Goal: Information Seeking & Learning: Learn about a topic

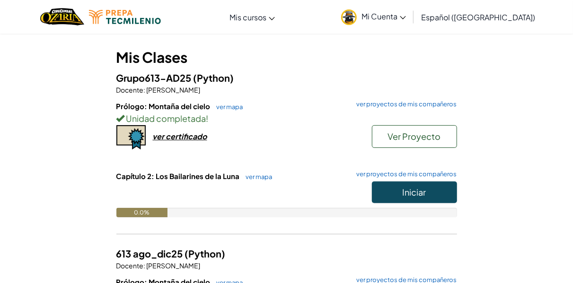
scroll to position [74, 0]
click at [417, 186] on span "Iniciar" at bounding box center [415, 191] width 24 height 11
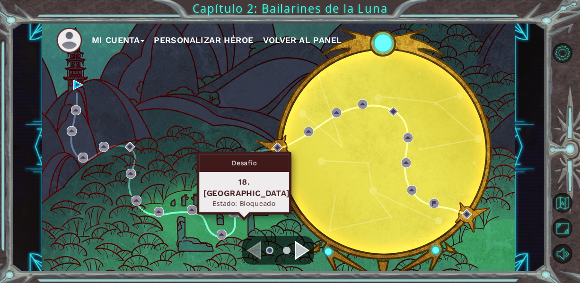
click at [232, 212] on img at bounding box center [234, 213] width 10 height 10
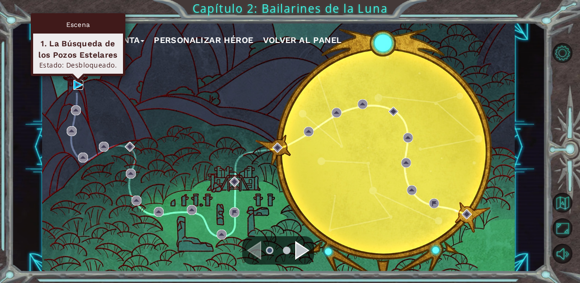
click at [74, 87] on img at bounding box center [78, 85] width 10 height 10
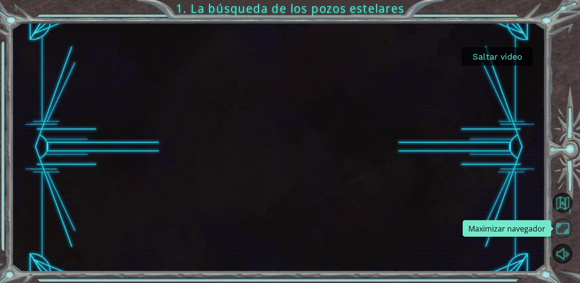
click at [561, 225] on button "Maximizar navegador" at bounding box center [563, 229] width 20 height 20
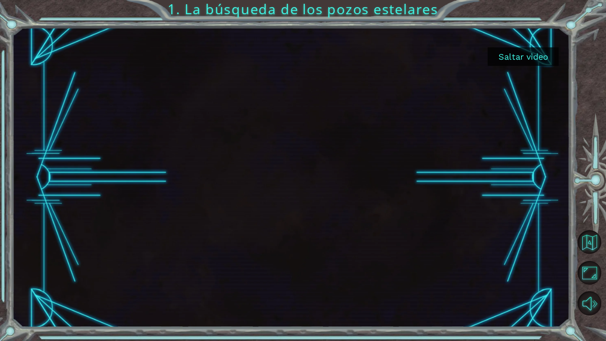
click at [517, 59] on button "Saltar video" at bounding box center [522, 56] width 71 height 18
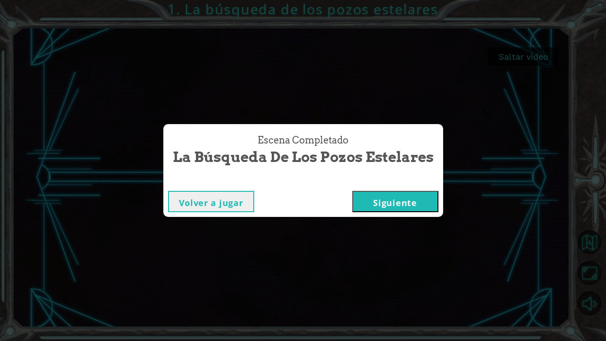
click at [389, 205] on button "Siguiente" at bounding box center [395, 201] width 86 height 21
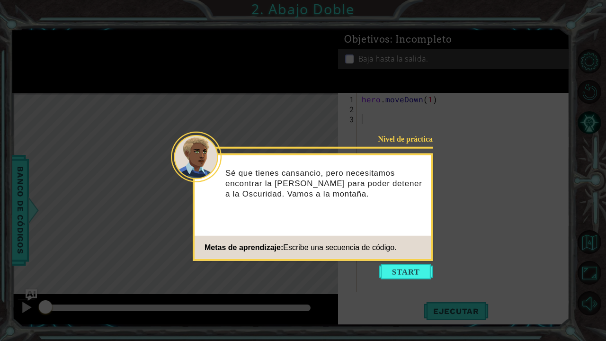
click at [500, 149] on icon at bounding box center [303, 170] width 606 height 341
click at [404, 274] on button "Start" at bounding box center [406, 271] width 54 height 15
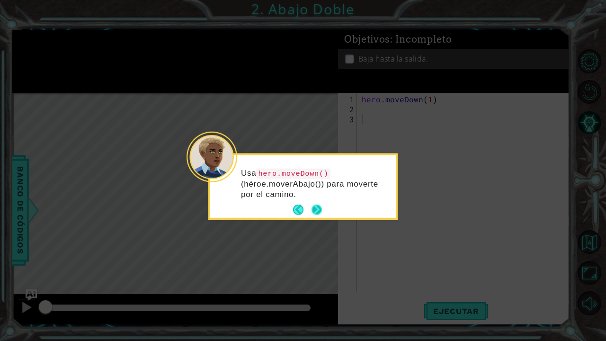
click at [313, 205] on button "Next" at bounding box center [316, 209] width 10 height 10
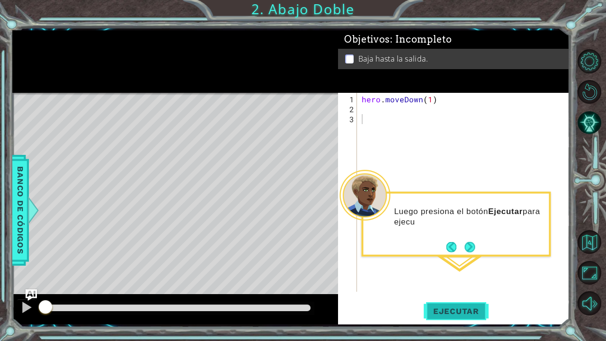
click at [441, 283] on span "Ejecutar" at bounding box center [455, 310] width 65 height 9
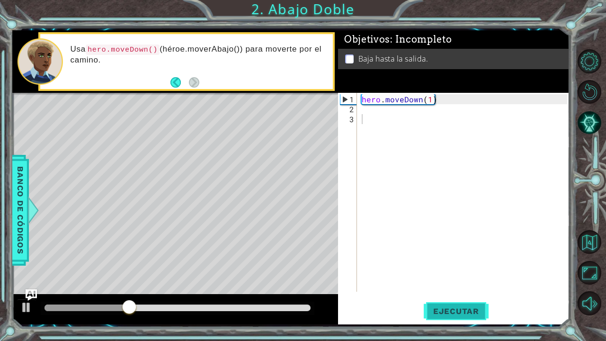
click at [441, 283] on span "Ejecutar" at bounding box center [455, 310] width 65 height 9
click at [361, 111] on div "hero . moveDown ( 1 )" at bounding box center [466, 203] width 212 height 219
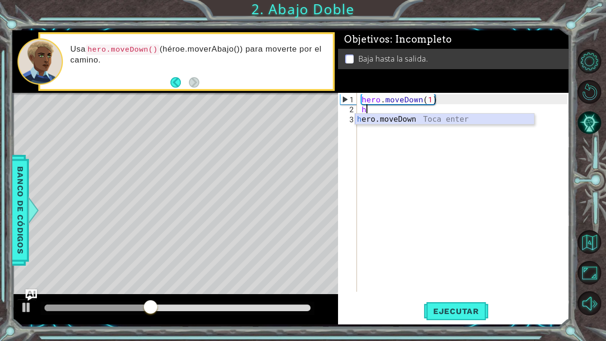
click at [390, 118] on div "h ero.moveDown Toca enter" at bounding box center [444, 131] width 179 height 34
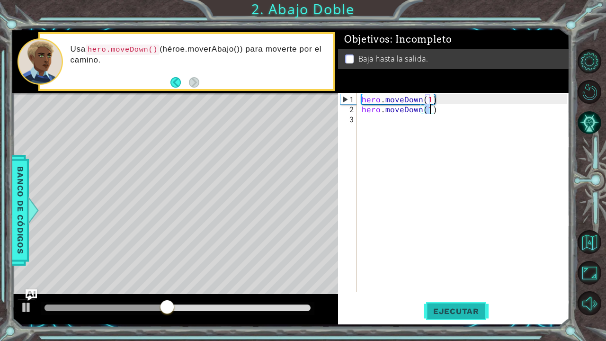
type textarea "hero.moveDown(1)"
click at [479, 283] on button "Ejecutar" at bounding box center [455, 310] width 65 height 23
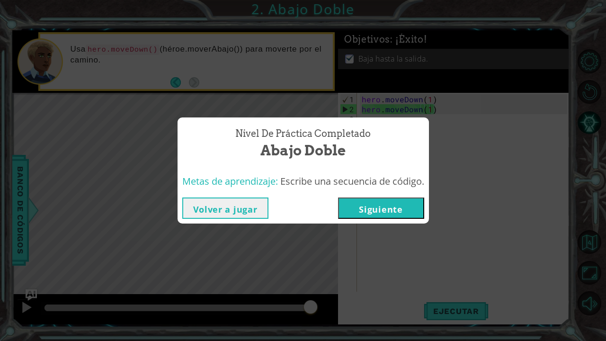
click at [390, 205] on button "Siguiente" at bounding box center [381, 207] width 86 height 21
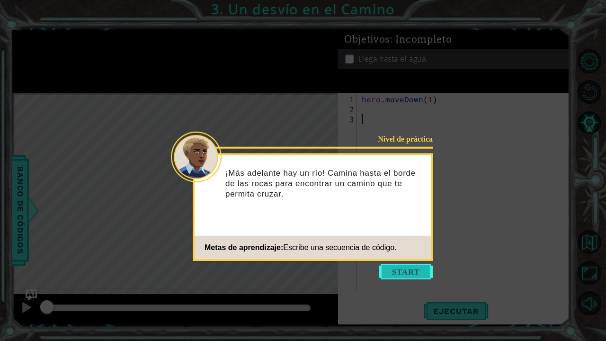
click at [399, 277] on button "Start" at bounding box center [406, 271] width 54 height 15
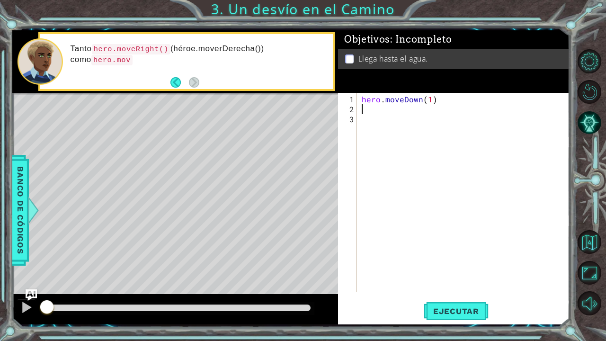
click at [365, 110] on div "hero . moveDown ( 1 )" at bounding box center [466, 203] width 212 height 219
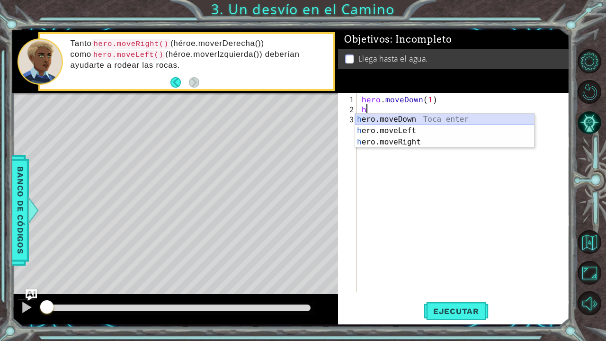
click at [377, 116] on div "h ero.moveDown Toca enter h ero.moveLeft Toca enter h ero.moveRight Toca enter" at bounding box center [444, 142] width 179 height 57
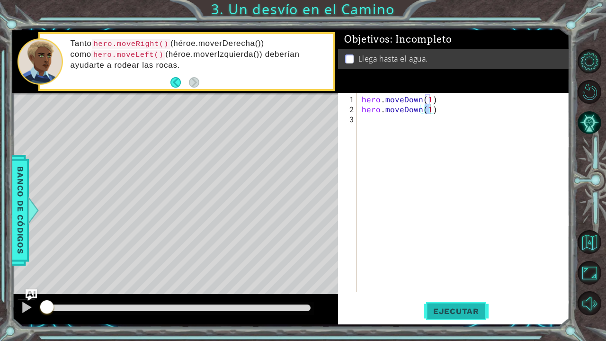
click at [447, 283] on button "Ejecutar" at bounding box center [455, 310] width 65 height 23
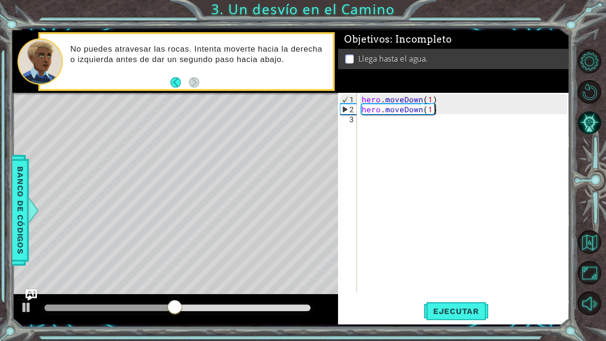
click at [438, 112] on div "hero . moveDown ( 1 ) hero . moveDown ( 1 )" at bounding box center [466, 203] width 212 height 219
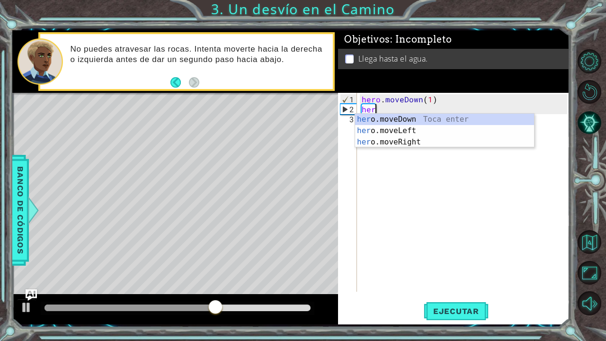
type textarea "h"
click at [399, 124] on div "h ero.moveDown Toca enter h ero.moveLeft Toca enter h ero.moveRight Toca enter" at bounding box center [444, 142] width 179 height 57
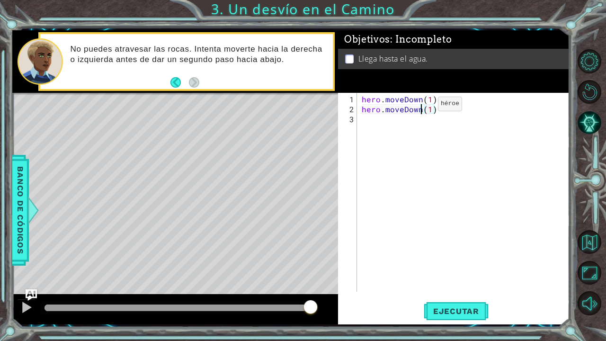
click at [422, 107] on div "hero . moveDown ( 1 ) hero . moveDown ( 1 )" at bounding box center [466, 203] width 212 height 219
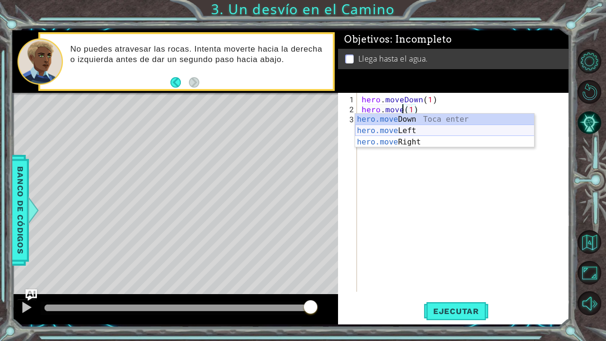
click at [408, 125] on div "hero.move Down Toca enter hero.move Left Toca enter hero.move Right Toca enter" at bounding box center [444, 142] width 179 height 57
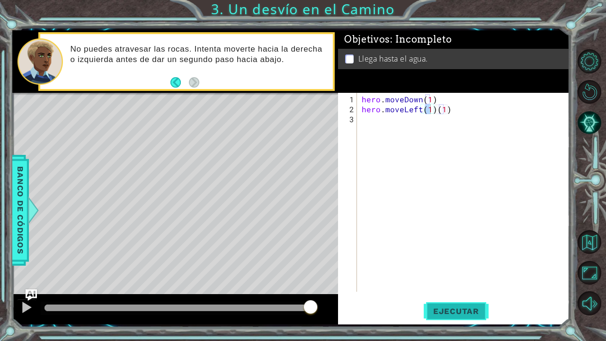
click at [427, 283] on span "Ejecutar" at bounding box center [455, 310] width 65 height 9
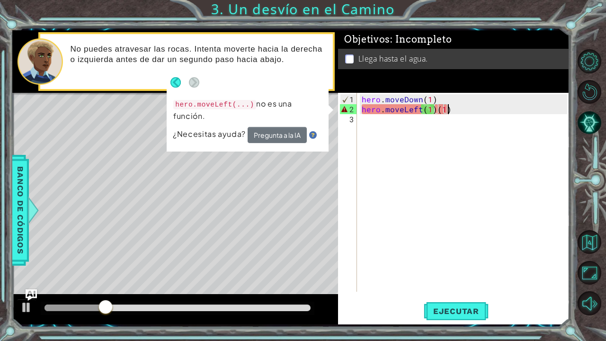
click at [449, 106] on div "hero . moveDown ( 1 ) hero . moveLeft ( 1 ) ( 1 )" at bounding box center [466, 203] width 212 height 219
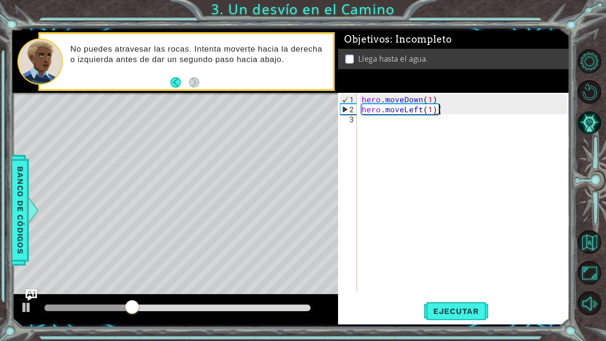
type textarea "hero.moveLeft(1)"
click at [447, 283] on button "Ejecutar" at bounding box center [455, 310] width 65 height 23
click at [376, 122] on div "hero . moveDown ( 1 ) hero . moveLeft ( 1 )" at bounding box center [466, 203] width 212 height 219
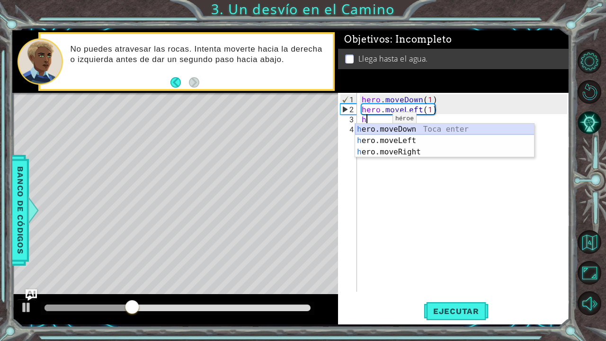
click at [388, 131] on div "h ero.moveDown Toca enter h ero.moveLeft Toca enter h ero.moveRight Toca enter" at bounding box center [444, 151] width 179 height 57
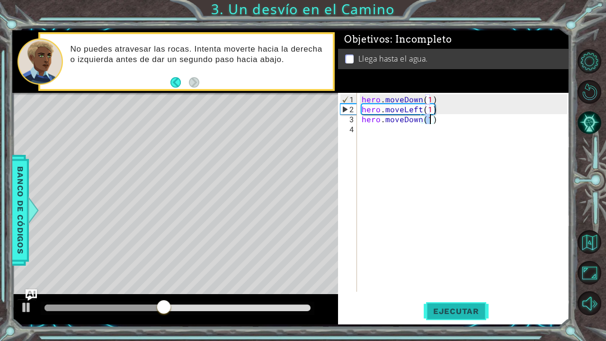
type textarea "hero.moveDown(1)"
click at [452, 283] on button "Ejecutar" at bounding box center [455, 310] width 65 height 23
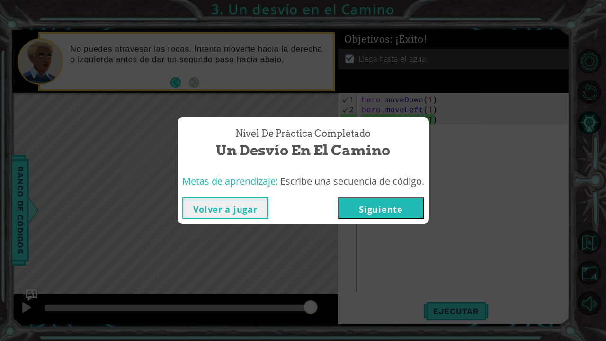
click at [381, 203] on button "Siguiente" at bounding box center [381, 207] width 86 height 21
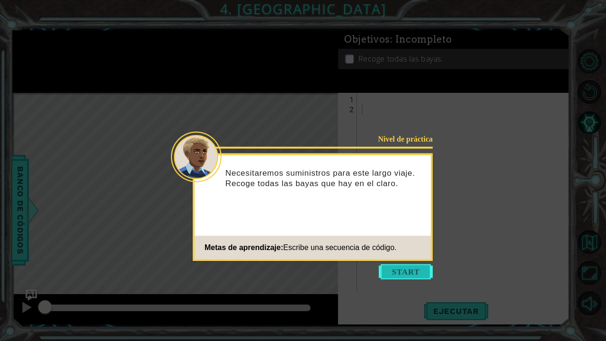
click at [396, 273] on button "Start" at bounding box center [406, 271] width 54 height 15
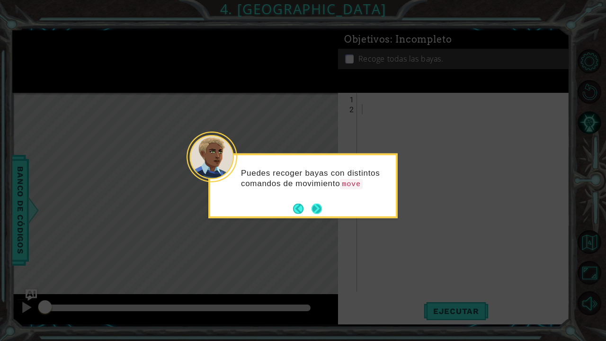
click at [316, 205] on button "Next" at bounding box center [316, 208] width 10 height 10
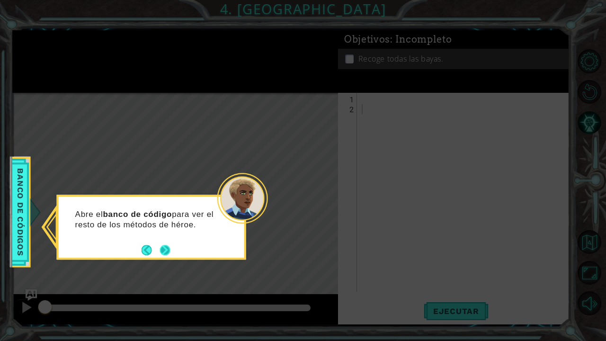
click at [163, 247] on button "Next" at bounding box center [165, 250] width 10 height 10
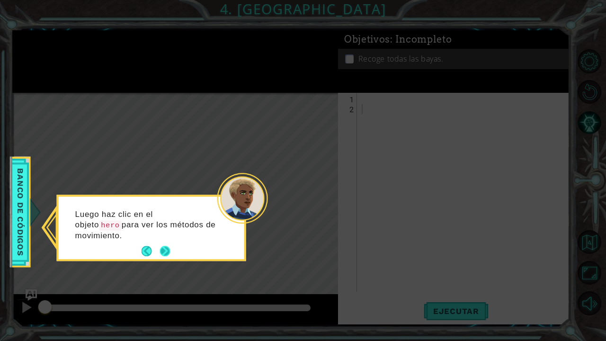
click at [164, 244] on footer at bounding box center [155, 251] width 29 height 14
click at [164, 246] on button "Next" at bounding box center [165, 251] width 10 height 10
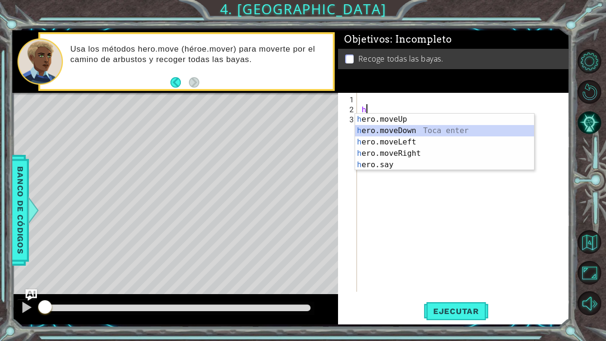
click at [401, 126] on div "h ero.moveUp Toca enter h ero.moveDown Toca enter h ero.moveLeft Toca enter h e…" at bounding box center [444, 153] width 179 height 79
type textarea "hero.moveDown(1)"
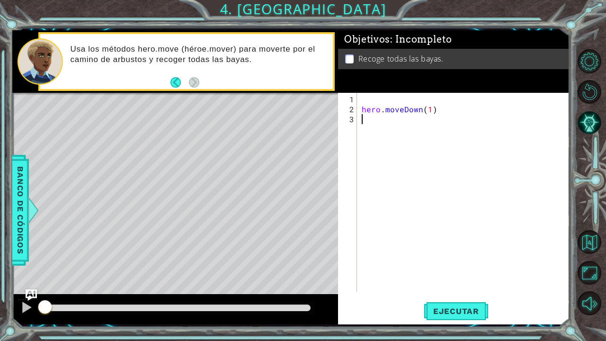
click at [379, 119] on div "hero . moveDown ( 1 )" at bounding box center [466, 203] width 212 height 219
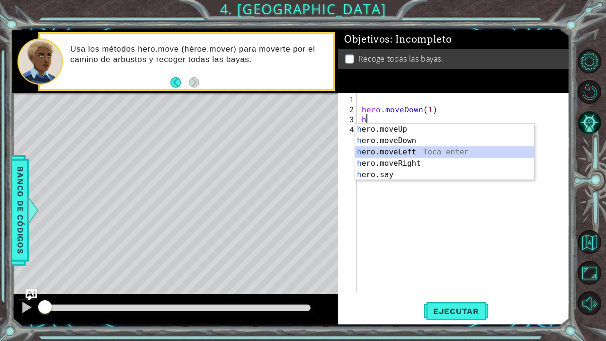
click at [400, 156] on div "h ero.moveUp Toca enter h ero.moveDown Toca enter h ero.moveLeft Toca enter h e…" at bounding box center [444, 162] width 179 height 79
type textarea "hero.moveLeft(1)"
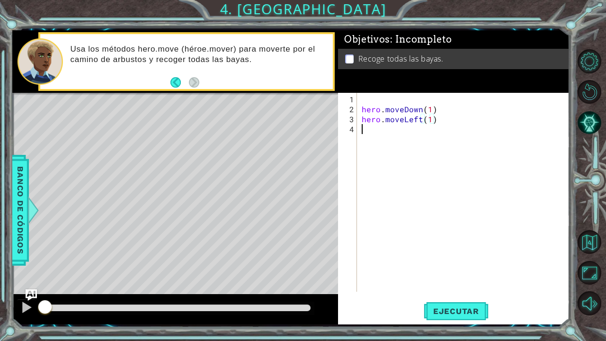
click at [382, 132] on div "hero . moveDown ( 1 ) hero . moveLeft ( 1 )" at bounding box center [466, 203] width 212 height 219
click at [399, 97] on div "hero . moveDown ( 1 ) hero . moveLeft ( 1 )" at bounding box center [466, 203] width 212 height 219
click at [434, 109] on div "hero . moveDown ( 1 ) hero . moveLeft ( 1 )" at bounding box center [466, 203] width 212 height 219
click at [419, 106] on div "hero . moveDown ( 1 ) hero . moveLeft ( 1 )" at bounding box center [466, 203] width 212 height 219
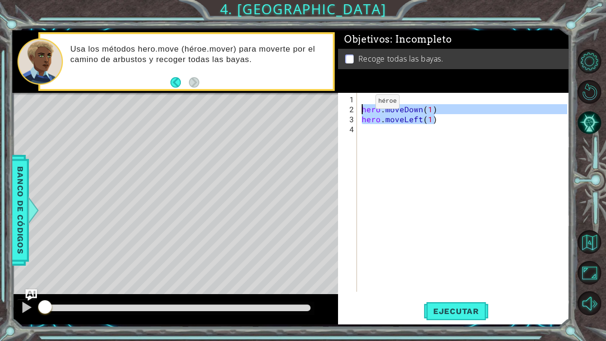
drag, startPoint x: 436, startPoint y: 113, endPoint x: 346, endPoint y: 105, distance: 89.8
click at [346, 105] on div "hero.moveDown(1) 1 2 3 4 hero . moveDown ( 1 ) hero . moveLeft ( 1 ) הההההההההה…" at bounding box center [452, 192] width 229 height 199
type textarea "hero.moveDown(1) hero.moveLeft(1)"
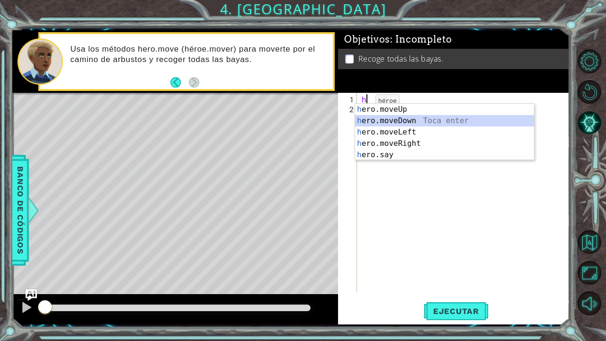
click at [392, 122] on div "h ero.moveUp Toca enter h ero.moveDown Toca enter h ero.moveLeft Toca enter h e…" at bounding box center [444, 143] width 179 height 79
type textarea "hero.moveDown(1)"
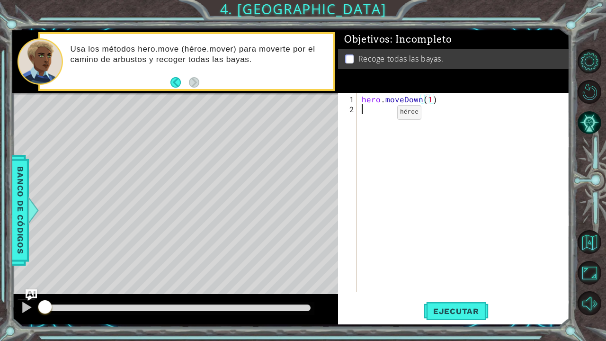
click at [381, 116] on div "hero . moveDown ( 1 )" at bounding box center [466, 203] width 212 height 219
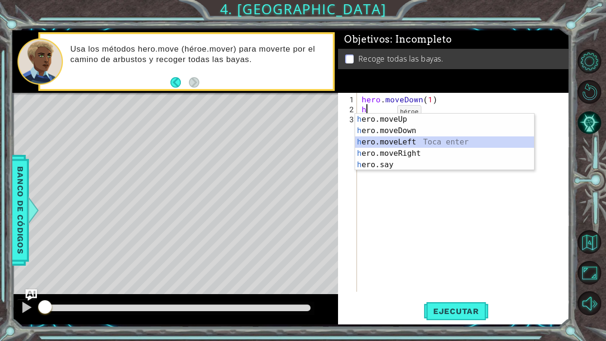
click at [390, 139] on div "h ero.moveUp Toca enter h ero.moveDown Toca enter h ero.moveLeft Toca enter h e…" at bounding box center [444, 153] width 179 height 79
type textarea "hero.moveLeft(1)"
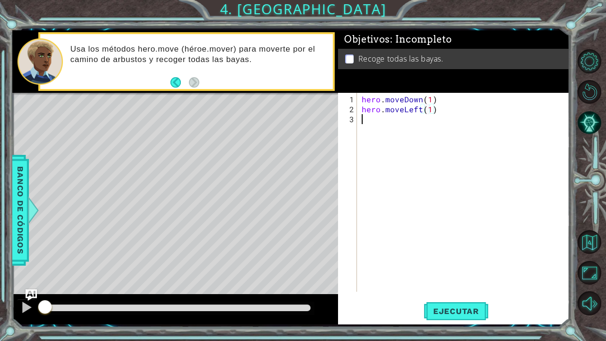
click at [361, 122] on div "hero . moveDown ( 1 ) hero . moveLeft ( 1 )" at bounding box center [466, 203] width 212 height 219
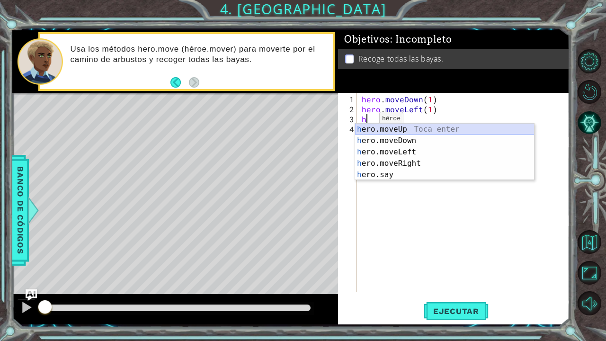
click at [397, 126] on div "h ero.moveUp Toca enter h ero.moveDown Toca enter h ero.moveLeft Toca enter h e…" at bounding box center [444, 162] width 179 height 79
type textarea "hero.moveUp(1)"
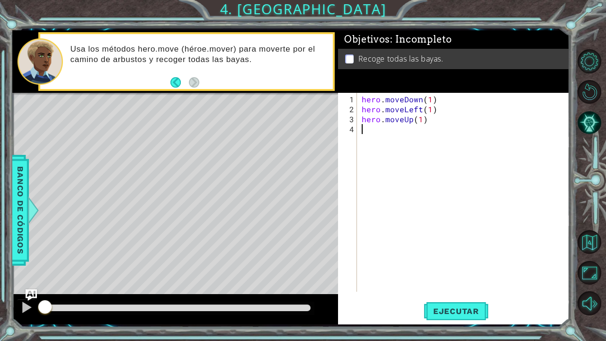
click at [366, 128] on div "hero . moveDown ( 1 ) hero . moveLeft ( 1 ) hero . moveUp ( 1 )" at bounding box center [466, 203] width 212 height 219
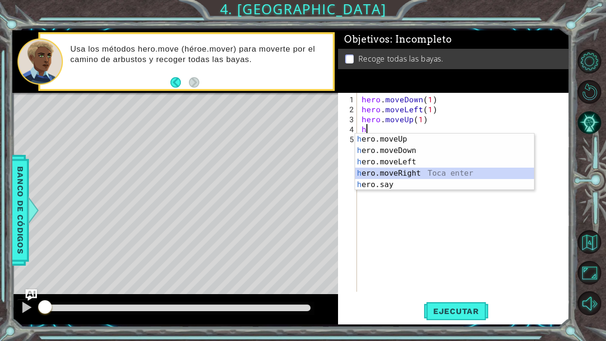
click at [399, 167] on div "h ero.moveUp Toca enter h ero.moveDown Toca enter h ero.moveLeft Toca enter h e…" at bounding box center [444, 172] width 179 height 79
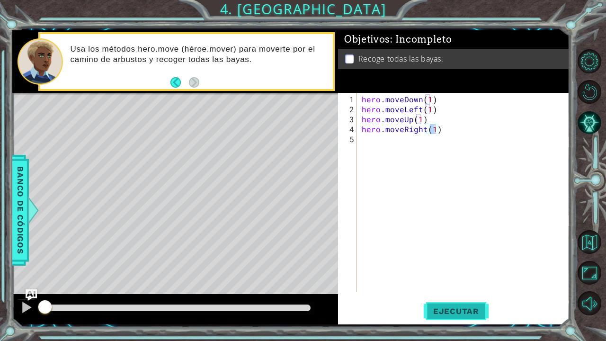
click at [440, 283] on span "Ejecutar" at bounding box center [455, 310] width 65 height 9
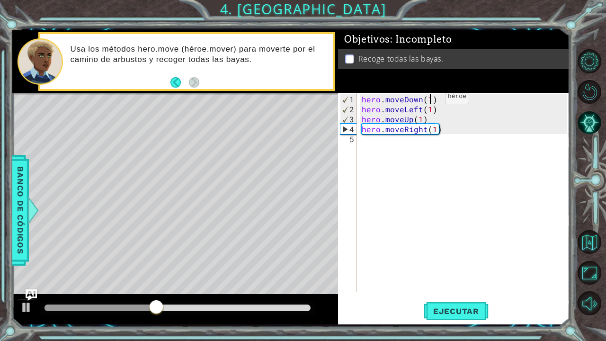
click at [429, 100] on div "hero . moveDown ( 1 ) hero . moveLeft ( 1 ) hero . moveUp ( 1 ) hero . moveRigh…" at bounding box center [466, 203] width 212 height 219
click at [449, 283] on span "Ejecutar" at bounding box center [455, 310] width 65 height 9
click at [431, 108] on div "hero . moveDown ( 2 ) hero . moveLeft ( 1 ) hero . moveUp ( 1 ) hero . moveRigh…" at bounding box center [466, 203] width 212 height 219
click at [438, 283] on button "Ejecutar" at bounding box center [455, 310] width 65 height 23
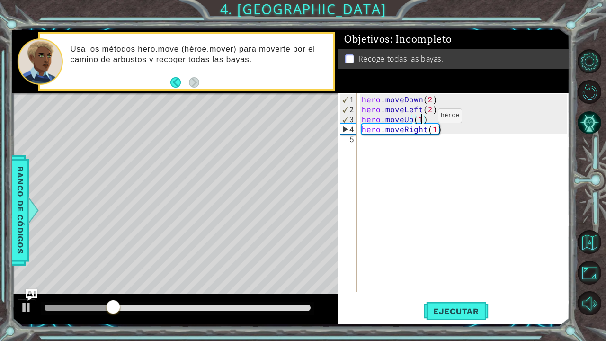
click at [421, 119] on div "hero . moveDown ( 2 ) hero . moveLeft ( 2 ) hero . moveUp ( 1 ) hero . moveRigh…" at bounding box center [466, 203] width 212 height 219
click at [434, 129] on div "hero . moveDown ( 2 ) hero . moveLeft ( 2 ) hero . moveUp ( 2 ) hero . moveRigh…" at bounding box center [466, 203] width 212 height 219
type textarea "hero.moveRight(2)"
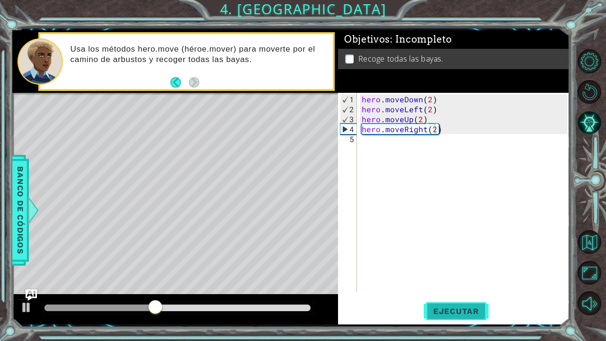
click at [444, 283] on button "Ejecutar" at bounding box center [455, 310] width 65 height 23
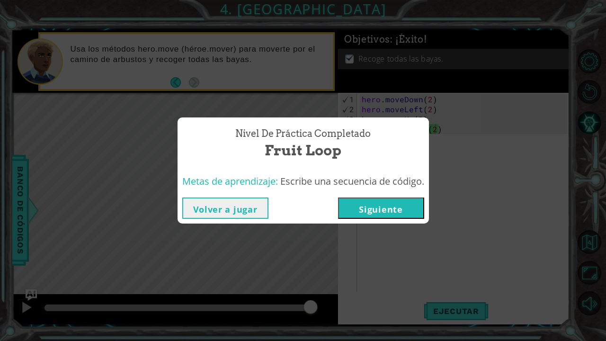
click at [405, 204] on button "Siguiente" at bounding box center [381, 207] width 86 height 21
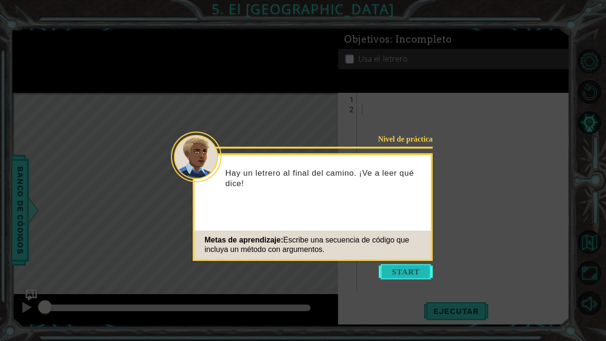
click at [402, 270] on button "Start" at bounding box center [406, 271] width 54 height 15
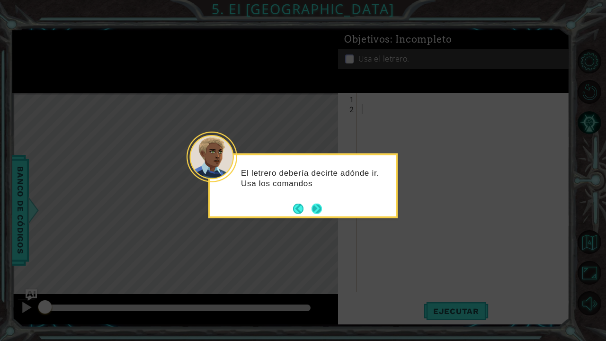
click at [322, 204] on button "Next" at bounding box center [316, 208] width 10 height 10
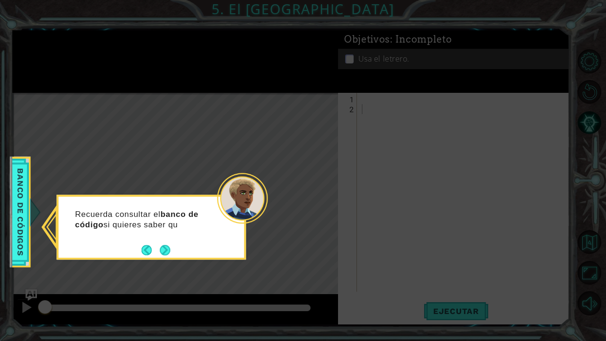
click at [175, 246] on div "Recuerda consultar el banco de código si quieres saber qu" at bounding box center [151, 224] width 185 height 48
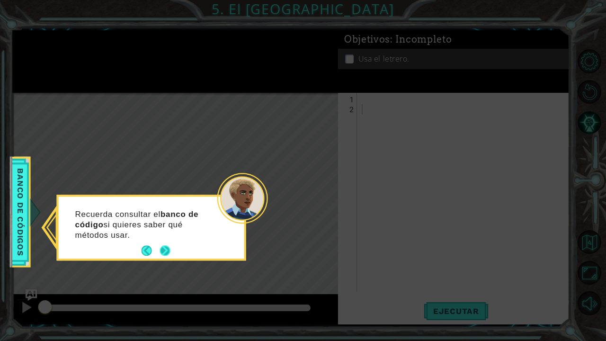
click at [166, 246] on button "Next" at bounding box center [165, 251] width 10 height 10
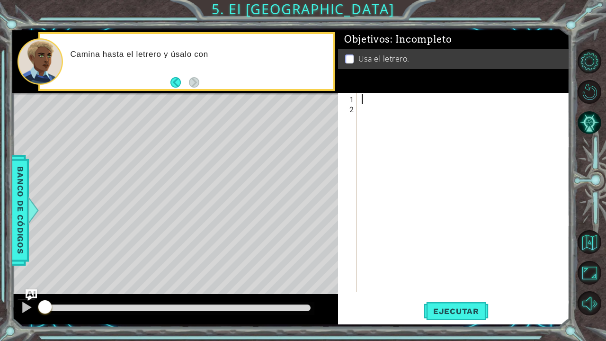
click at [375, 97] on div at bounding box center [466, 203] width 212 height 219
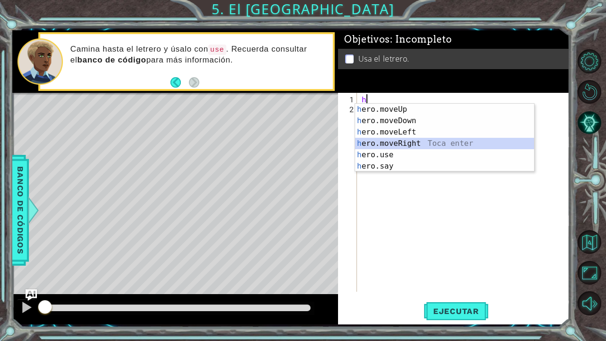
click at [408, 143] on div "h ero.moveUp Toca enter h ero.moveDown Toca enter h ero.moveLeft Toca enter h e…" at bounding box center [444, 149] width 179 height 91
type textarea "hero.moveRight(1)"
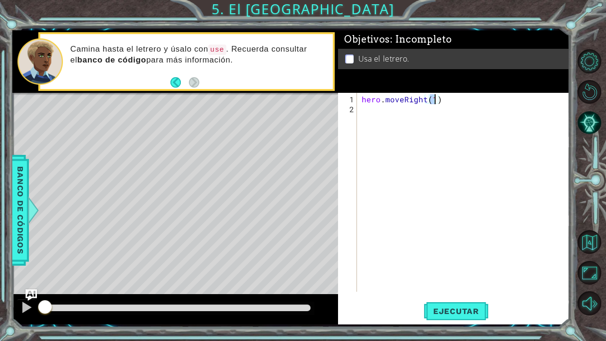
click at [385, 114] on div "hero . moveRight ( 1 )" at bounding box center [466, 203] width 212 height 219
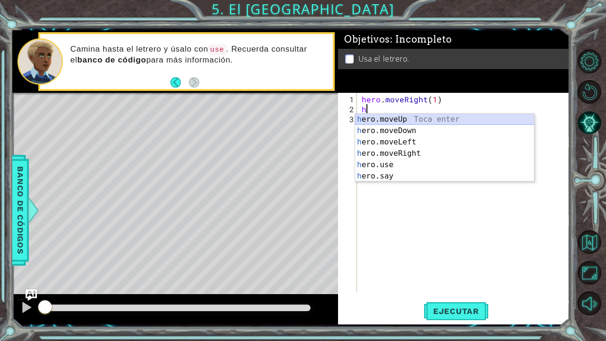
click at [402, 119] on div "h ero.moveUp Toca enter h ero.moveDown Toca enter h ero.moveLeft Toca enter h e…" at bounding box center [444, 159] width 179 height 91
type textarea "hero.moveUp(1)"
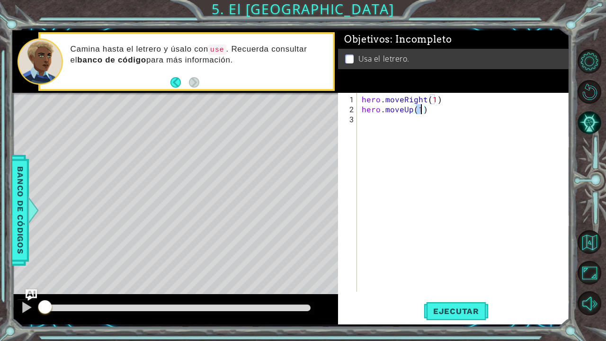
click at [367, 121] on div "hero . moveRight ( 1 ) hero . moveUp ( 1 )" at bounding box center [466, 203] width 212 height 219
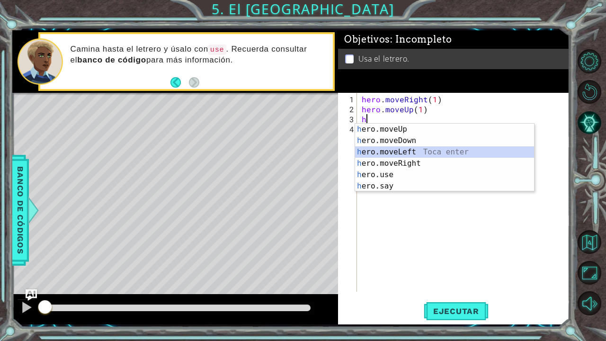
click at [401, 150] on div "h ero.moveUp Toca enter h ero.moveDown Toca enter h ero.moveLeft Toca enter h e…" at bounding box center [444, 168] width 179 height 91
type textarea "hero.moveLeft(1)"
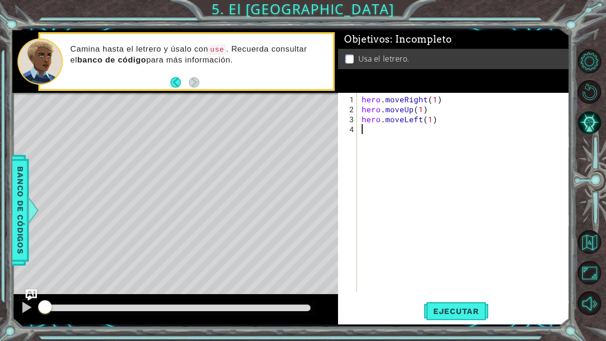
click at [371, 133] on div "hero . moveRight ( 1 ) hero . moveUp ( 1 ) hero . moveLeft ( 1 )" at bounding box center [466, 203] width 212 height 219
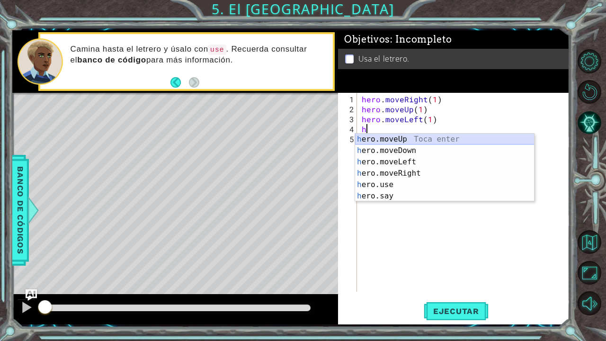
click at [376, 136] on div "h ero.moveUp Toca enter h ero.moveDown Toca enter h ero.moveLeft Toca enter h e…" at bounding box center [444, 178] width 179 height 91
type textarea "hero.moveUp(1)"
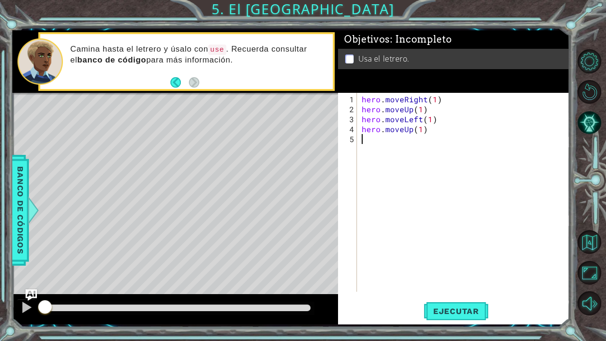
click at [369, 141] on div "hero . moveRight ( 1 ) hero . moveUp ( 1 ) hero . moveLeft ( 1 ) hero . moveUp …" at bounding box center [466, 203] width 212 height 219
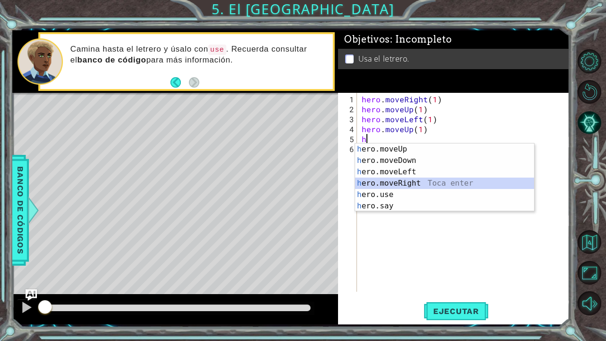
click at [402, 180] on div "h ero.moveUp Toca enter h ero.moveDown Toca enter h ero.moveLeft Toca enter h e…" at bounding box center [444, 188] width 179 height 91
type textarea "hero.moveRight(1)"
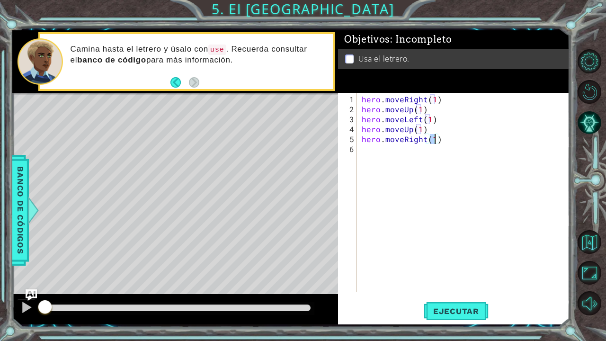
click at [369, 150] on div "hero . moveRight ( 1 ) hero . moveUp ( 1 ) hero . moveLeft ( 1 ) hero . moveUp …" at bounding box center [466, 203] width 212 height 219
click at [433, 138] on div "hero . moveRight ( 1 ) hero . moveUp ( 1 ) hero . moveLeft ( 1 ) hero . moveUp …" at bounding box center [466, 203] width 212 height 219
type textarea "hero.moveRight(2)"
click at [362, 149] on div "hero . moveRight ( 1 ) hero . moveUp ( 1 ) hero . moveLeft ( 1 ) hero . moveUp …" at bounding box center [466, 203] width 212 height 219
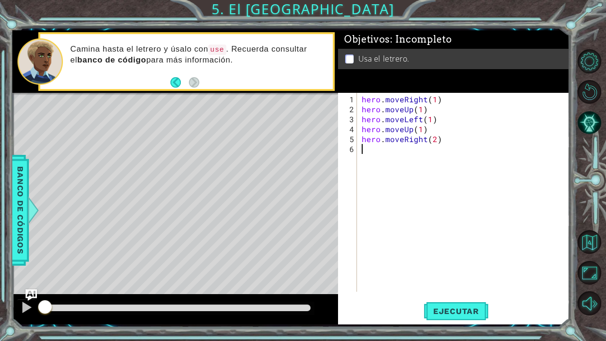
scroll to position [0, 0]
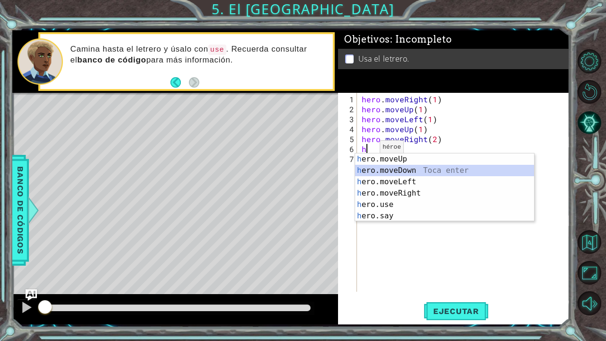
click at [393, 174] on div "h ero.moveUp Toca enter h ero.moveDown Toca enter h ero.moveLeft Toca enter h e…" at bounding box center [444, 198] width 179 height 91
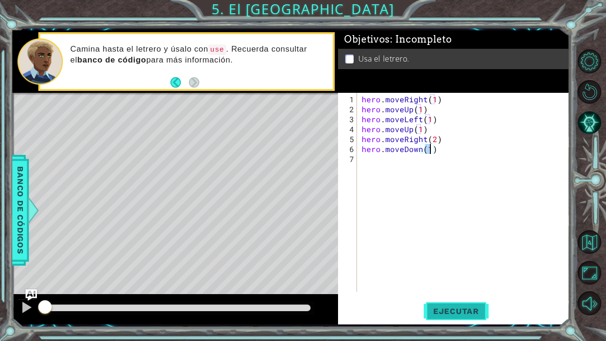
type textarea "hero.moveDown(1)"
click at [462, 283] on span "Ejecutar" at bounding box center [455, 310] width 65 height 9
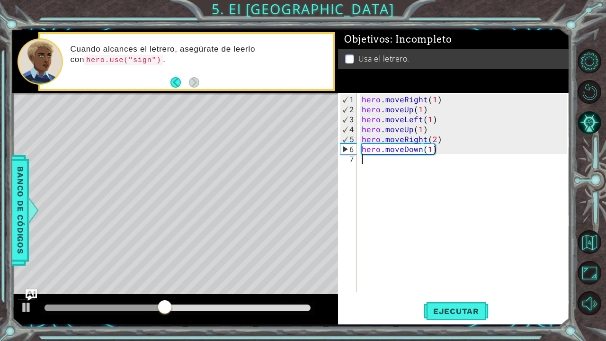
click at [364, 162] on div "hero . moveRight ( 1 ) hero . moveUp ( 1 ) hero . moveLeft ( 1 ) hero . moveUp …" at bounding box center [466, 203] width 212 height 219
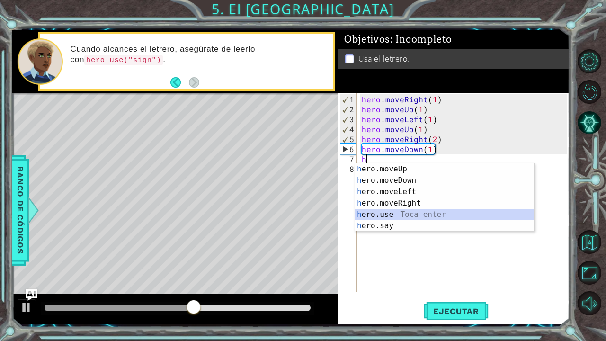
click at [386, 217] on div "h ero.moveUp Toca enter h ero.moveDown Toca enter h ero.moveLeft Toca enter h e…" at bounding box center [444, 208] width 179 height 91
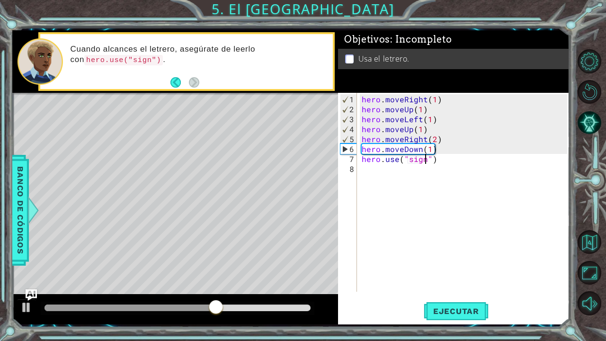
scroll to position [0, 4]
type textarea "hero.use("sign")"
click at [440, 283] on button "Ejecutar" at bounding box center [455, 310] width 65 height 23
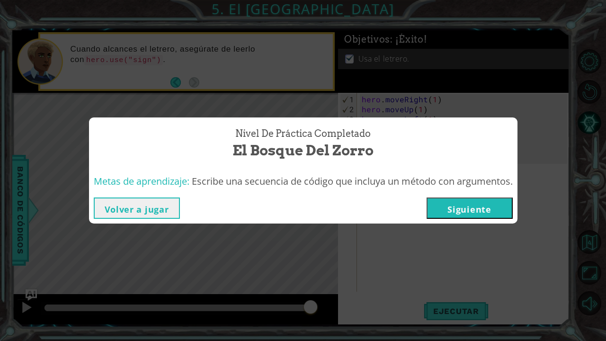
click at [465, 200] on button "Siguiente" at bounding box center [469, 207] width 86 height 21
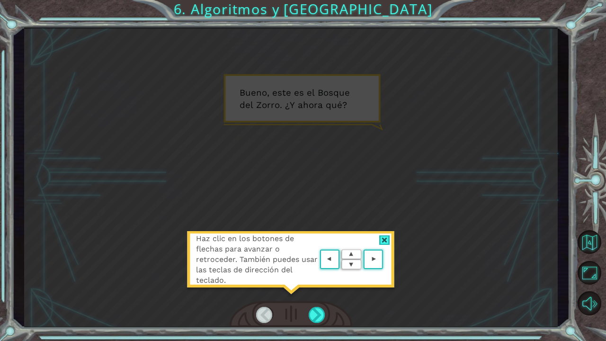
click at [383, 238] on div at bounding box center [384, 240] width 11 height 10
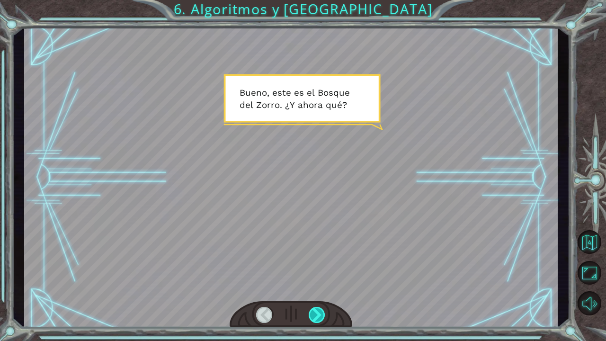
click at [320, 283] on div at bounding box center [316, 315] width 17 height 16
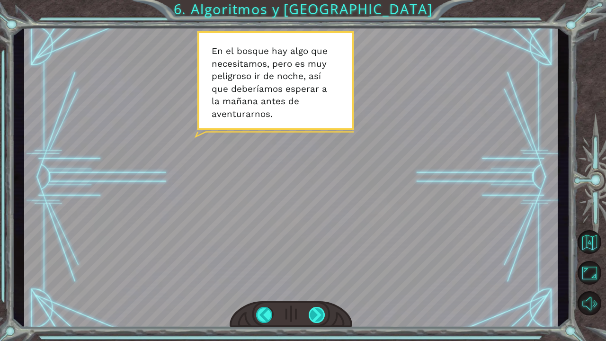
click at [320, 283] on div at bounding box center [316, 315] width 17 height 16
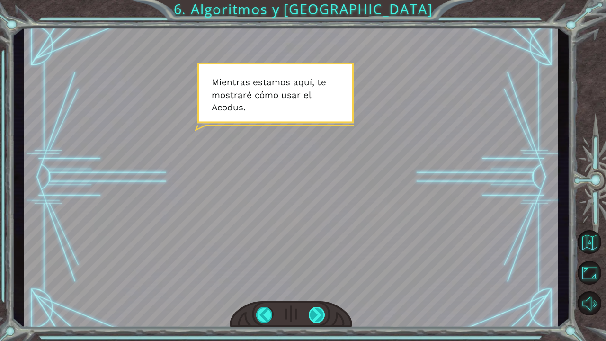
click at [320, 283] on div at bounding box center [316, 315] width 17 height 16
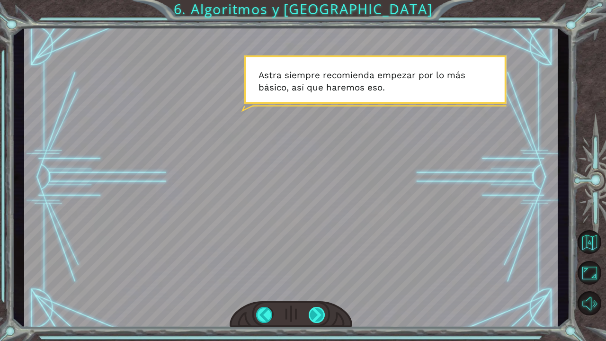
click at [320, 283] on div at bounding box center [316, 315] width 17 height 16
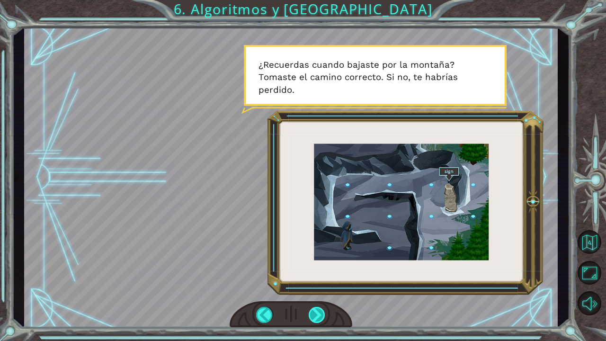
click at [320, 283] on div at bounding box center [316, 315] width 17 height 16
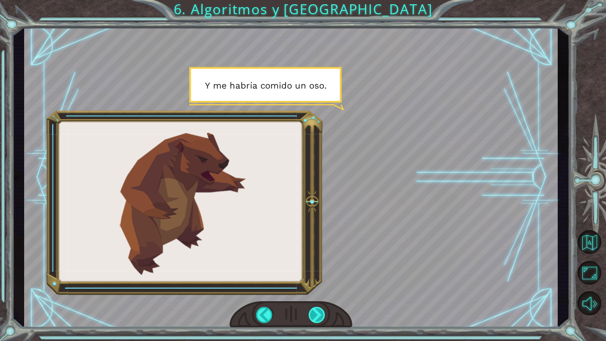
click at [320, 283] on div at bounding box center [316, 315] width 17 height 16
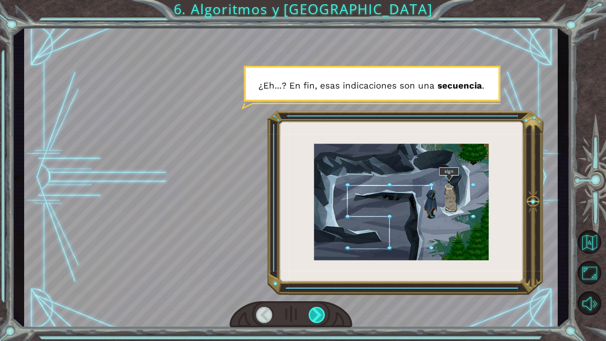
click at [320, 283] on div at bounding box center [316, 315] width 17 height 16
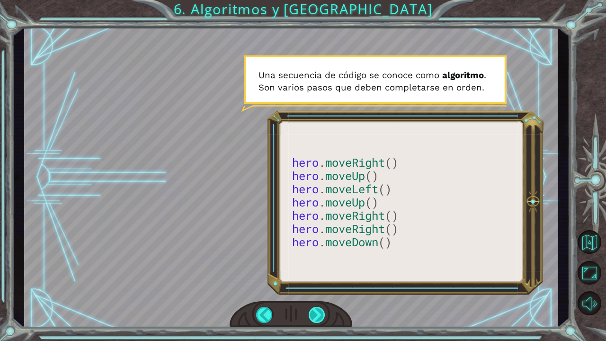
click at [320, 283] on div at bounding box center [316, 315] width 17 height 16
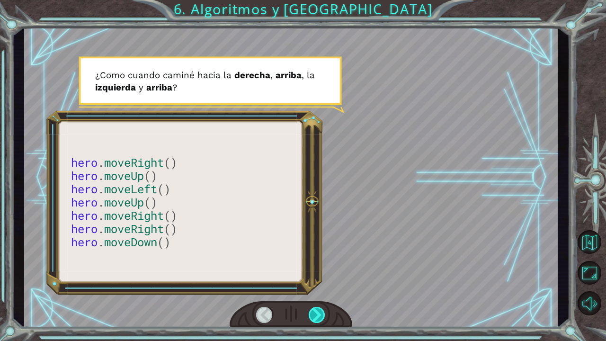
click at [320, 283] on div at bounding box center [316, 315] width 17 height 16
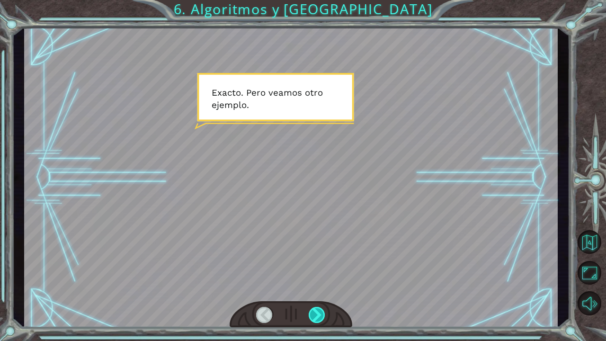
click at [320, 283] on div at bounding box center [316, 315] width 17 height 16
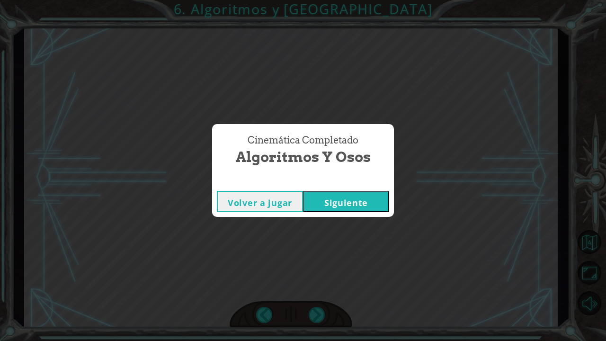
click at [354, 204] on button "Siguiente" at bounding box center [346, 201] width 86 height 21
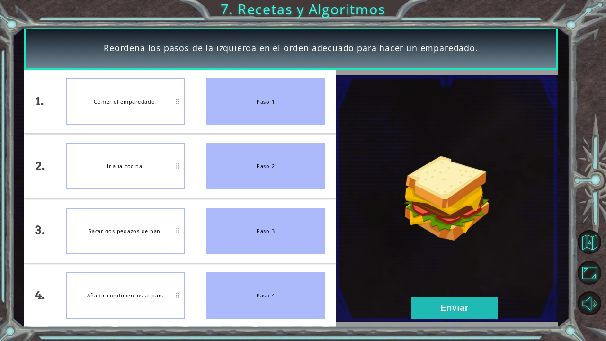
drag, startPoint x: 276, startPoint y: 104, endPoint x: 166, endPoint y: 171, distance: 129.8
click at [166, 171] on div "1. 2. 3. 4. Comer el emparedado. Ir a la cocina. Sacar dos pedazos de pan. Añad…" at bounding box center [179, 198] width 311 height 257
click at [459, 283] on button "Enviar" at bounding box center [454, 307] width 86 height 21
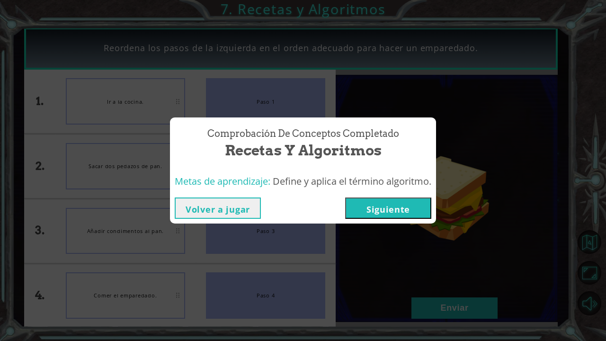
click at [378, 212] on button "Siguiente" at bounding box center [388, 207] width 86 height 21
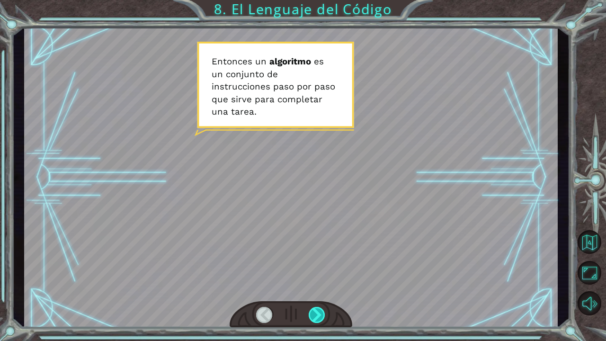
click at [319, 283] on div at bounding box center [316, 315] width 17 height 16
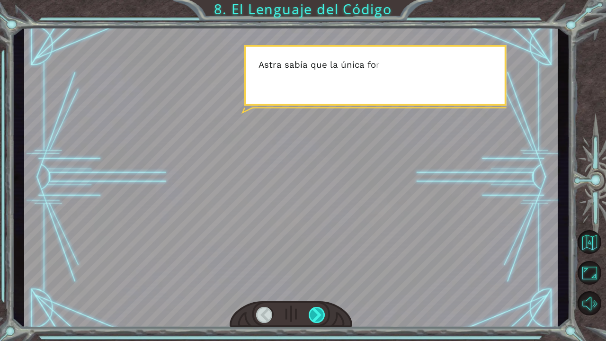
click at [319, 283] on div at bounding box center [316, 315] width 17 height 16
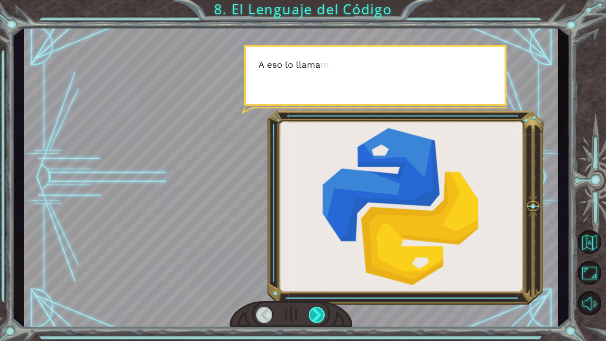
click at [319, 283] on div at bounding box center [316, 315] width 17 height 16
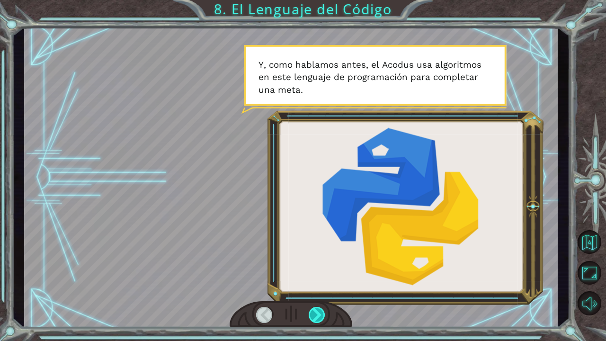
click at [319, 283] on div at bounding box center [316, 315] width 17 height 16
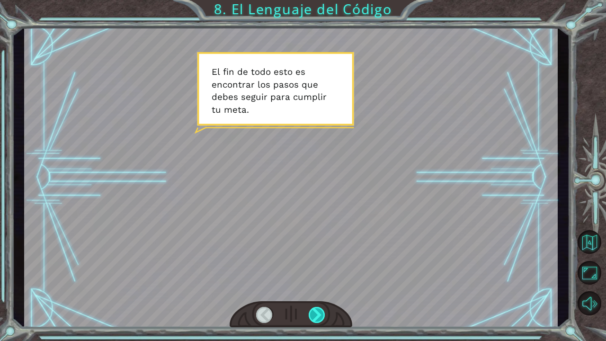
click at [319, 283] on div at bounding box center [316, 315] width 17 height 16
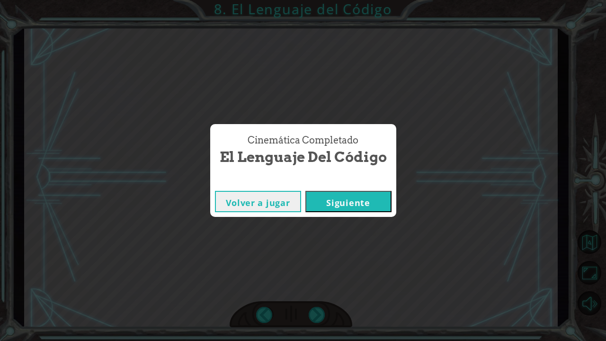
click at [360, 206] on button "Siguiente" at bounding box center [348, 201] width 86 height 21
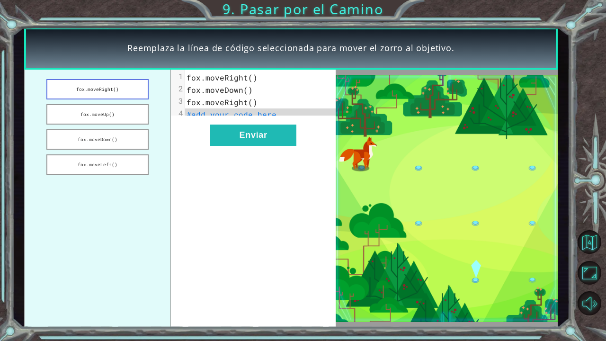
click at [119, 90] on button "fox.moveRight()" at bounding box center [97, 89] width 102 height 20
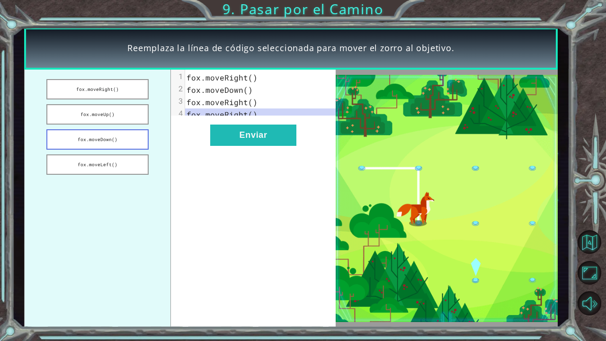
click at [119, 138] on button "fox.moveDown()" at bounding box center [97, 139] width 102 height 20
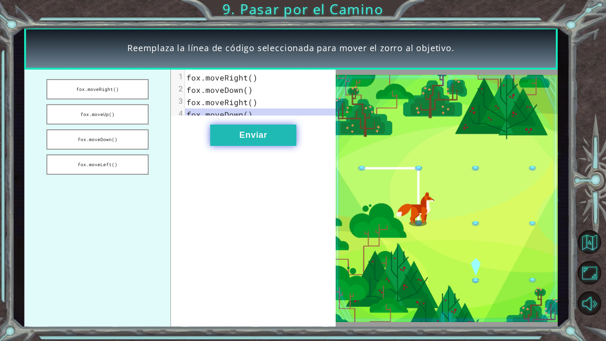
click at [240, 136] on button "Enviar" at bounding box center [253, 134] width 86 height 21
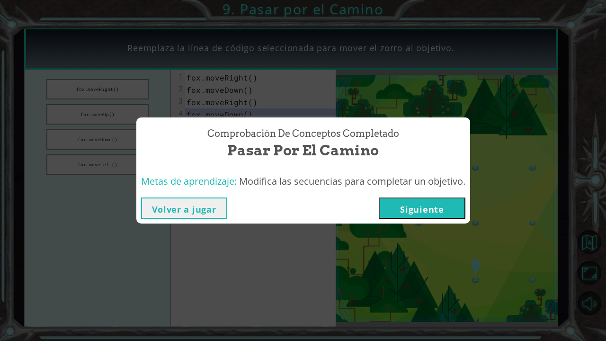
click at [403, 204] on button "Siguiente" at bounding box center [422, 207] width 86 height 21
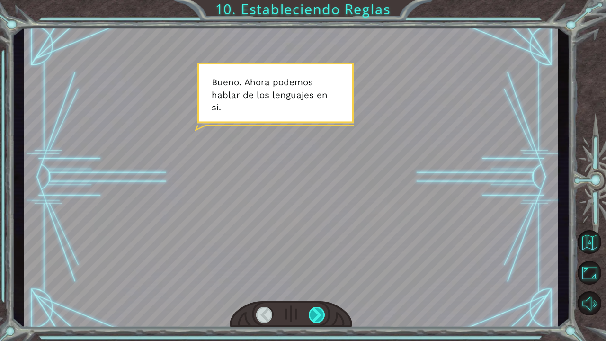
click at [315, 283] on div at bounding box center [316, 315] width 17 height 16
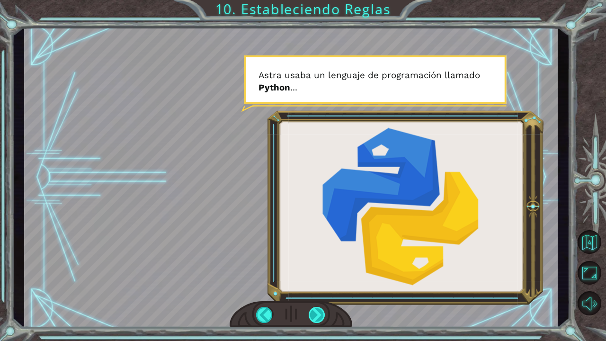
click at [315, 283] on div at bounding box center [316, 315] width 17 height 16
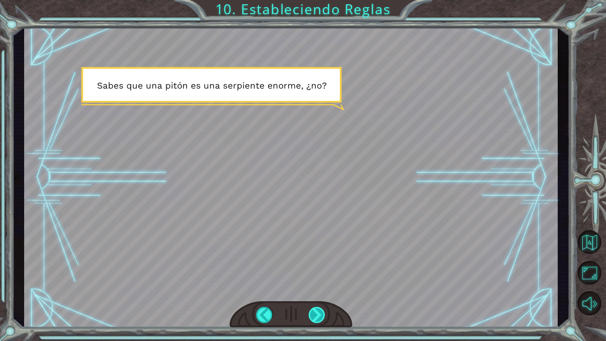
click at [315, 283] on div at bounding box center [316, 315] width 17 height 16
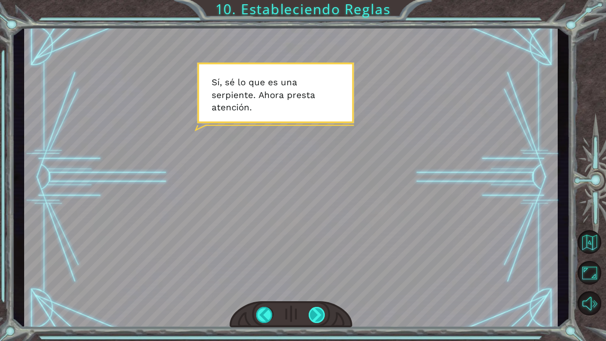
click at [315, 283] on div at bounding box center [316, 315] width 17 height 16
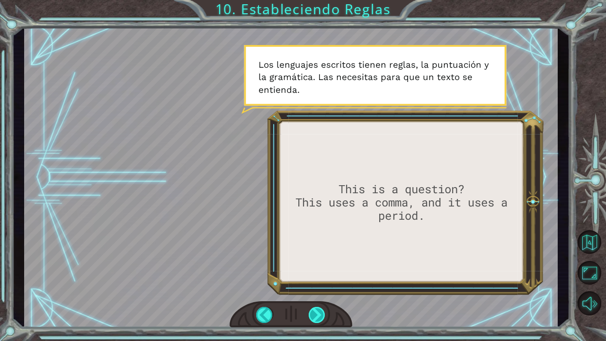
click at [315, 283] on div at bounding box center [316, 315] width 17 height 16
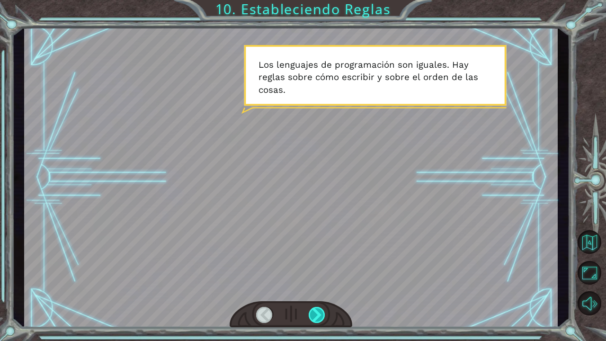
click at [315, 283] on div at bounding box center [316, 315] width 17 height 16
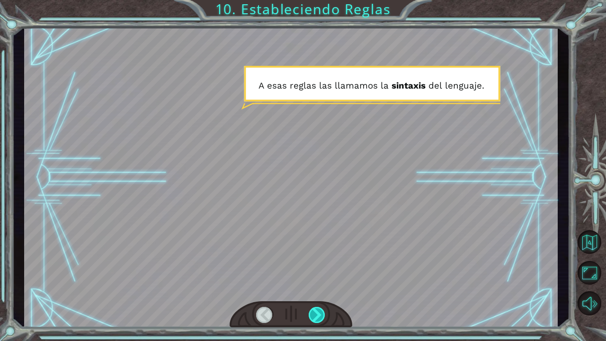
click at [315, 283] on div at bounding box center [316, 315] width 17 height 16
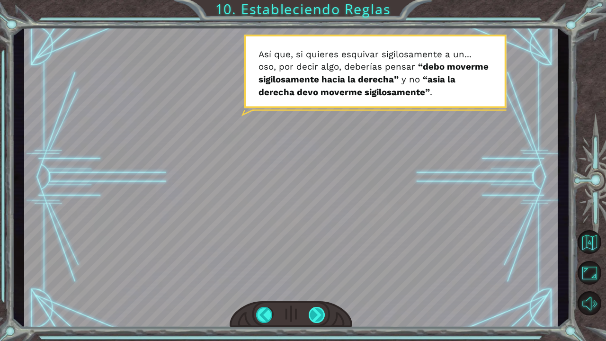
click at [315, 283] on div at bounding box center [316, 315] width 17 height 16
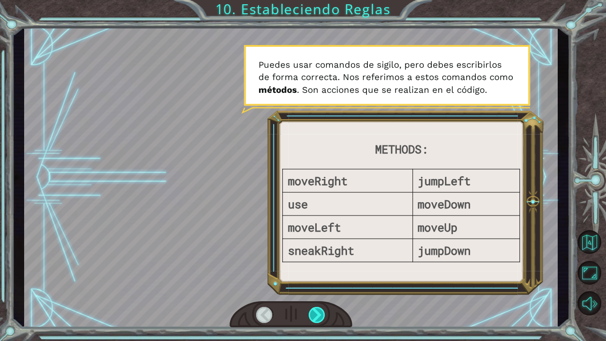
click at [315, 283] on div at bounding box center [316, 315] width 17 height 16
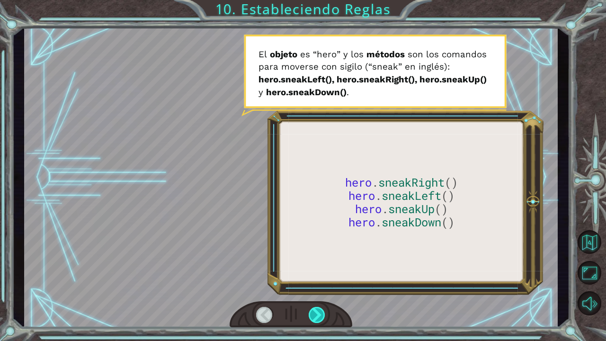
click at [315, 283] on div at bounding box center [316, 315] width 17 height 16
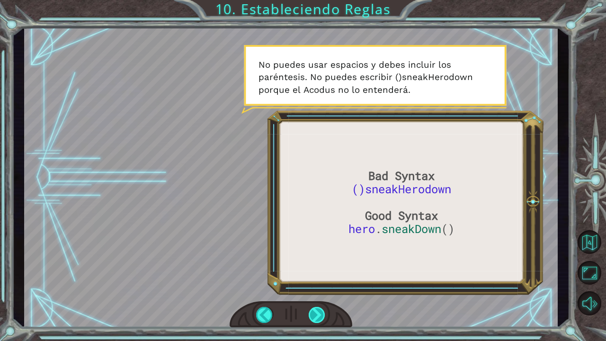
click at [315, 283] on div at bounding box center [316, 315] width 17 height 16
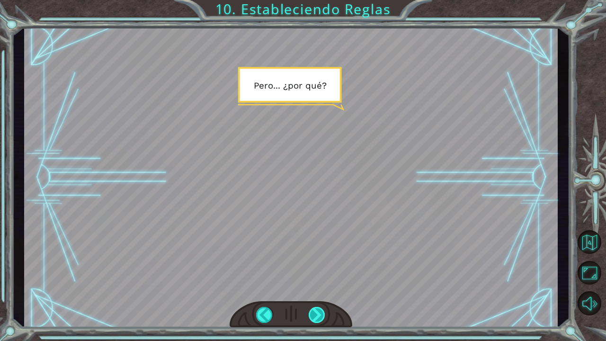
click at [315, 283] on div at bounding box center [316, 315] width 17 height 16
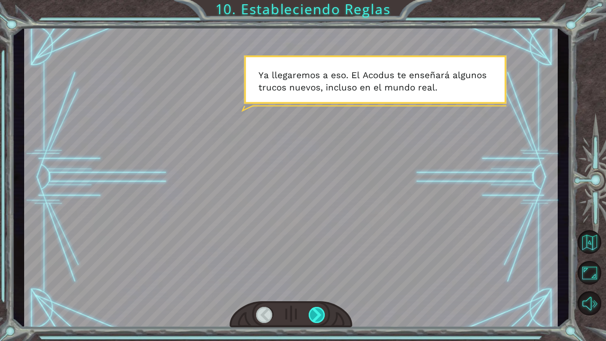
click at [315, 283] on div at bounding box center [316, 315] width 17 height 16
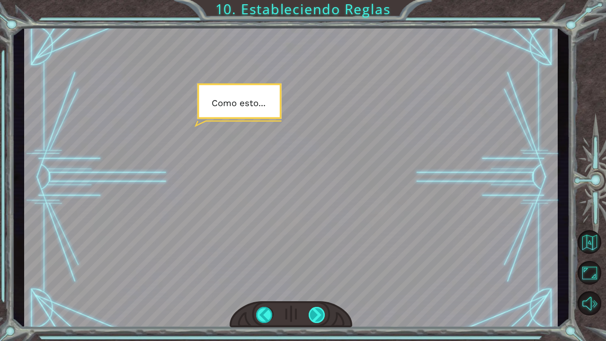
click at [315, 283] on div at bounding box center [316, 315] width 17 height 16
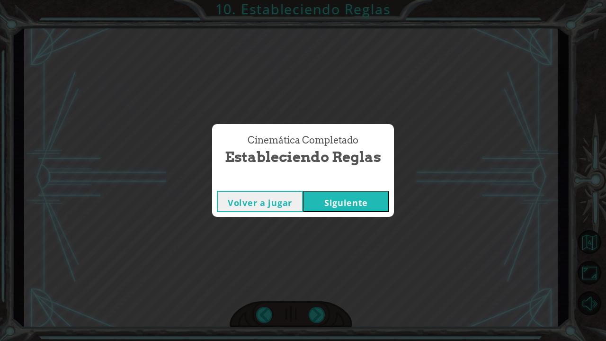
click at [361, 205] on button "Siguiente" at bounding box center [346, 201] width 86 height 21
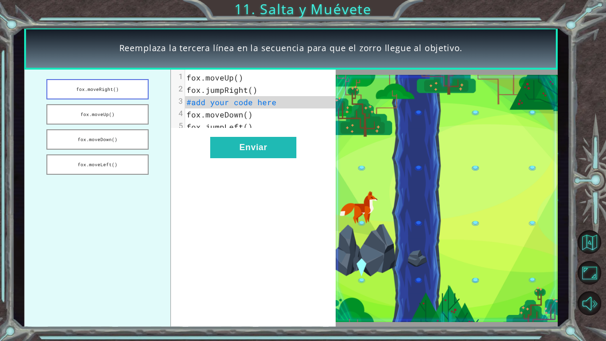
click at [121, 90] on button "fox.moveRight()" at bounding box center [97, 89] width 102 height 20
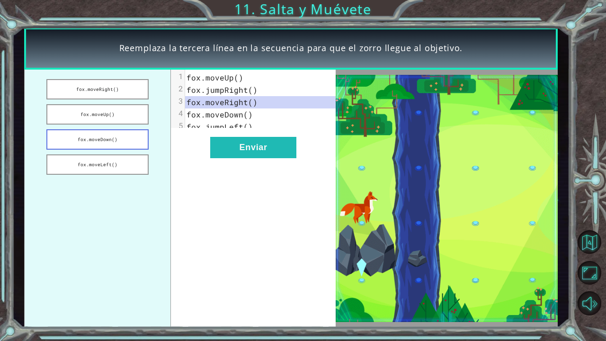
click at [132, 145] on button "fox.moveDown()" at bounding box center [97, 139] width 102 height 20
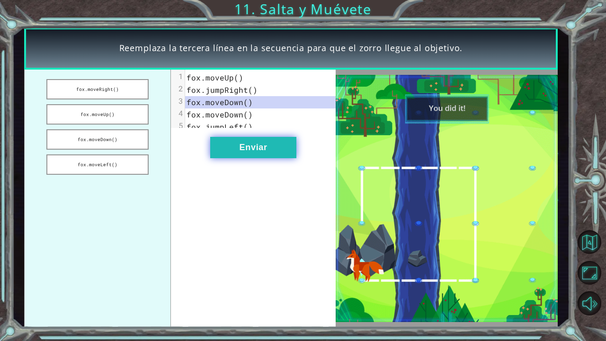
click at [257, 158] on button "Enviar" at bounding box center [253, 147] width 86 height 21
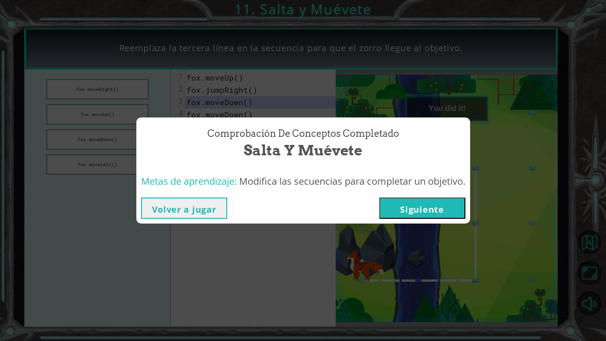
click at [398, 204] on button "Siguiente" at bounding box center [422, 207] width 86 height 21
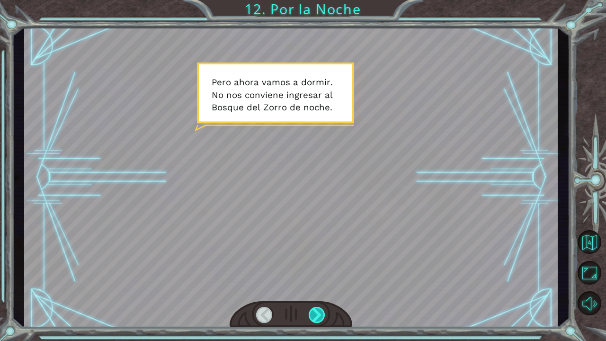
click at [315, 283] on div at bounding box center [316, 315] width 17 height 16
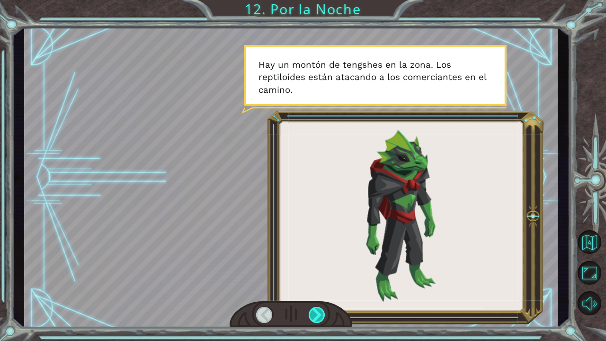
click at [315, 283] on div at bounding box center [316, 315] width 17 height 16
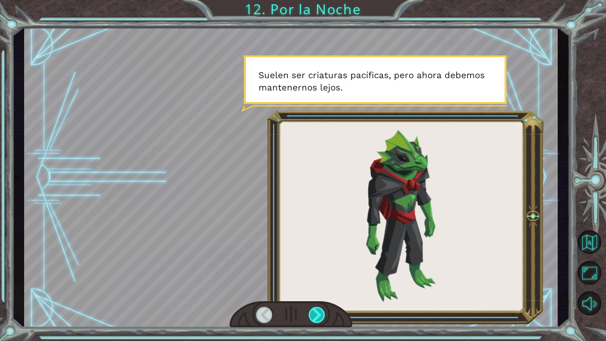
click at [315, 283] on div at bounding box center [316, 315] width 17 height 16
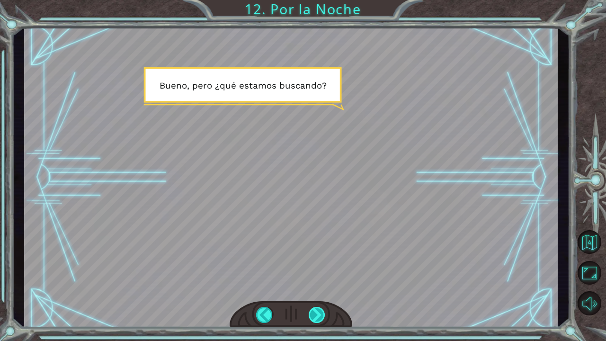
click at [315, 283] on div at bounding box center [316, 315] width 17 height 16
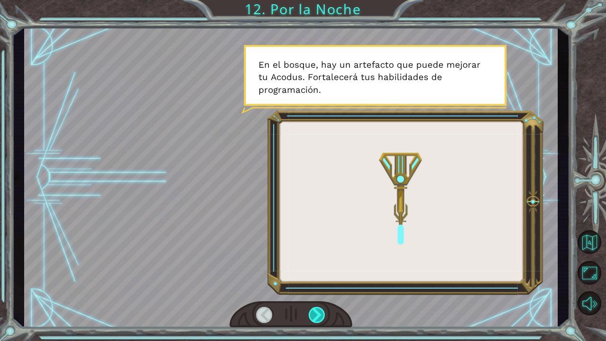
click at [315, 283] on div at bounding box center [316, 315] width 17 height 16
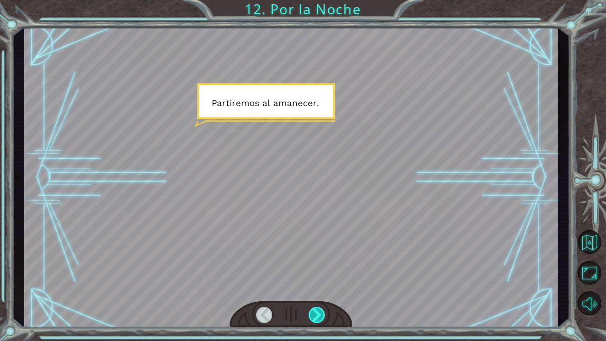
click at [315, 283] on div at bounding box center [316, 315] width 17 height 16
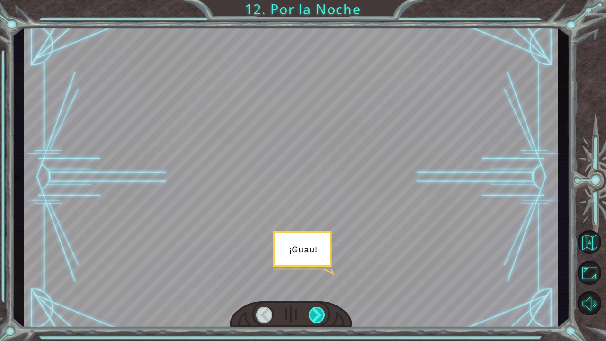
click at [315, 283] on div at bounding box center [316, 315] width 17 height 16
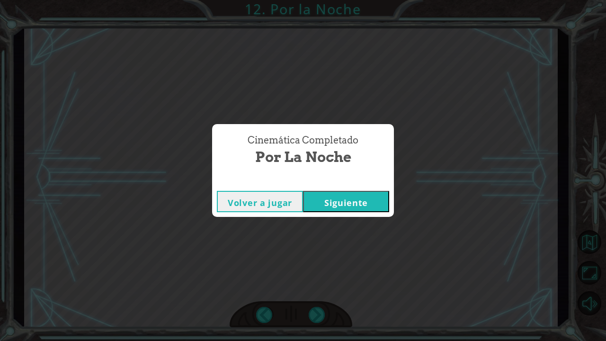
click at [340, 206] on button "Siguiente" at bounding box center [346, 201] width 86 height 21
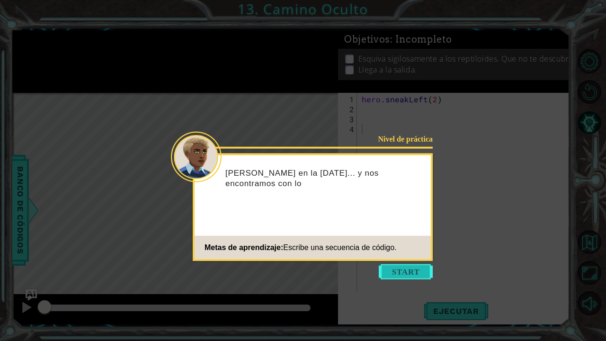
click at [409, 275] on button "Start" at bounding box center [406, 271] width 54 height 15
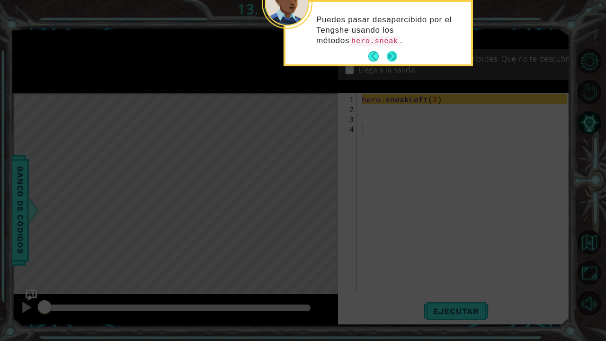
click at [392, 53] on button "Next" at bounding box center [392, 56] width 10 height 10
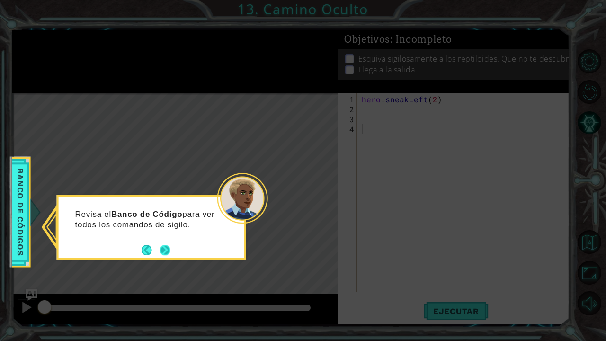
click at [169, 250] on button "Next" at bounding box center [165, 250] width 10 height 10
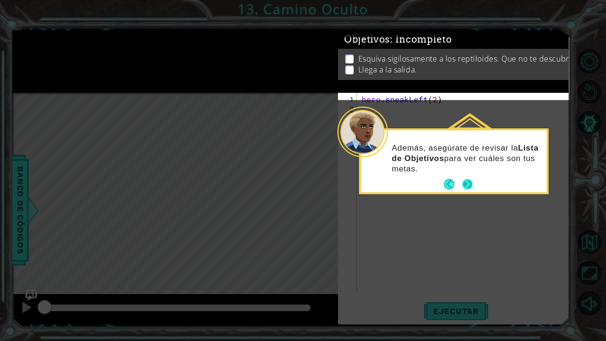
click at [467, 183] on button "Next" at bounding box center [467, 184] width 10 height 10
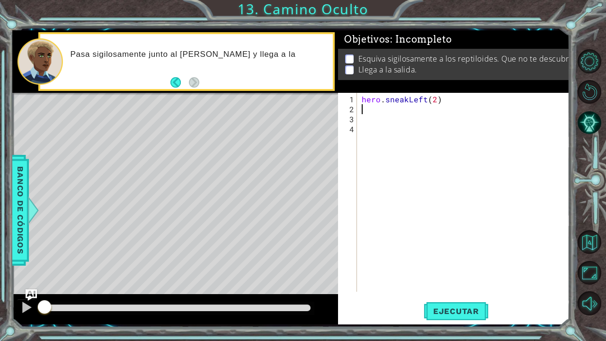
click at [369, 109] on div "hero . sneakLeft ( 2 )" at bounding box center [466, 203] width 212 height 219
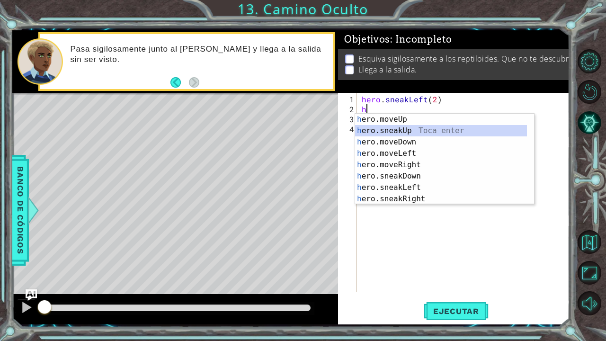
click at [406, 135] on div "h ero.moveUp Toca enter h ero.sneakUp Toca enter h ero.moveDown Toca enter h er…" at bounding box center [441, 171] width 172 height 114
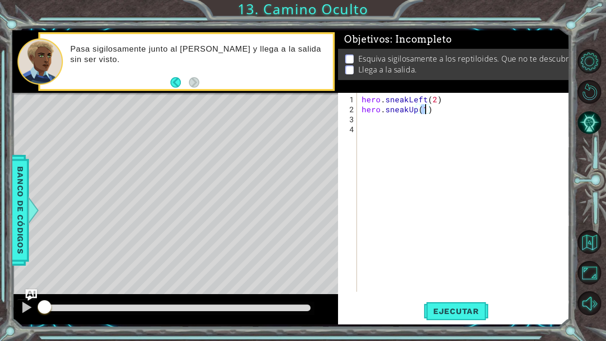
scroll to position [0, 4]
type textarea "hero.sneakUp(2)"
click at [438, 283] on button "Ejecutar" at bounding box center [455, 310] width 65 height 23
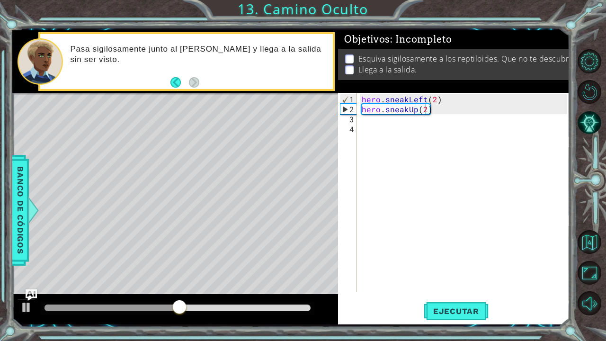
click at [359, 122] on div "hero.sneakUp(2) 1 2 3 4 hero . sneakLeft ( 2 ) hero . sneakUp ( 2 ) ההההההההההה…" at bounding box center [452, 192] width 229 height 199
click at [362, 119] on div "hero . sneakLeft ( 2 ) hero . sneakUp ( 2 )" at bounding box center [466, 203] width 212 height 219
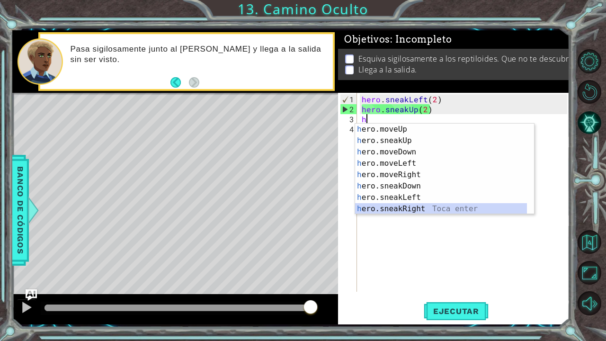
click at [419, 210] on div "h ero.moveUp Toca enter h ero.sneakUp Toca enter h ero.moveDown Toca enter h er…" at bounding box center [441, 180] width 172 height 114
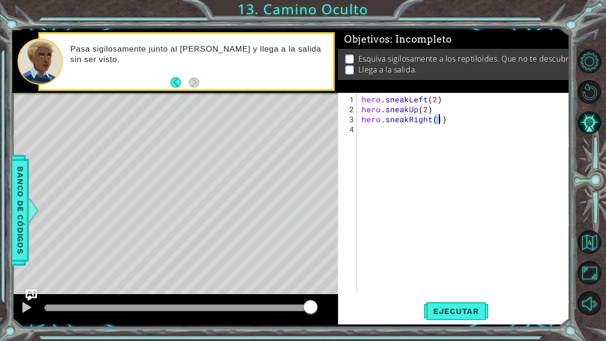
type textarea "hero.sneakRight(2)"
click at [440, 283] on button "Ejecutar" at bounding box center [455, 310] width 65 height 23
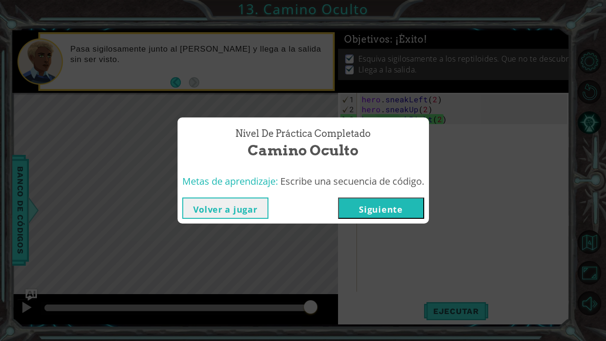
click at [379, 199] on button "Siguiente" at bounding box center [381, 207] width 86 height 21
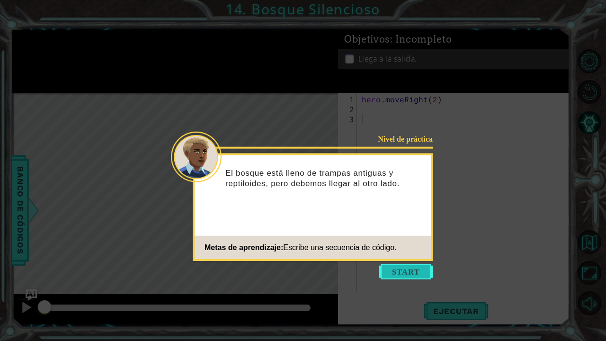
click at [405, 273] on button "Start" at bounding box center [406, 271] width 54 height 15
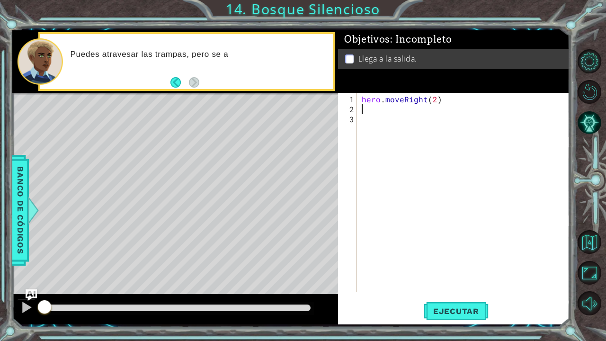
click at [361, 108] on div "hero . moveRight ( 2 )" at bounding box center [466, 203] width 212 height 219
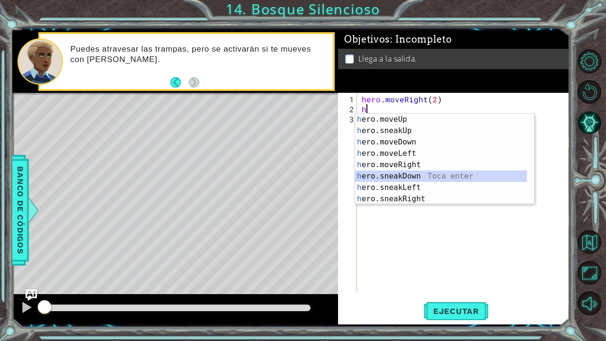
click at [417, 174] on div "h ero.moveUp Toca enter h ero.sneakUp Toca enter h ero.moveDown Toca enter h er…" at bounding box center [441, 171] width 172 height 114
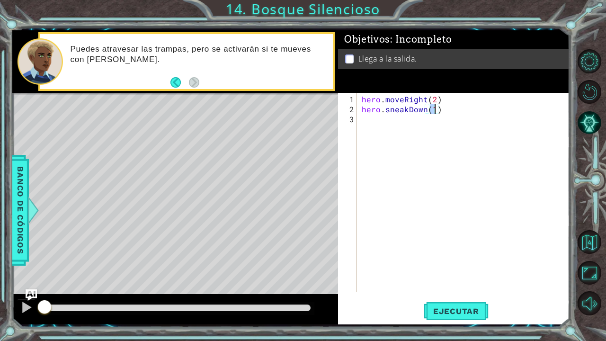
type textarea "hero.sneakDown(2)"
click at [377, 123] on div "hero . moveRight ( 2 ) hero . sneakDown ( 2 )" at bounding box center [466, 203] width 212 height 219
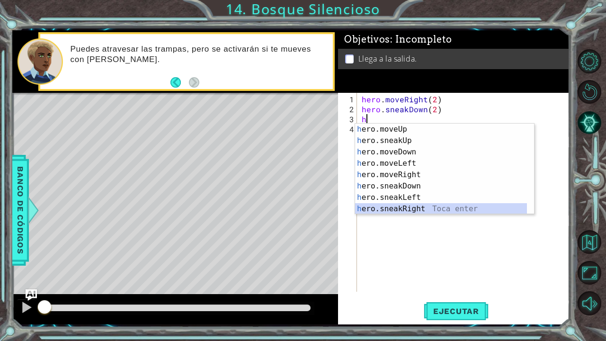
click at [419, 203] on div "h ero.moveUp Toca enter h ero.sneakUp Toca enter h ero.moveDown Toca enter h er…" at bounding box center [441, 180] width 172 height 114
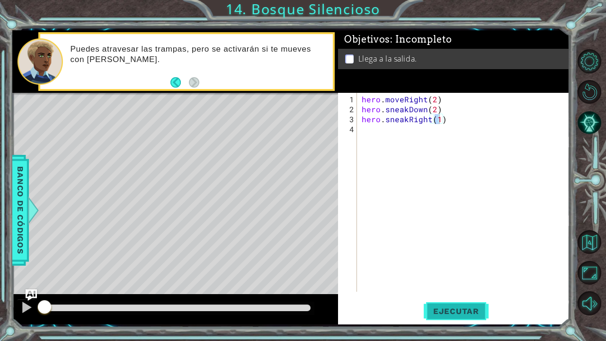
click at [450, 283] on button "Ejecutar" at bounding box center [455, 310] width 65 height 23
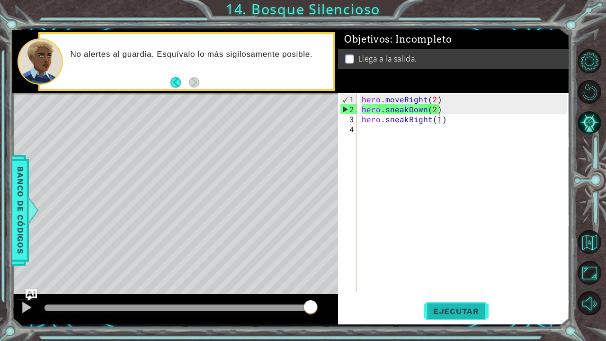
click at [439, 283] on span "Ejecutar" at bounding box center [455, 310] width 65 height 9
click at [431, 111] on div "hero . moveRight ( 2 ) hero . sneakDown ( 2 ) hero . sneakRight ( 1 )" at bounding box center [466, 203] width 212 height 219
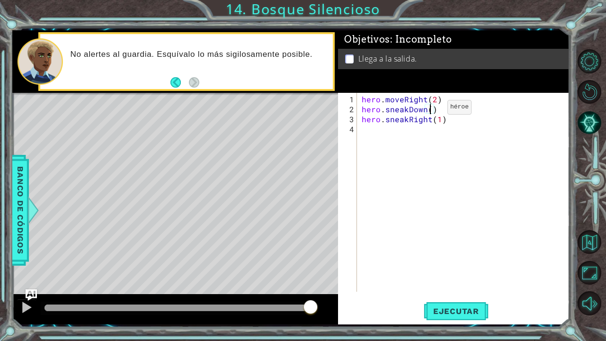
scroll to position [0, 4]
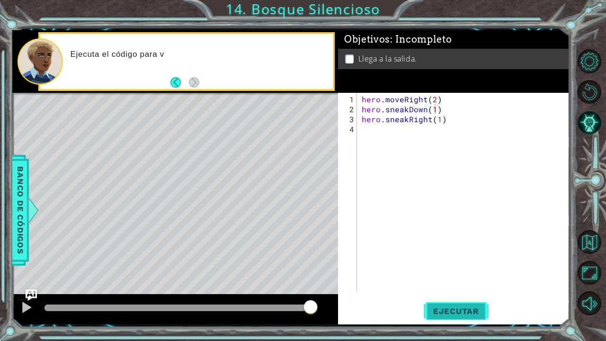
click at [448, 283] on span "Ejecutar" at bounding box center [455, 310] width 65 height 9
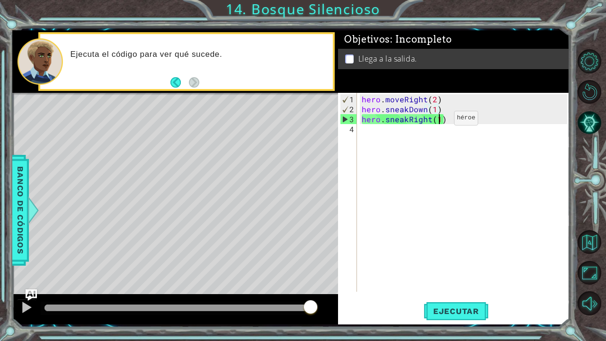
click at [438, 121] on div "hero . moveRight ( 2 ) hero . sneakDown ( 1 ) hero . sneakRight ( 1 )" at bounding box center [466, 203] width 212 height 219
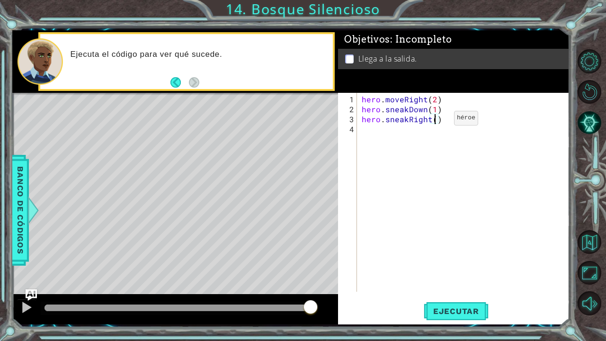
scroll to position [0, 5]
type textarea "hero.sneakRight(2)"
click at [432, 283] on button "Ejecutar" at bounding box center [455, 310] width 65 height 23
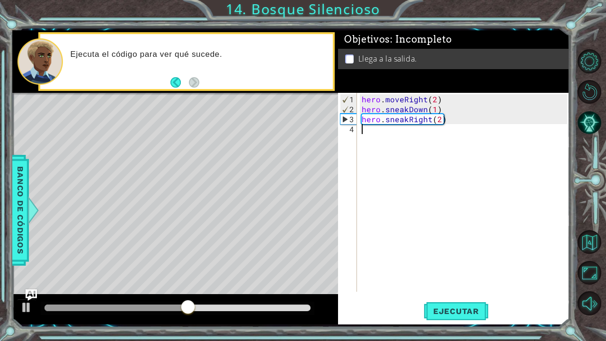
click at [372, 129] on div "hero . moveRight ( 2 ) hero . sneakDown ( 1 ) hero . sneakRight ( 2 )" at bounding box center [466, 203] width 212 height 219
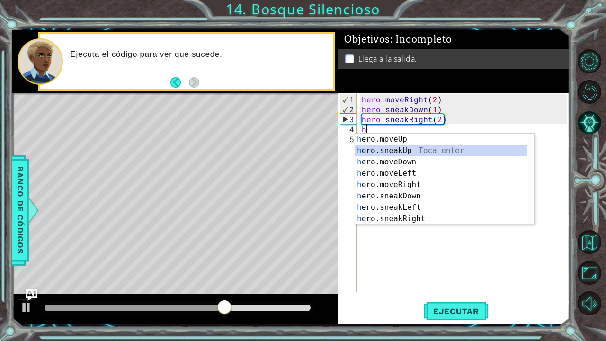
click at [400, 146] on div "h ero.moveUp Toca enter h ero.sneakUp Toca enter h ero.moveDown Toca enter h er…" at bounding box center [441, 190] width 172 height 114
type textarea "hero.sneakUp(1)"
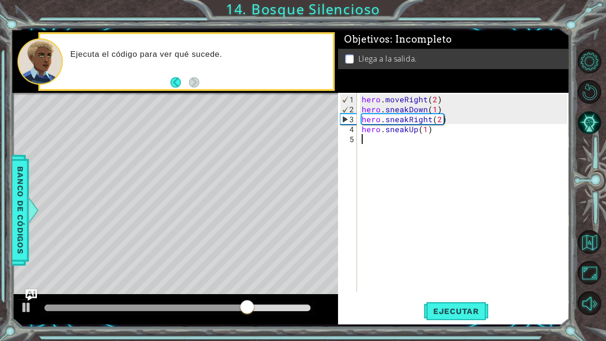
click at [366, 140] on div "hero . moveRight ( 2 ) hero . sneakDown ( 1 ) hero . sneakRight ( 2 ) hero . sn…" at bounding box center [466, 203] width 212 height 219
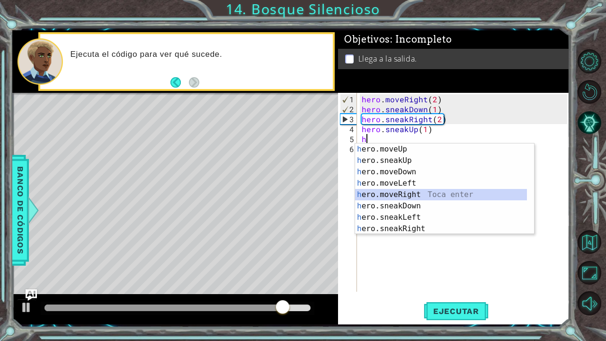
click at [410, 196] on div "h ero.moveUp Toca enter h ero.sneakUp Toca enter h ero.moveDown Toca enter h er…" at bounding box center [441, 200] width 172 height 114
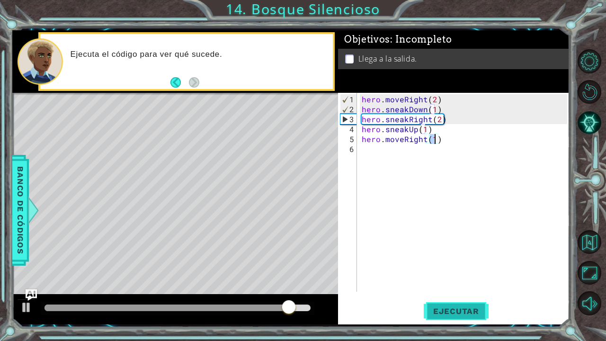
type textarea "hero.moveRight(1)"
click at [442, 283] on button "Ejecutar" at bounding box center [455, 310] width 65 height 23
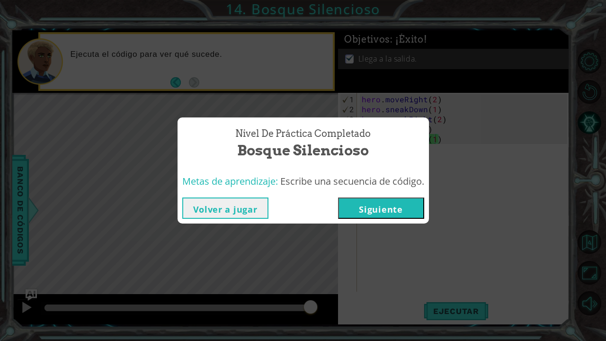
click at [386, 204] on button "Siguiente" at bounding box center [381, 207] width 86 height 21
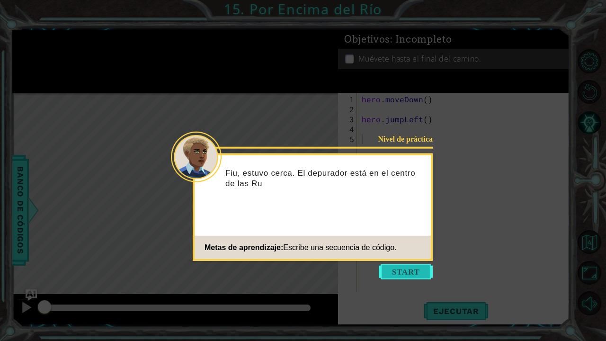
click at [406, 273] on button "Start" at bounding box center [406, 271] width 54 height 15
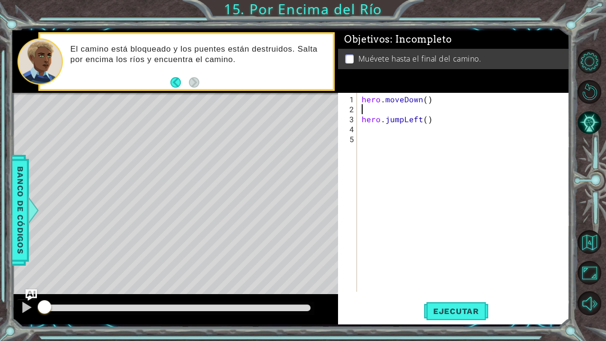
click at [380, 106] on div "hero . moveDown ( ) hero . jumpLeft ( )" at bounding box center [466, 203] width 212 height 219
type textarea "h"
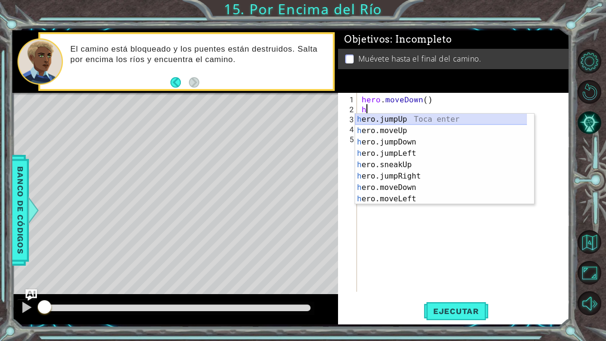
click at [377, 121] on div "h ero.jumpUp Toca enter h ero.moveUp Toca enter h ero.jumpDown Toca enter h ero…" at bounding box center [441, 171] width 172 height 114
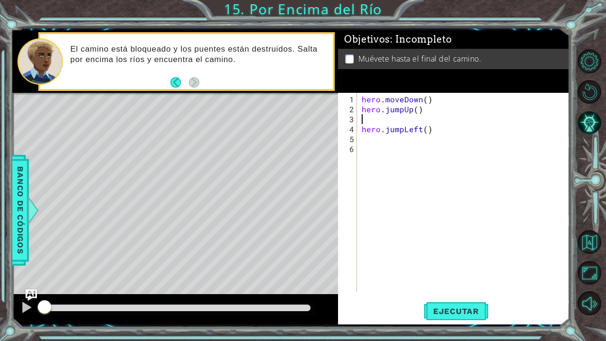
click at [447, 132] on div "hero . moveDown ( ) hero . jumpUp ( ) hero . jumpLeft ( )" at bounding box center [466, 203] width 212 height 219
click at [411, 109] on div "hero . moveDown ( ) hero . jumpUp ( ) hero . jumpLeft ( )" at bounding box center [466, 203] width 212 height 219
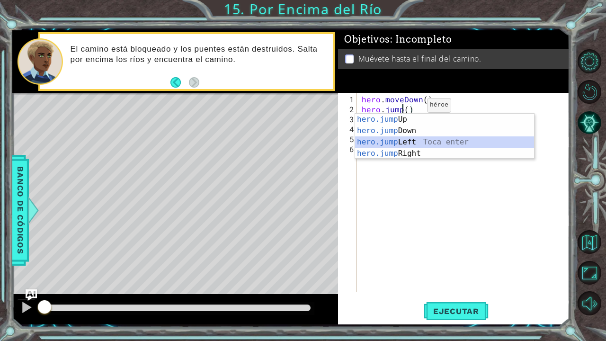
click at [402, 144] on div "hero.jump Up Toca enter hero.jump Down Toca enter hero.jump Left Toca enter her…" at bounding box center [444, 148] width 179 height 68
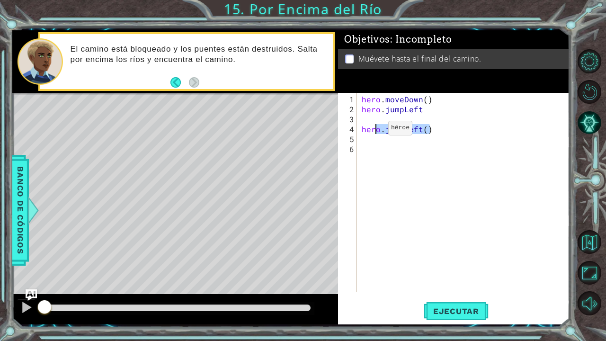
drag, startPoint x: 444, startPoint y: 131, endPoint x: 361, endPoint y: 129, distance: 83.8
click at [361, 129] on div "hero . moveDown ( ) hero . jumpLeft hero . jumpLeft ( )" at bounding box center [466, 203] width 212 height 219
type textarea "hero.jumpLeft()"
click at [446, 283] on button "Ejecutar" at bounding box center [455, 310] width 65 height 23
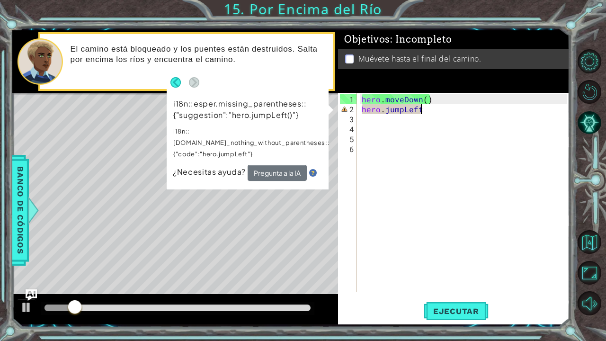
click at [419, 106] on div "hero . moveDown ( ) hero . jumpLeft" at bounding box center [466, 203] width 212 height 219
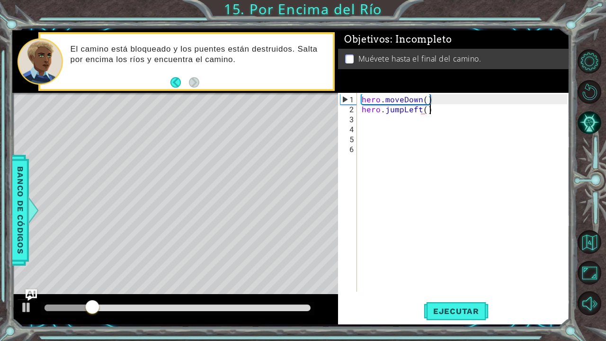
scroll to position [0, 4]
type textarea "hero.jumpLeft()"
click at [441, 283] on span "Ejecutar" at bounding box center [455, 310] width 65 height 9
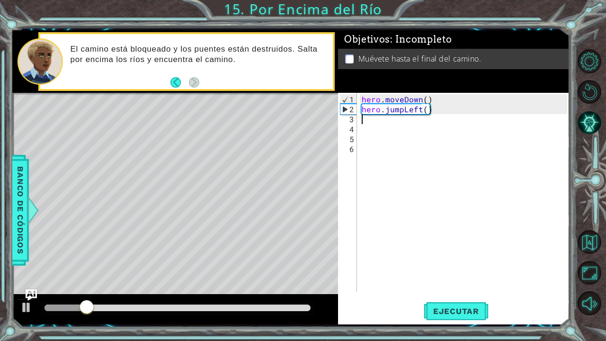
click at [368, 121] on div "hero . moveDown ( ) hero . jumpLeft ( )" at bounding box center [466, 203] width 212 height 219
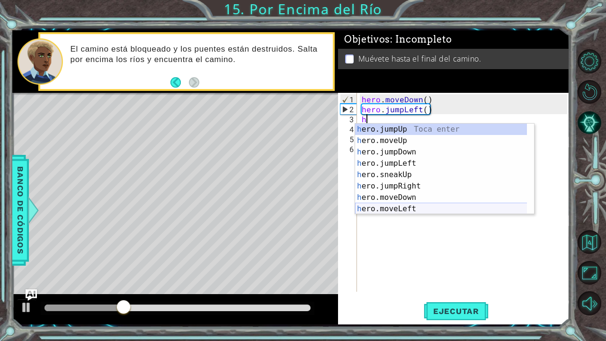
click at [401, 205] on div "h ero.jumpUp Toca enter h ero.moveUp Toca enter h ero.jumpDown Toca enter h ero…" at bounding box center [441, 180] width 172 height 114
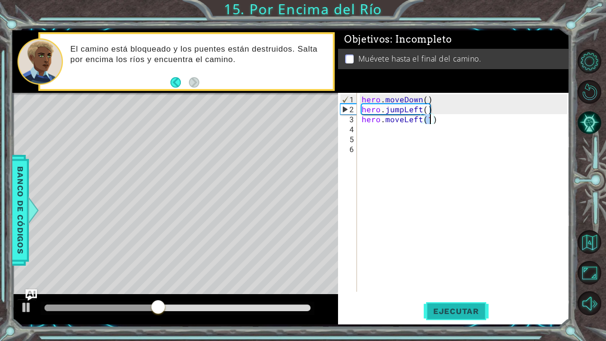
type textarea "hero.moveLeft(1)"
click at [428, 283] on button "Ejecutar" at bounding box center [455, 310] width 65 height 23
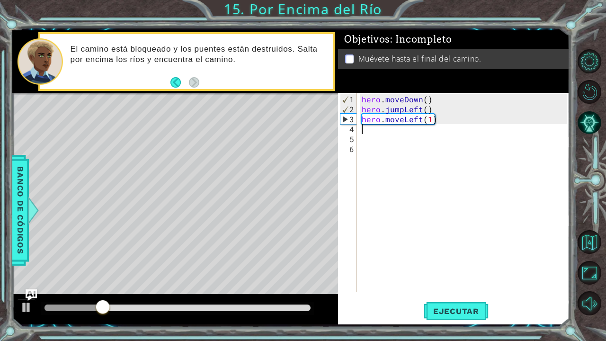
click at [389, 132] on div "hero . moveDown ( ) hero . jumpLeft ( ) hero . moveLeft ( 1 )" at bounding box center [466, 203] width 212 height 219
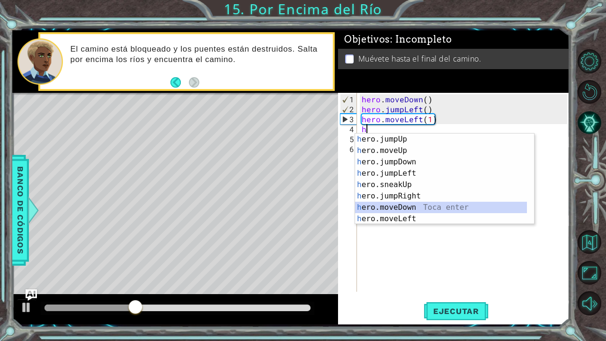
click at [404, 203] on div "h ero.jumpUp Toca enter h ero.moveUp Toca enter h ero.jumpDown Toca enter h ero…" at bounding box center [441, 190] width 172 height 114
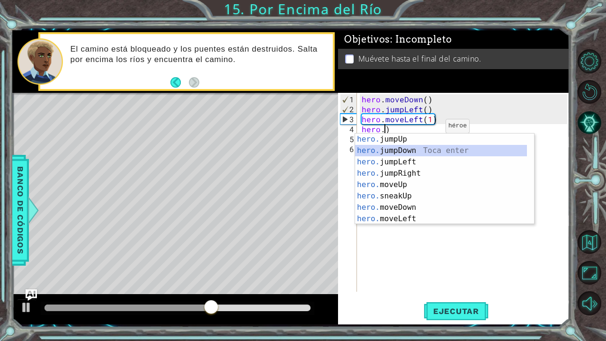
click at [418, 150] on div "hero. jumpUp Toca enter hero. jumpDown Toca enter hero. jumpLeft Toca enter her…" at bounding box center [441, 190] width 172 height 114
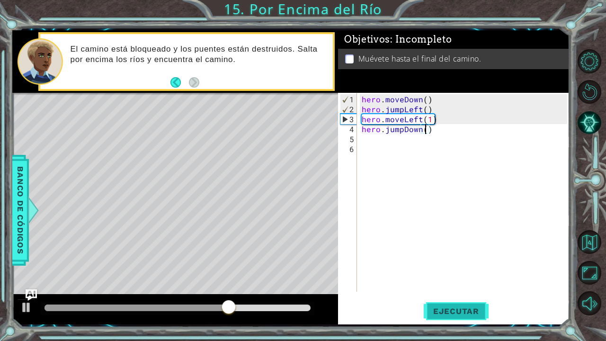
type textarea "hero.jumpDown()"
click at [433, 283] on span "Ejecutar" at bounding box center [455, 310] width 65 height 9
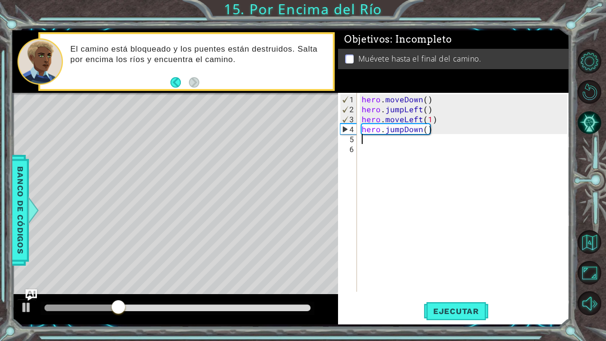
click at [369, 139] on div "hero . moveDown ( ) hero . jumpLeft ( ) hero . moveLeft ( 1 ) hero . jumpDown (…" at bounding box center [466, 203] width 212 height 219
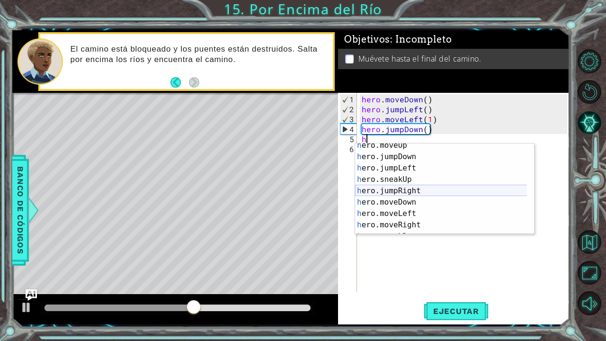
scroll to position [17, 0]
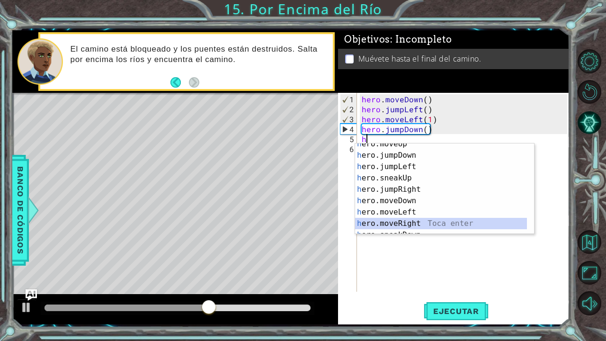
click at [401, 228] on div "h ero.moveUp Toca enter h ero.jumpDown Toca enter h ero.jumpLeft Toca enter h e…" at bounding box center [441, 195] width 172 height 114
type textarea "hero.moveRight(1)"
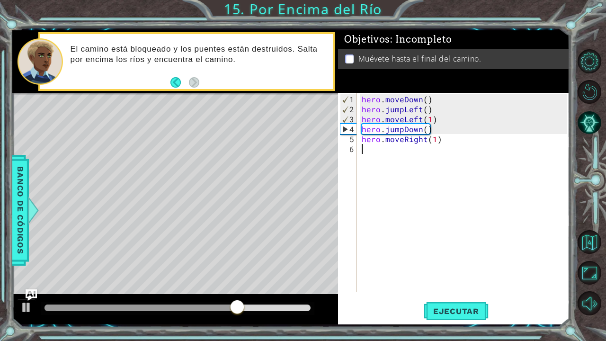
click at [443, 143] on div "hero . moveDown ( ) hero . jumpLeft ( ) hero . moveLeft ( 1 ) hero . jumpDown (…" at bounding box center [466, 203] width 212 height 219
drag, startPoint x: 436, startPoint y: 139, endPoint x: 392, endPoint y: 139, distance: 43.5
click at [392, 139] on div "hero . moveDown ( ) hero . jumpLeft ( ) hero . moveLeft ( 1 ) hero . jumpDown (…" at bounding box center [466, 203] width 212 height 219
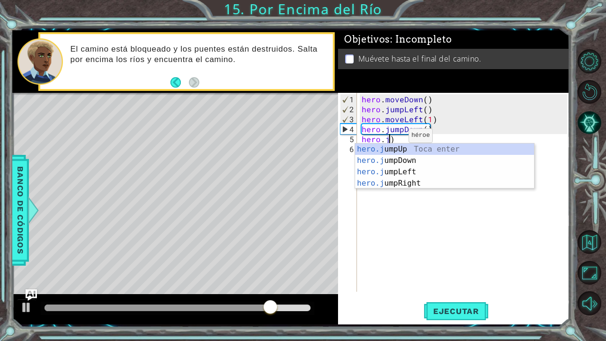
scroll to position [0, 1]
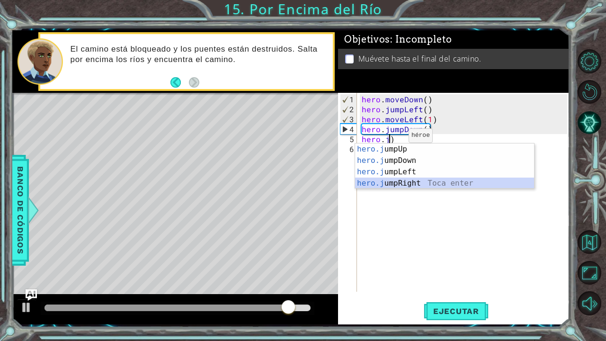
click at [406, 183] on div "hero.j umpUp Toca enter hero.j umpDown Toca enter hero.j umpLeft Toca enter her…" at bounding box center [444, 177] width 179 height 68
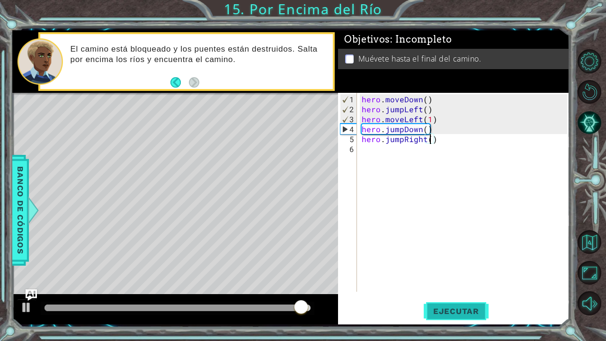
type textarea "hero.jumpRight()"
click at [441, 283] on button "Ejecutar" at bounding box center [455, 310] width 65 height 23
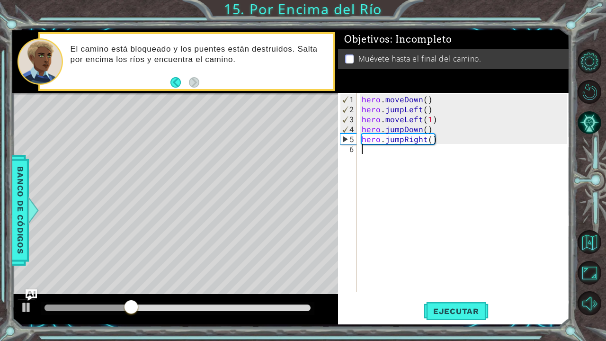
click at [375, 154] on div "hero . moveDown ( ) hero . jumpLeft ( ) hero . moveLeft ( 1 ) hero . jumpDown (…" at bounding box center [466, 203] width 212 height 219
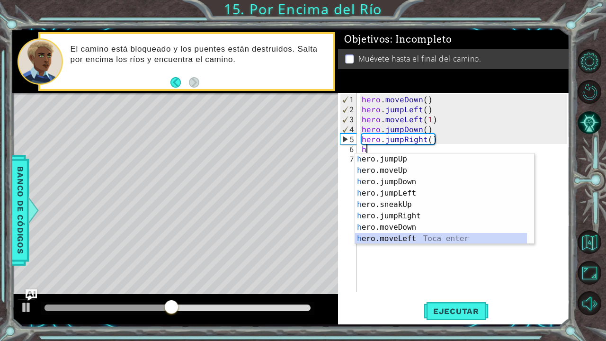
click at [403, 234] on div "h ero.jumpUp Toca enter h ero.moveUp Toca enter h ero.jumpDown Toca enter h ero…" at bounding box center [441, 210] width 172 height 114
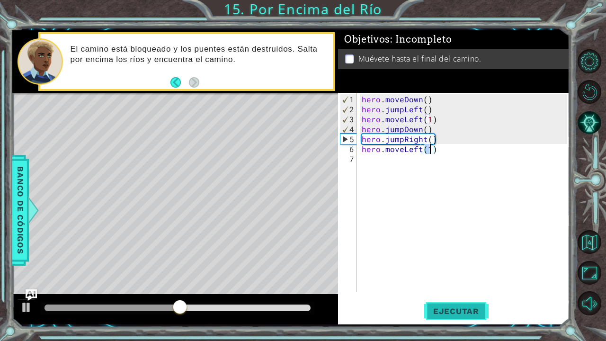
click at [431, 283] on button "Ejecutar" at bounding box center [455, 310] width 65 height 23
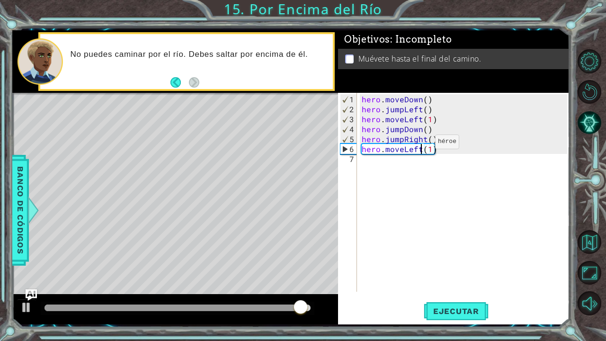
click at [419, 145] on div "hero . moveDown ( ) hero . jumpLeft ( ) hero . moveLeft ( 1 ) hero . jumpDown (…" at bounding box center [466, 203] width 212 height 219
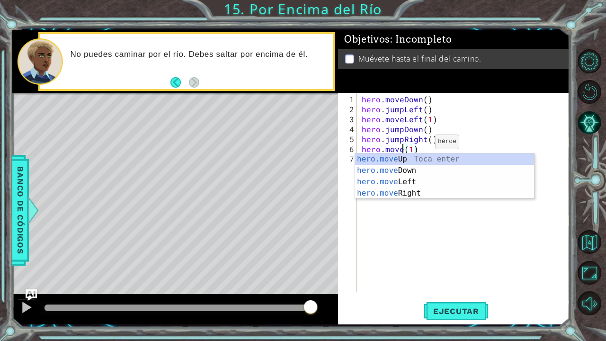
scroll to position [0, 3]
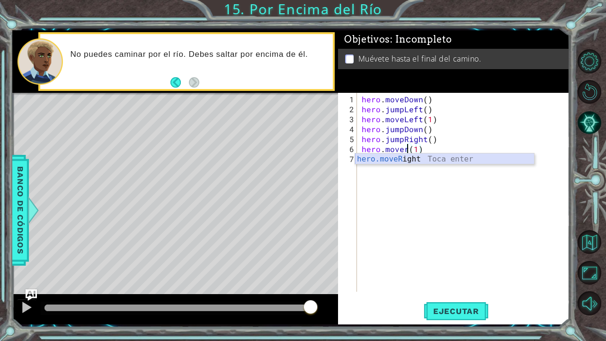
click at [418, 157] on div "hero.moveR ight Toca enter" at bounding box center [444, 170] width 179 height 34
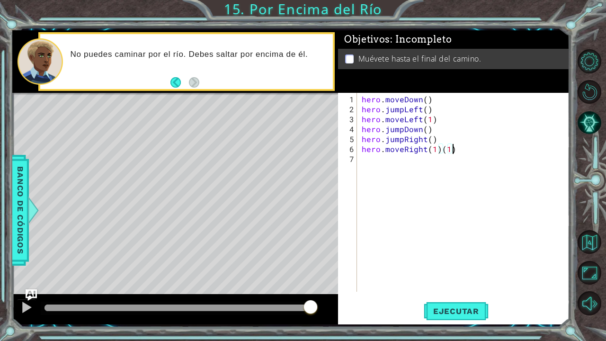
click at [464, 151] on div "hero . moveDown ( ) hero . jumpLeft ( ) hero . moveLeft ( 1 ) hero . jumpDown (…" at bounding box center [466, 203] width 212 height 219
type textarea "hero.moveRight(1)"
click at [457, 283] on button "Ejecutar" at bounding box center [455, 310] width 65 height 23
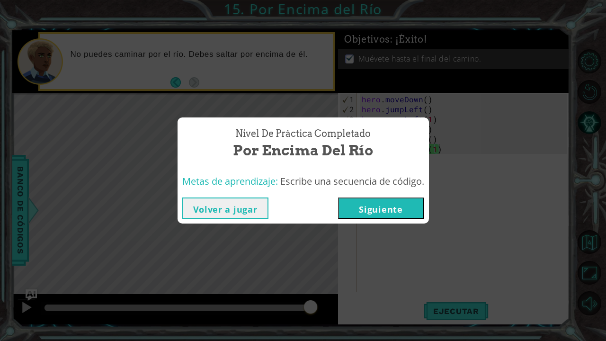
click at [379, 202] on button "Siguiente" at bounding box center [381, 207] width 86 height 21
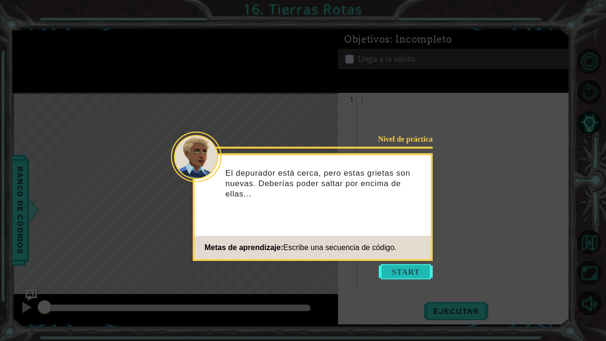
click at [405, 271] on button "Start" at bounding box center [406, 271] width 54 height 15
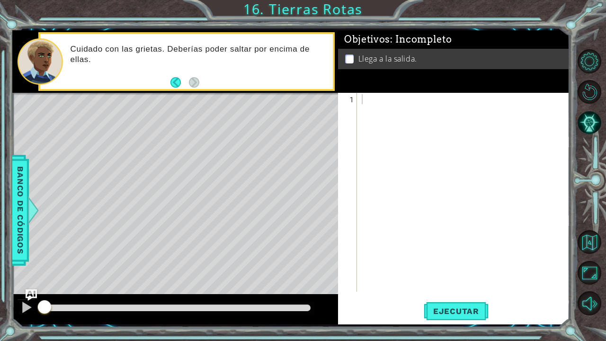
click at [347, 56] on p at bounding box center [349, 58] width 9 height 9
click at [371, 100] on div at bounding box center [466, 203] width 212 height 219
type textarea "h"
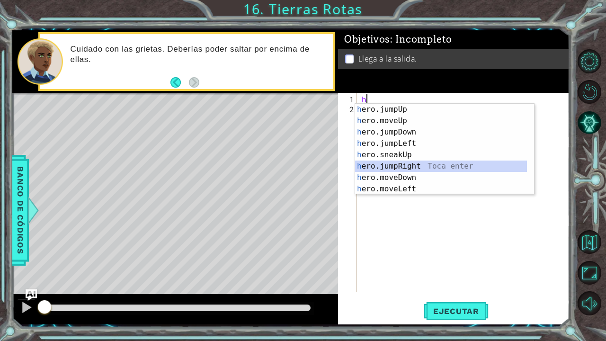
click at [388, 163] on div "h ero.jumpUp Toca enter h ero.moveUp Toca enter h ero.jumpDown Toca enter h ero…" at bounding box center [441, 161] width 172 height 114
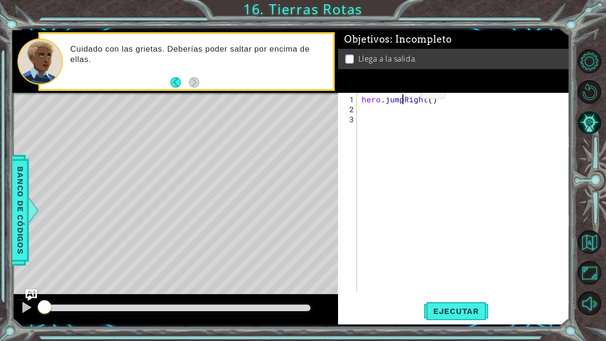
click at [404, 95] on div "hero . jumpRight ( )" at bounding box center [466, 203] width 212 height 219
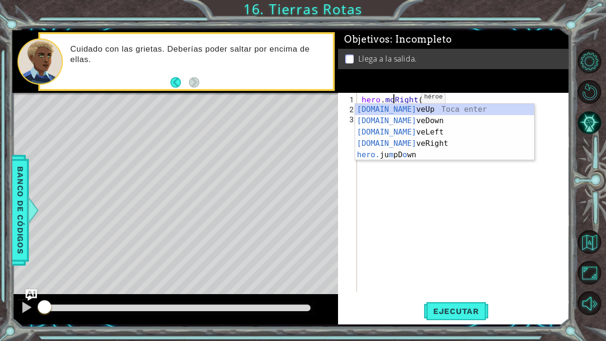
scroll to position [0, 2]
type textarea "hero.moveRight()"
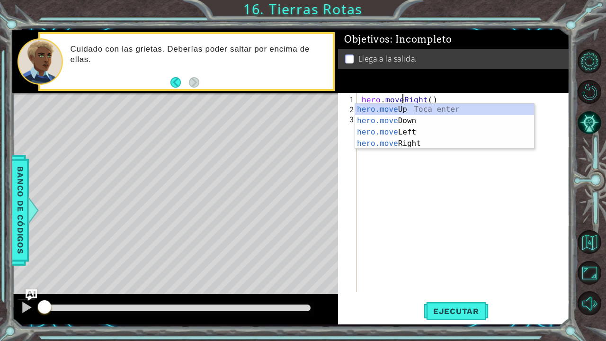
click at [402, 170] on div "hero . moveRight ( )" at bounding box center [466, 203] width 212 height 219
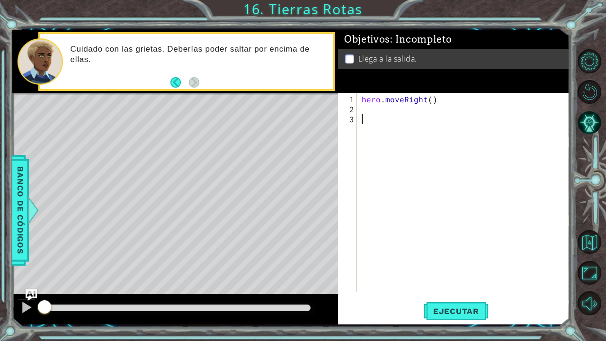
scroll to position [0, 0]
click at [367, 108] on div "hero . moveRight ( )" at bounding box center [466, 203] width 212 height 219
type textarea "h"
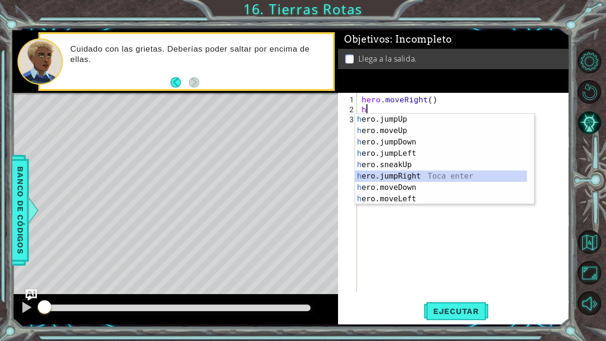
click at [409, 170] on div "h ero.jumpUp Toca enter h ero.moveUp Toca enter h ero.jumpDown Toca enter h ero…" at bounding box center [441, 171] width 172 height 114
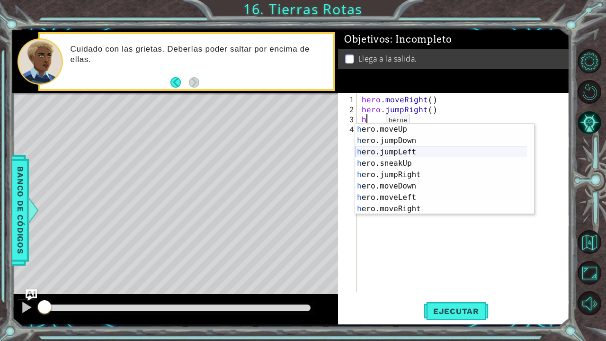
scroll to position [11, 0]
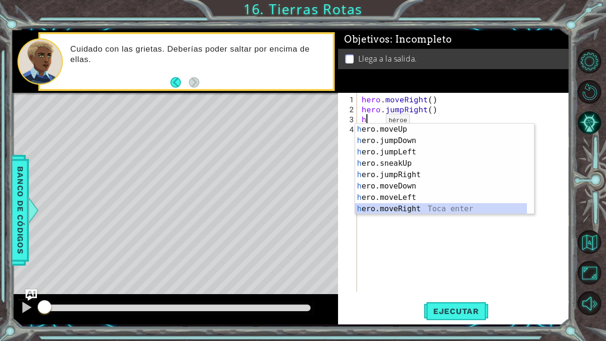
click at [403, 207] on div "h ero.moveUp Toca enter h ero.jumpDown Toca enter h ero.jumpLeft Toca enter h e…" at bounding box center [441, 180] width 172 height 114
type textarea "hero.moveRight(1)"
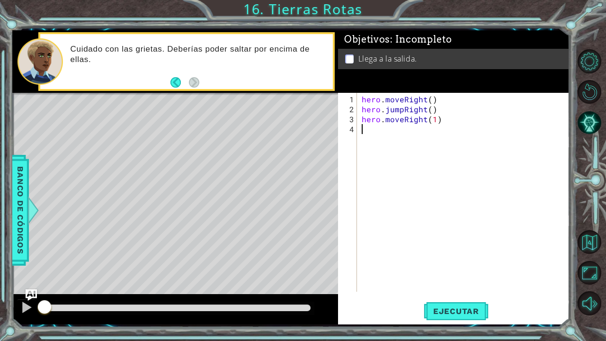
click at [365, 132] on div "hero . moveRight ( ) hero . jumpRight ( ) hero . moveRight ( 1 )" at bounding box center [466, 203] width 212 height 219
type textarea "h"
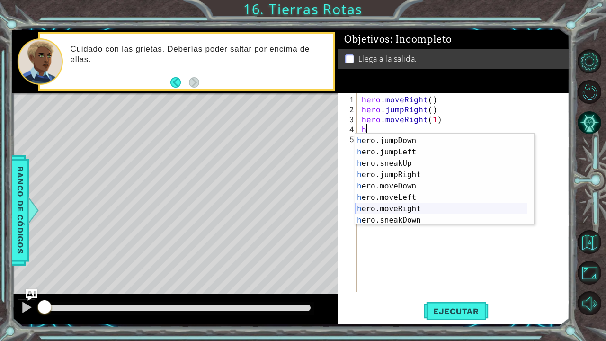
scroll to position [0, 0]
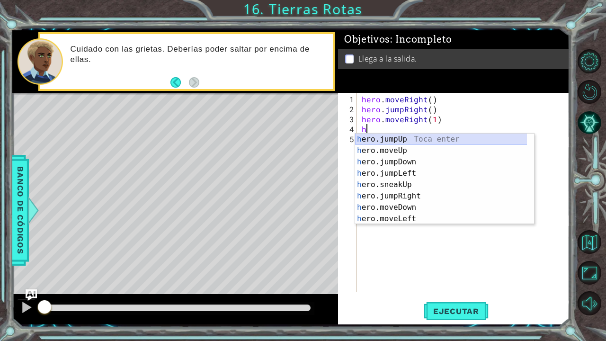
click at [399, 139] on div "h ero.jumpUp Toca enter h ero.moveUp Toca enter h ero.jumpDown Toca enter h ero…" at bounding box center [441, 190] width 172 height 114
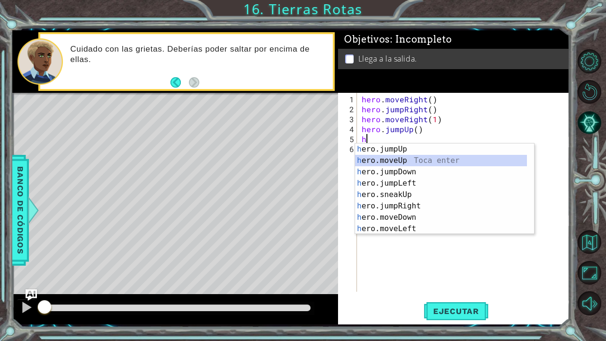
click at [394, 157] on div "h ero.jumpUp Toca enter h ero.moveUp Toca enter h ero.jumpDown Toca enter h ero…" at bounding box center [441, 200] width 172 height 114
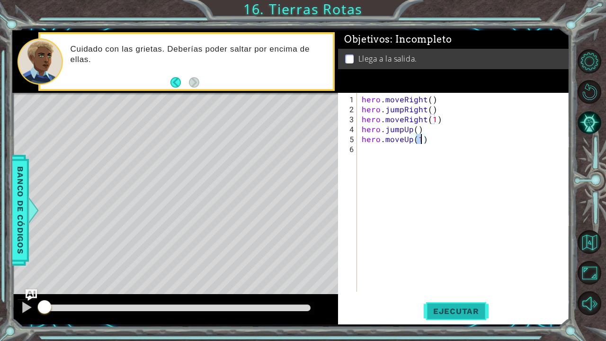
type textarea "hero.moveUp(1)"
click at [447, 283] on span "Ejecutar" at bounding box center [455, 310] width 65 height 9
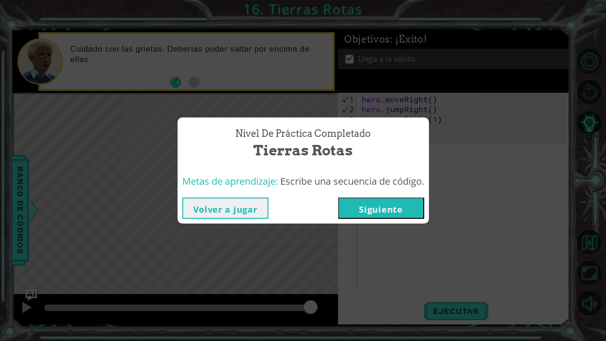
click at [403, 203] on button "Siguiente" at bounding box center [381, 207] width 86 height 21
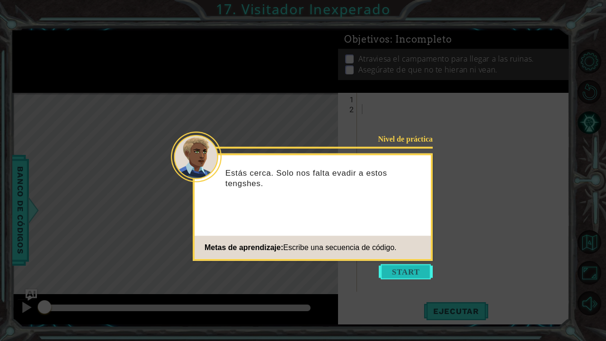
click at [398, 265] on button "Start" at bounding box center [406, 271] width 54 height 15
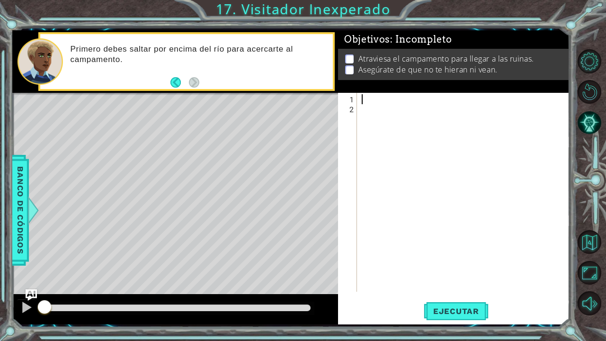
click at [363, 97] on div at bounding box center [466, 203] width 212 height 219
type textarea "h"
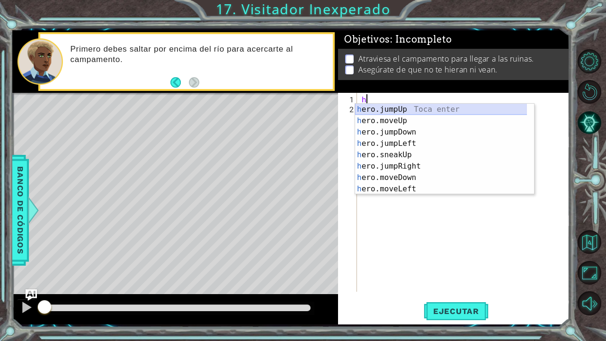
scroll to position [1, 0]
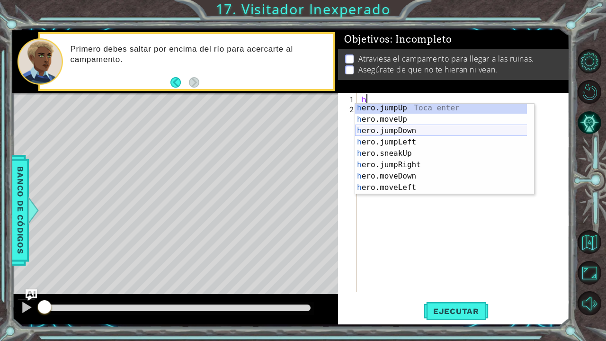
click at [401, 126] on div "h ero.jumpUp Toca enter h ero.moveUp Toca enter h ero.jumpDown Toca enter h ero…" at bounding box center [441, 159] width 172 height 114
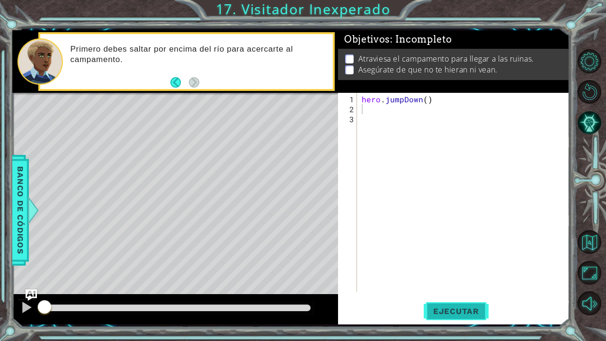
click at [451, 283] on button "Ejecutar" at bounding box center [455, 310] width 65 height 23
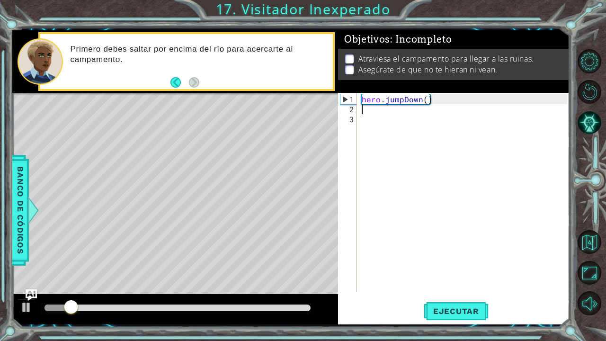
type textarea "h"
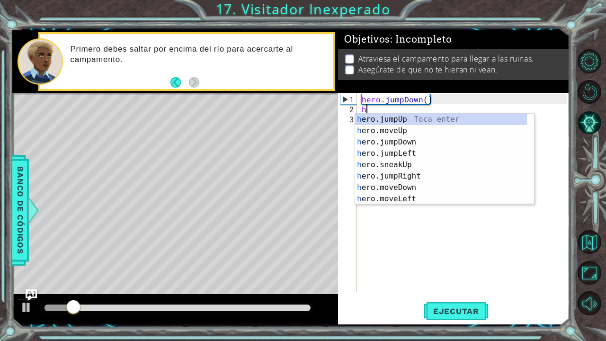
scroll to position [0, 0]
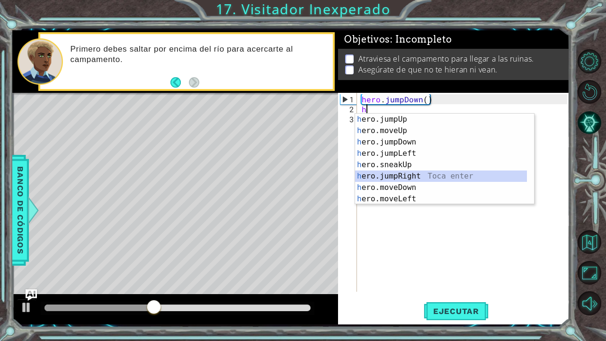
click at [406, 172] on div "h ero.jumpUp Toca enter h ero.moveUp Toca enter h ero.jumpDown Toca enter h ero…" at bounding box center [441, 171] width 172 height 114
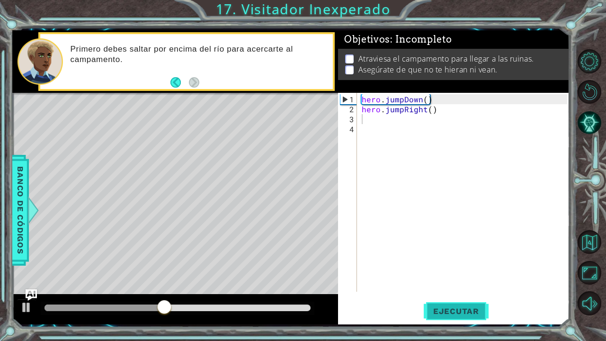
click at [445, 283] on button "Ejecutar" at bounding box center [455, 310] width 65 height 23
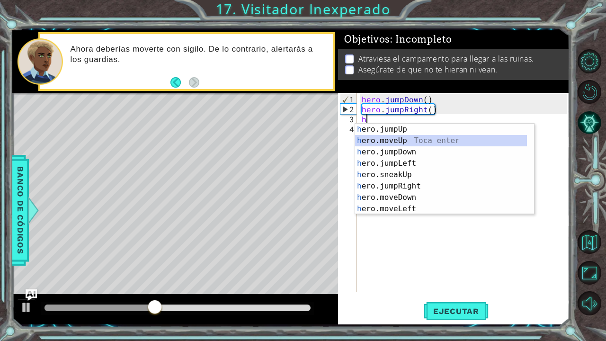
click at [410, 140] on div "h ero.jumpUp Toca enter h ero.moveUp Toca enter h ero.jumpDown Toca enter h ero…" at bounding box center [441, 180] width 172 height 114
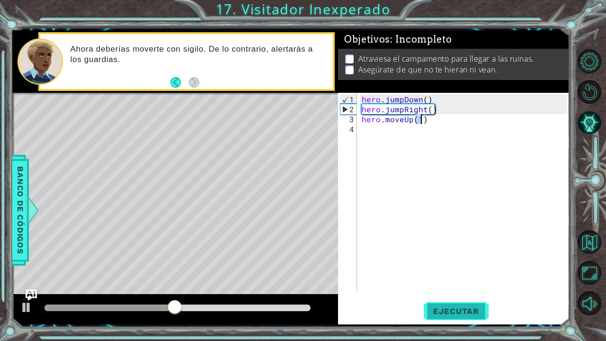
type textarea "hero.moveUp(1)"
click at [448, 283] on button "Ejecutar" at bounding box center [455, 310] width 65 height 23
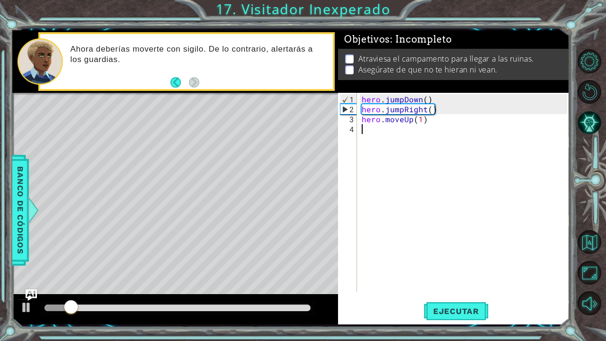
click at [379, 132] on div "hero . jumpDown ( ) hero . jumpRight ( ) hero . moveUp ( 1 )" at bounding box center [466, 203] width 212 height 219
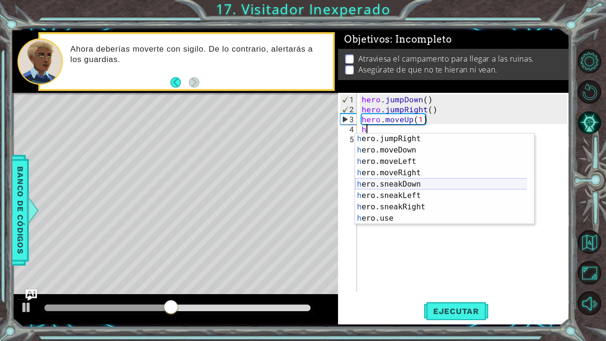
scroll to position [57, 0]
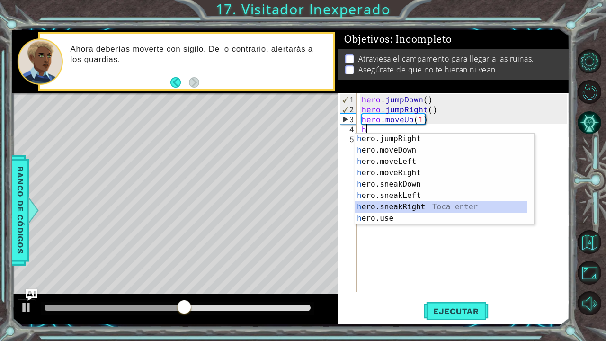
click at [411, 211] on div "h ero.jumpRight Toca enter h ero.moveDown Toca enter h ero.moveLeft Toca enter …" at bounding box center [441, 190] width 172 height 114
type textarea "hero.sneakRight(1)"
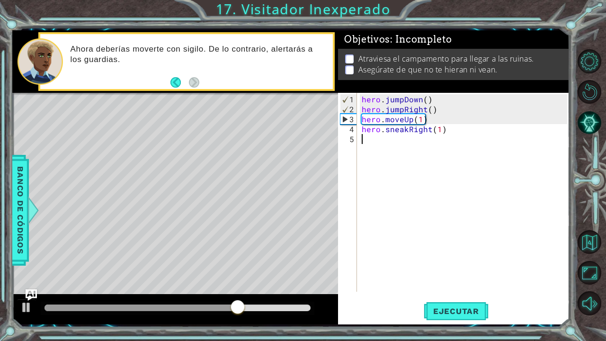
click at [366, 141] on div "hero . jumpDown ( ) hero . jumpRight ( ) hero . moveUp ( 1 ) hero . sneakRight …" at bounding box center [466, 203] width 212 height 219
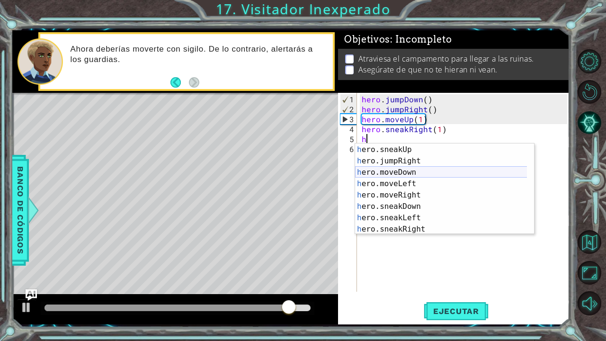
scroll to position [45, 0]
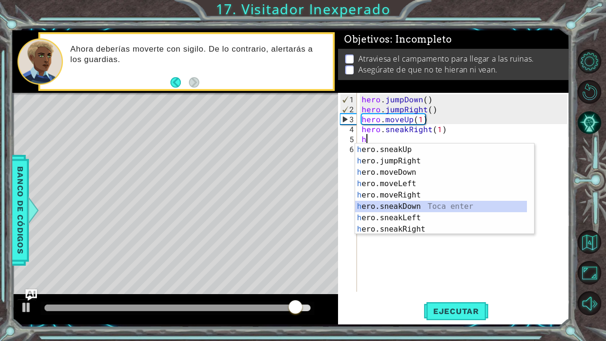
click at [405, 203] on div "h ero.jumpLeft Toca enter h ero.sneakUp Toca enter h ero.jumpRight Toca enter h…" at bounding box center [441, 189] width 172 height 114
type textarea "hero.sneakDown(1)"
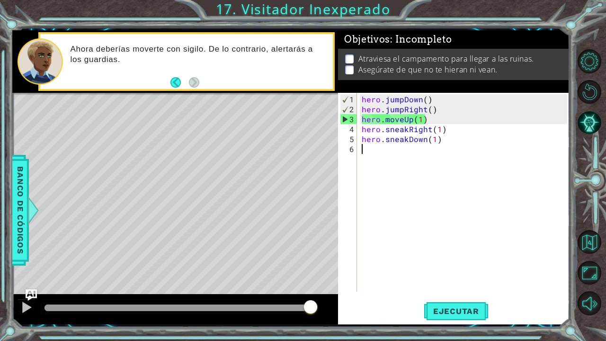
click at [366, 151] on div "hero . jumpDown ( ) hero . jumpRight ( ) hero . moveUp ( 1 ) hero . sneakRight …" at bounding box center [466, 203] width 212 height 219
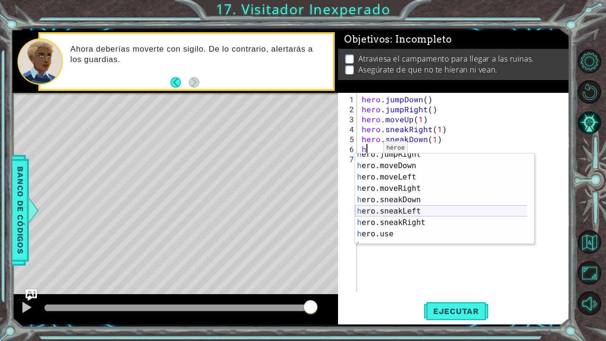
scroll to position [62, 0]
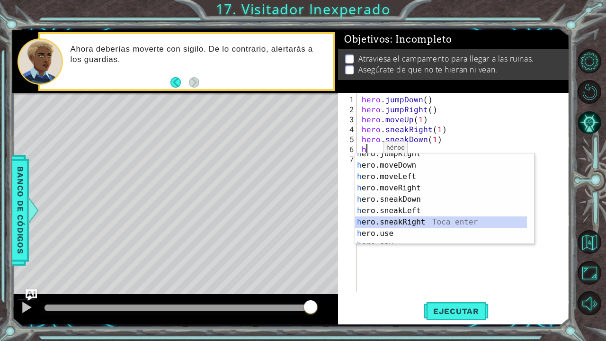
click at [411, 219] on div "h ero.jumpRight Toca enter h ero.moveDown Toca enter h ero.moveLeft Toca enter …" at bounding box center [441, 205] width 172 height 114
type textarea "hero.sneakRight(1)"
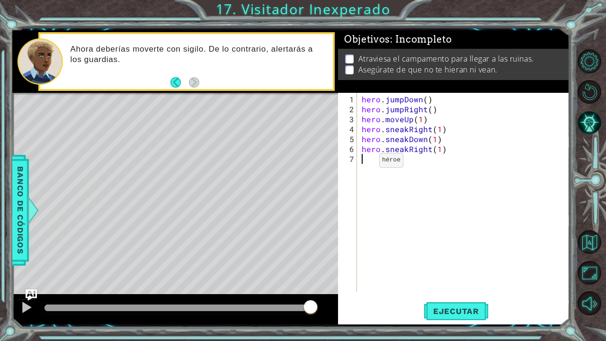
click at [363, 164] on div "hero . jumpDown ( ) hero . jumpRight ( ) hero . moveUp ( 1 ) hero . sneakRight …" at bounding box center [466, 203] width 212 height 219
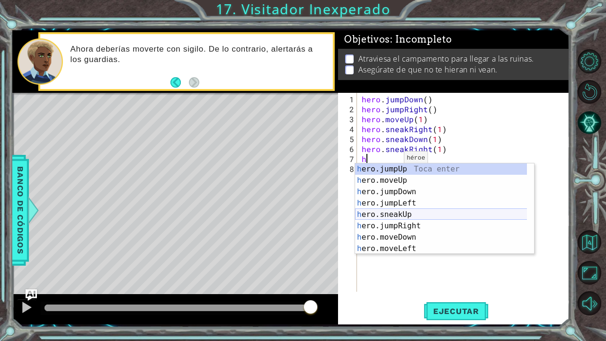
click at [416, 215] on div "h ero.jumpUp Toca enter h ero.moveUp Toca enter h ero.jumpDown Toca enter h ero…" at bounding box center [441, 220] width 172 height 114
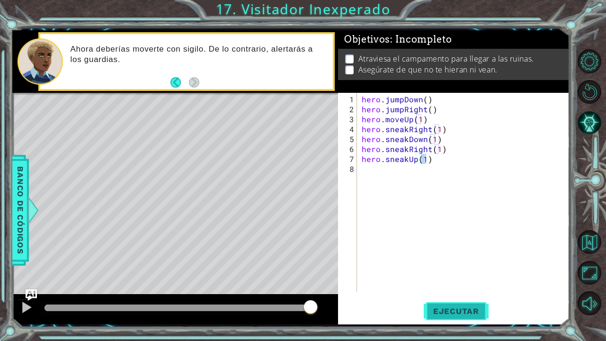
click at [451, 283] on span "Ejecutar" at bounding box center [455, 310] width 65 height 9
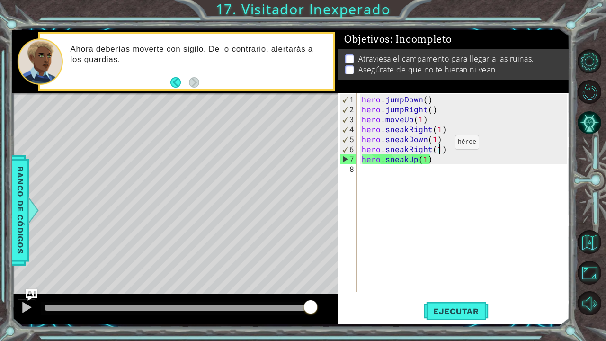
click at [438, 146] on div "hero . jumpDown ( ) hero . jumpRight ( ) hero . moveUp ( 1 ) hero . sneakRight …" at bounding box center [466, 203] width 212 height 219
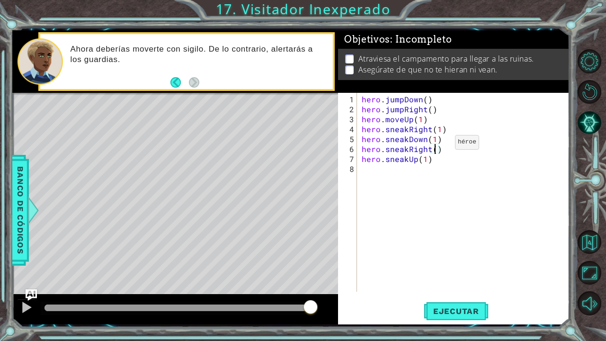
scroll to position [0, 5]
type textarea "hero.sneakRight(2)"
click at [431, 283] on button "Ejecutar" at bounding box center [455, 310] width 65 height 23
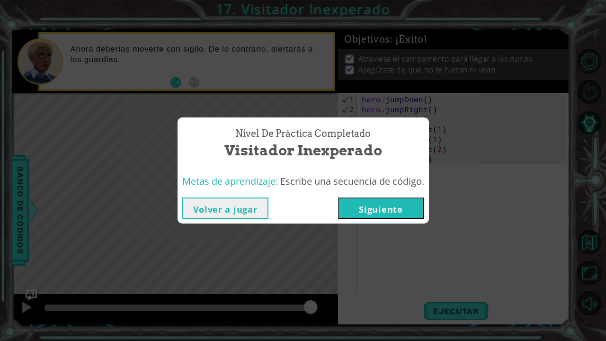
click at [368, 203] on button "Siguiente" at bounding box center [381, 207] width 86 height 21
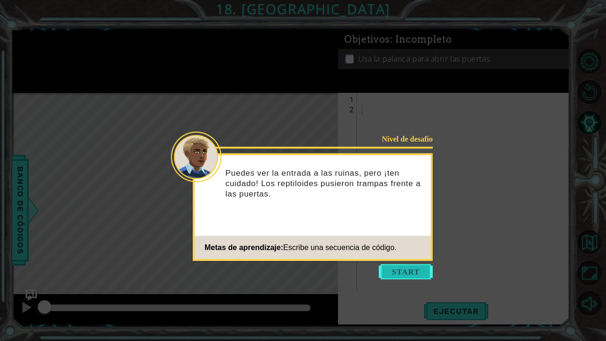
click at [391, 269] on button "Start" at bounding box center [406, 271] width 54 height 15
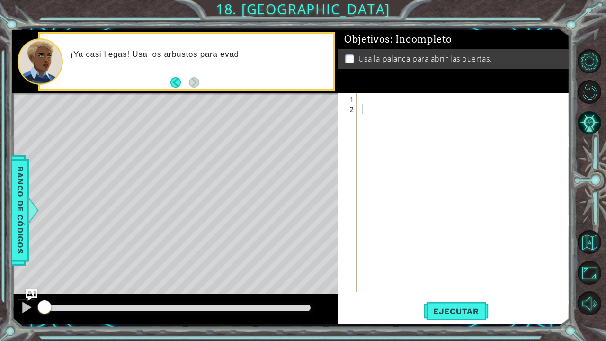
click at [358, 97] on div "1 2 ההההההההההההההההההההההההההההההההההההההההההההההההההההההההההההההההההההההההההה…" at bounding box center [452, 192] width 229 height 199
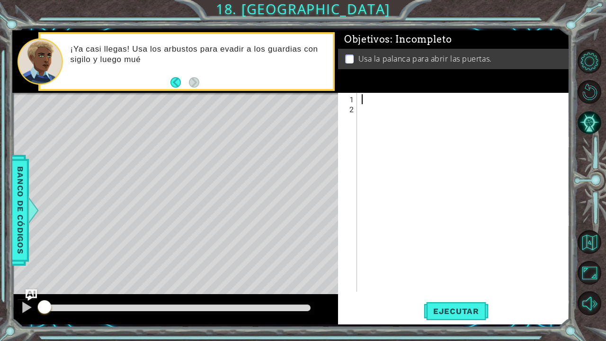
click at [360, 97] on div at bounding box center [466, 203] width 212 height 219
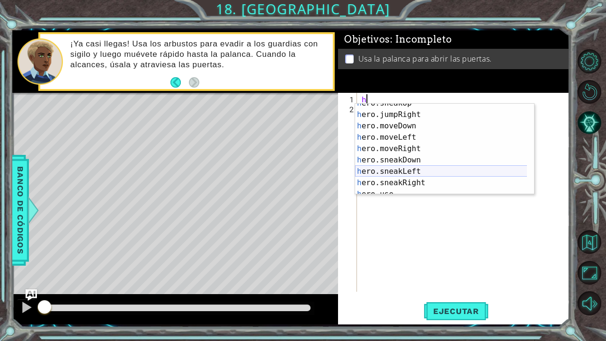
scroll to position [52, 0]
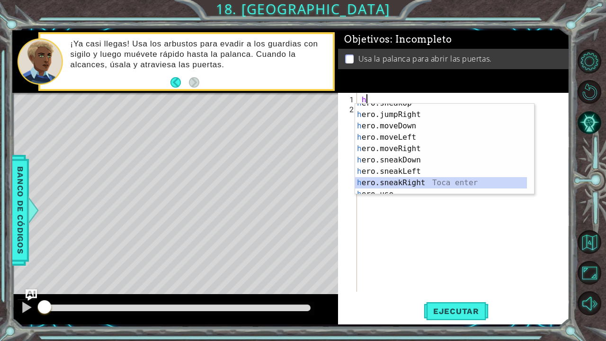
click at [407, 182] on div "h ero.sneakUp Toca enter h ero.jumpRight Toca enter h ero.moveDown Toca enter h…" at bounding box center [441, 154] width 172 height 114
type textarea "hero.sneakRight(1)"
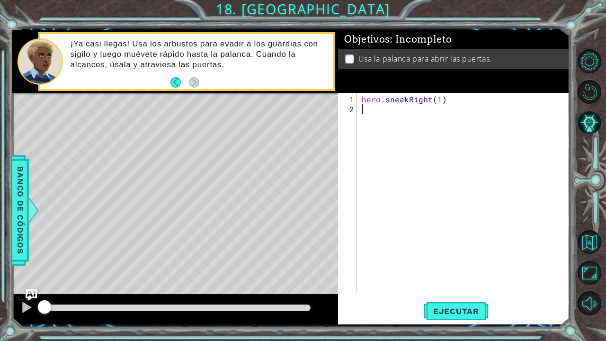
click at [364, 113] on div "hero . sneakRight ( 1 )" at bounding box center [466, 203] width 212 height 219
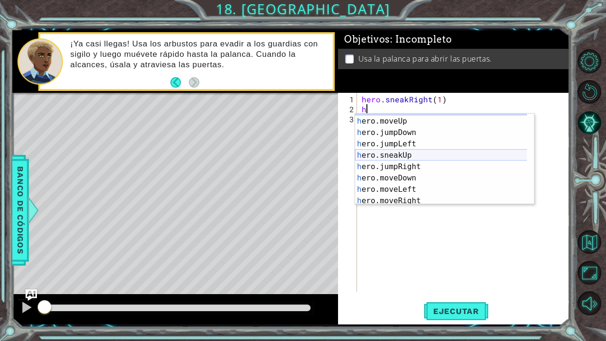
scroll to position [9, 0]
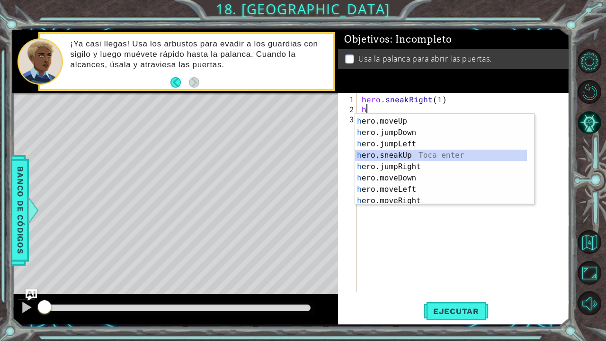
click at [404, 157] on div "h ero.jumpUp Toca enter h ero.moveUp Toca enter h ero.jumpDown Toca enter h ero…" at bounding box center [441, 161] width 172 height 114
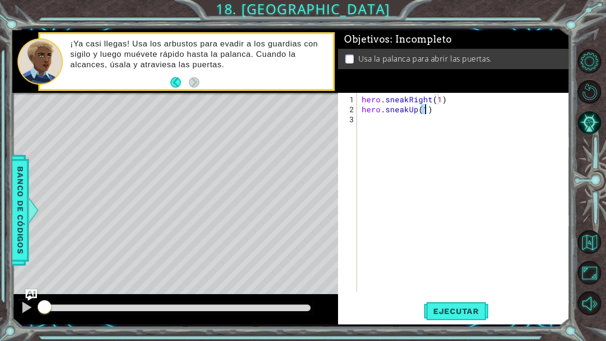
type textarea "hero.sneakUp(2)"
click at [364, 121] on div "hero . sneakRight ( 1 ) hero . sneakUp ( 2 )" at bounding box center [466, 203] width 212 height 219
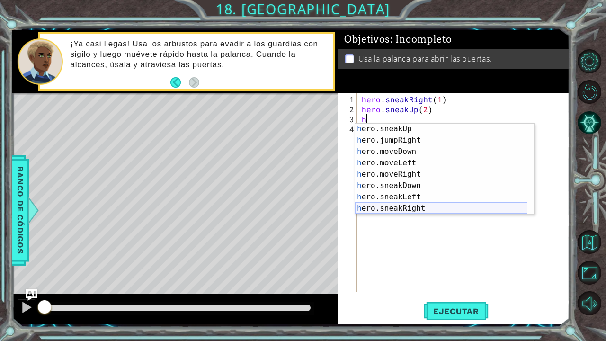
scroll to position [46, 0]
click at [414, 208] on div "h ero.sneakUp Toca enter h ero.jumpRight Toca enter h ero.moveDown Toca enter h…" at bounding box center [441, 180] width 172 height 114
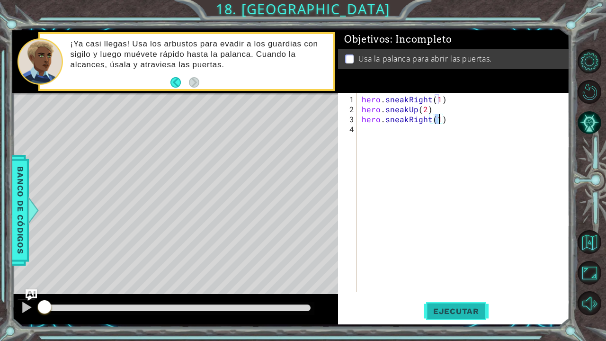
type textarea "hero.sneakRight(1)"
click at [453, 283] on button "Ejecutar" at bounding box center [455, 310] width 65 height 23
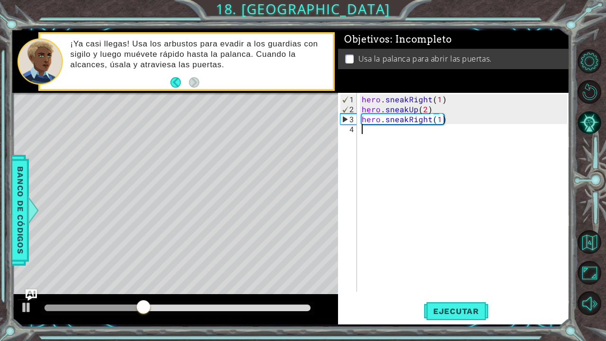
click at [361, 132] on div "hero . sneakRight ( 1 ) hero . sneakUp ( 2 ) hero . sneakRight ( 1 )" at bounding box center [466, 203] width 212 height 219
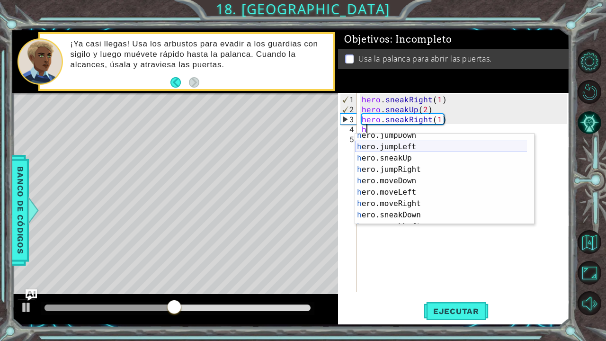
scroll to position [26, 0]
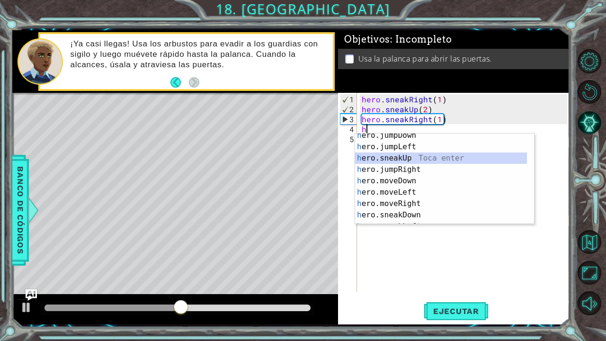
click at [404, 157] on div "h ero.jumpDown Toca enter h ero.jumpLeft Toca enter h ero.sneakUp Toca enter h …" at bounding box center [441, 187] width 172 height 114
type textarea "hero.sneakUp(1)"
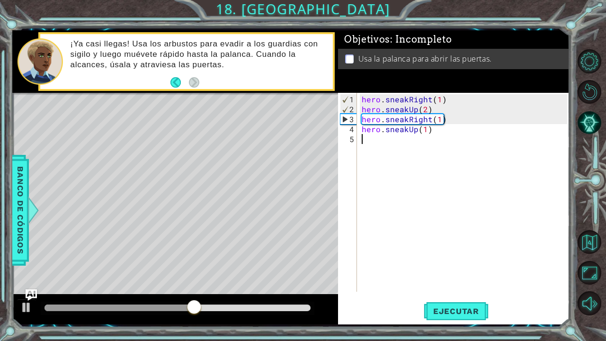
click at [366, 142] on div "hero . sneakRight ( 1 ) hero . sneakUp ( 2 ) hero . sneakRight ( 1 ) hero . sne…" at bounding box center [466, 203] width 212 height 219
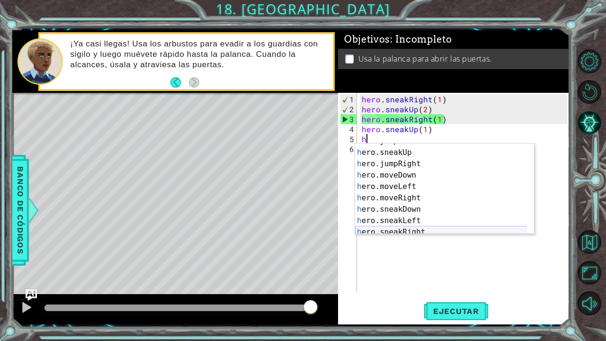
scroll to position [45, 0]
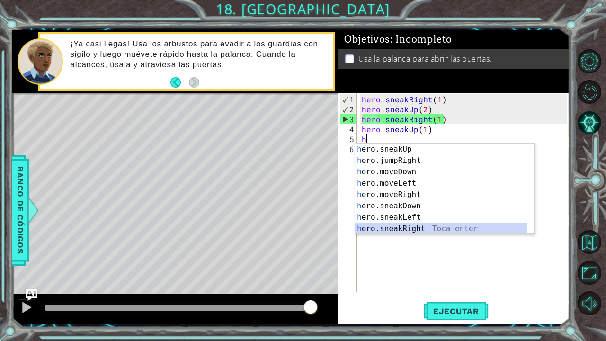
click at [412, 227] on div "h ero.sneakUp Toca enter h ero.jumpRight Toca enter h ero.moveDown Toca enter h…" at bounding box center [441, 200] width 172 height 114
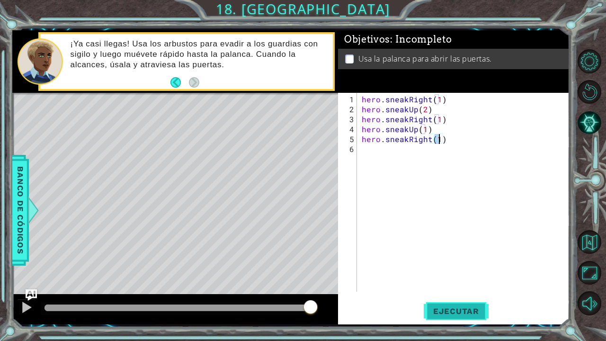
type textarea "hero.sneakRight(1)"
click at [438, 283] on span "Ejecutar" at bounding box center [455, 310] width 65 height 9
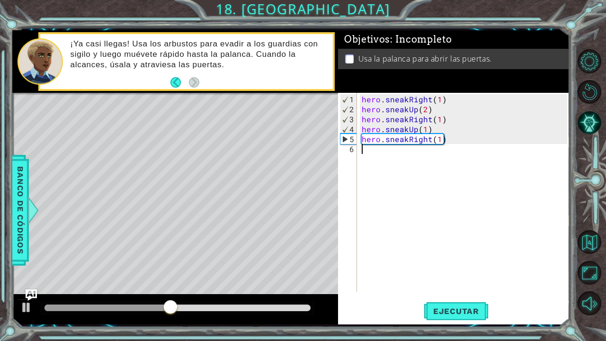
click at [380, 150] on div "hero . sneakRight ( 1 ) hero . sneakUp ( 2 ) hero . sneakRight ( 1 ) hero . sne…" at bounding box center [466, 203] width 212 height 219
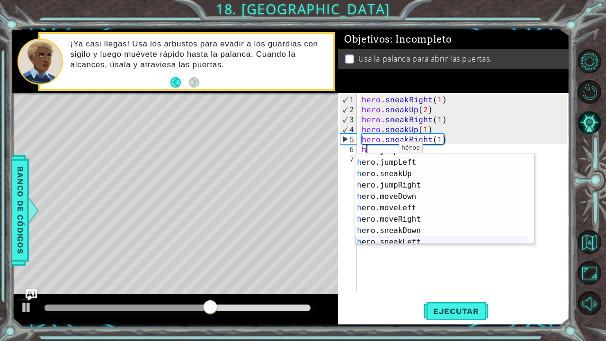
scroll to position [32, 0]
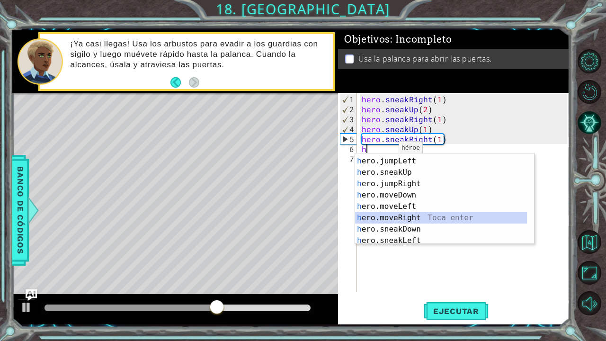
click at [413, 212] on div "h ero.jumpDown Toca enter h ero.jumpLeft Toca enter h ero.sneakUp Toca enter h …" at bounding box center [441, 201] width 172 height 114
type textarea "hero.moveRight(1)"
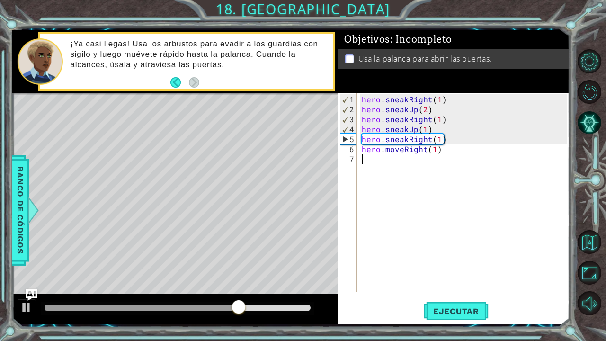
click at [369, 159] on div "hero . sneakRight ( 1 ) hero . sneakUp ( 2 ) hero . sneakRight ( 1 ) hero . sne…" at bounding box center [466, 203] width 212 height 219
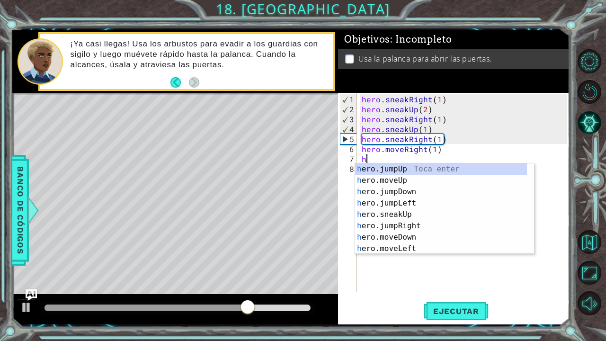
scroll to position [0, 0]
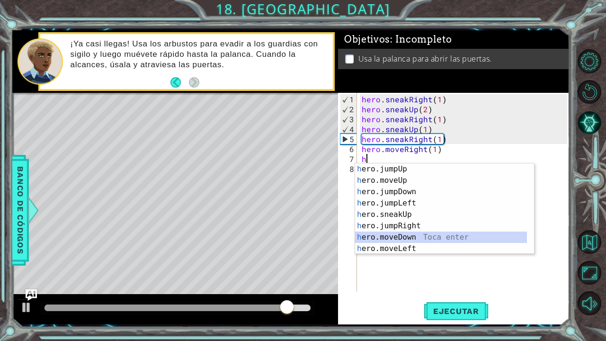
click at [400, 237] on div "h ero.jumpUp Toca enter h ero.moveUp Toca enter h ero.jumpDown Toca enter h ero…" at bounding box center [441, 220] width 172 height 114
type textarea "hero.moveDown(1)"
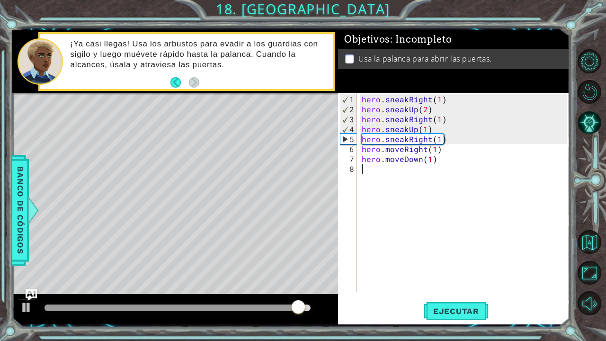
click at [374, 170] on div "hero . sneakRight ( 1 ) hero . sneakUp ( 2 ) hero . sneakRight ( 1 ) hero . sne…" at bounding box center [466, 203] width 212 height 219
type textarea "h"
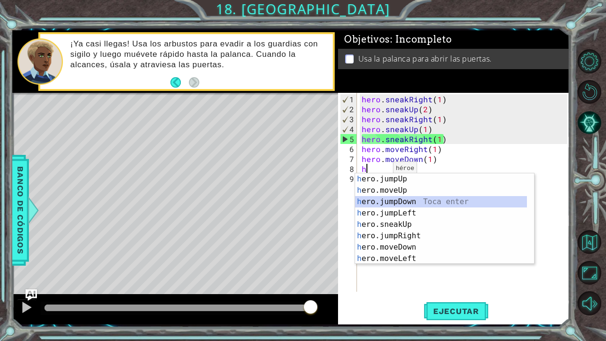
click at [416, 206] on div "h ero.jumpUp Toca enter h ero.moveUp Toca enter h ero.jumpDown Toca enter h ero…" at bounding box center [441, 230] width 172 height 114
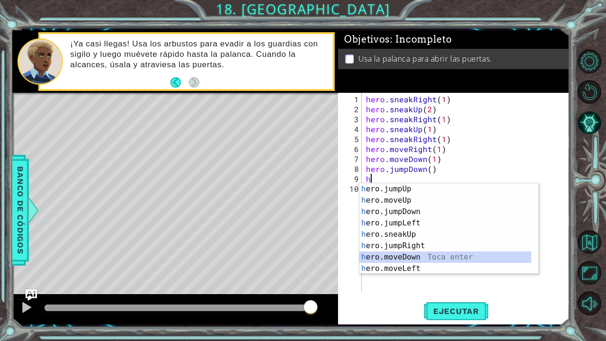
click at [419, 257] on div "h ero.jumpUp Toca enter h ero.moveUp Toca enter h ero.jumpDown Toca enter h ero…" at bounding box center [445, 240] width 172 height 114
type textarea "hero.moveDown(1)"
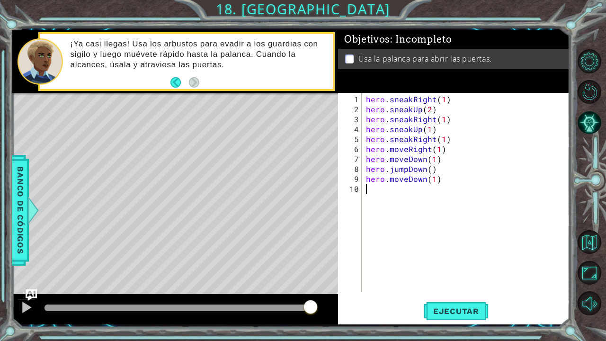
click at [379, 187] on div "hero . sneakRight ( 1 ) hero . sneakUp ( 2 ) hero . sneakRight ( 1 ) hero . sne…" at bounding box center [468, 203] width 208 height 219
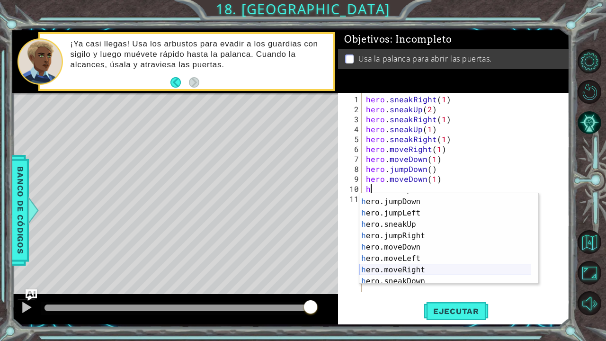
scroll to position [21, 0]
click at [416, 266] on div "h ero.moveUp Toca enter h ero.jumpDown Toca enter h ero.jumpLeft Toca enter h e…" at bounding box center [445, 241] width 172 height 114
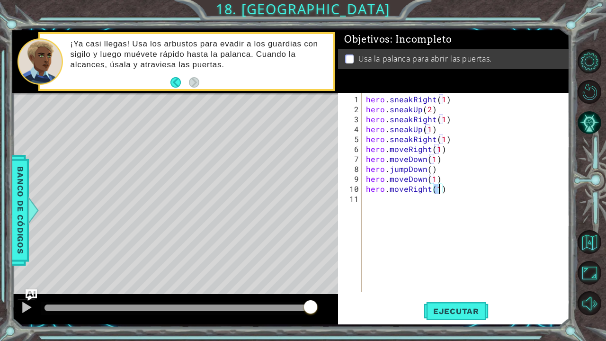
type textarea "hero.moveRight(2)"
click at [371, 197] on div "hero . sneakRight ( 1 ) hero . sneakUp ( 2 ) hero . sneakRight ( 1 ) hero . sne…" at bounding box center [468, 203] width 208 height 219
type textarea "h"
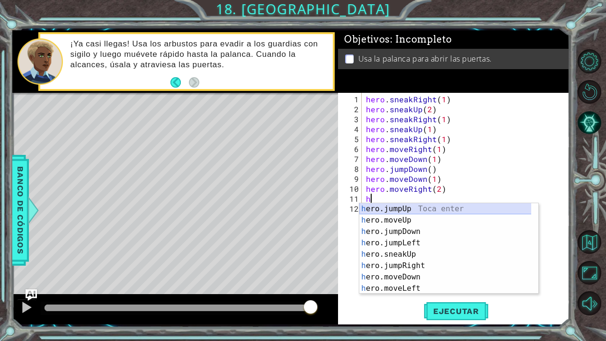
click at [413, 209] on div "h ero.jumpUp Toca enter h ero.moveUp Toca enter h ero.jumpDown Toca enter h ero…" at bounding box center [445, 260] width 172 height 114
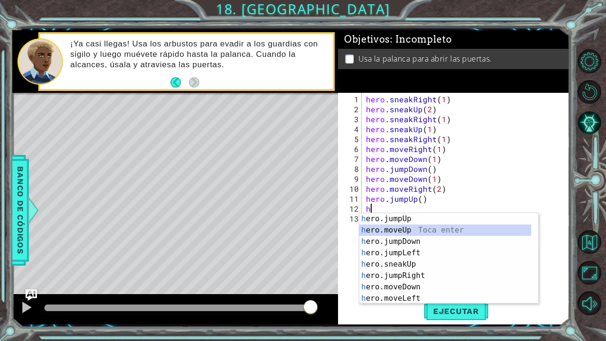
click at [406, 230] on div "h ero.jumpUp Toca enter h ero.moveUp Toca enter h ero.jumpDown Toca enter h ero…" at bounding box center [445, 270] width 172 height 114
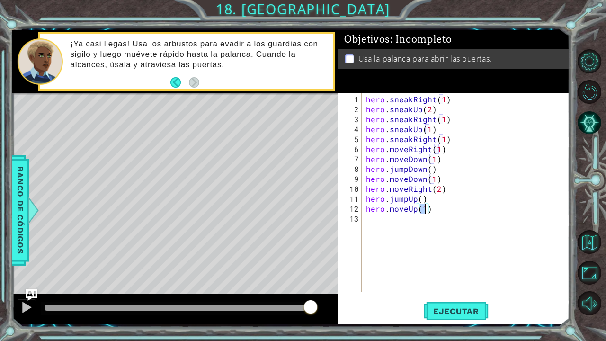
scroll to position [0, 3]
click at [441, 283] on button "Ejecutar" at bounding box center [455, 310] width 65 height 23
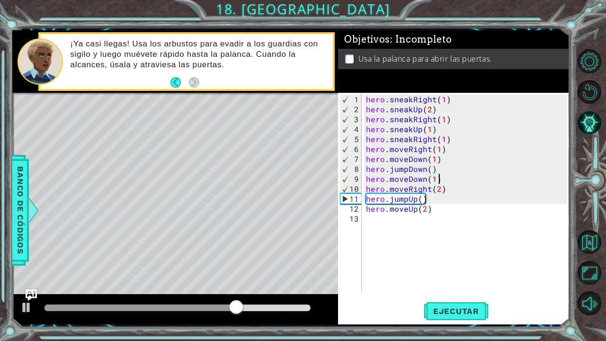
click at [441, 181] on div "hero . sneakRight ( 1 ) hero . sneakUp ( 2 ) hero . sneakRight ( 1 ) hero . sne…" at bounding box center [468, 203] width 208 height 219
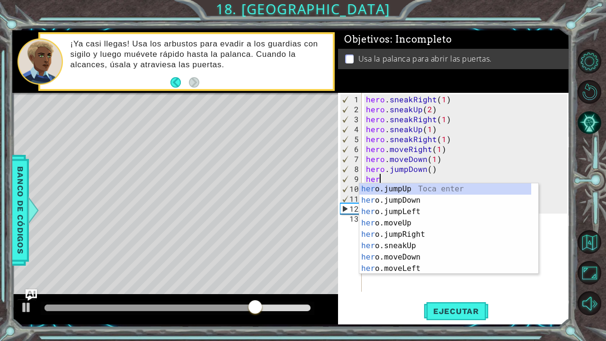
scroll to position [0, 0]
type textarea "h"
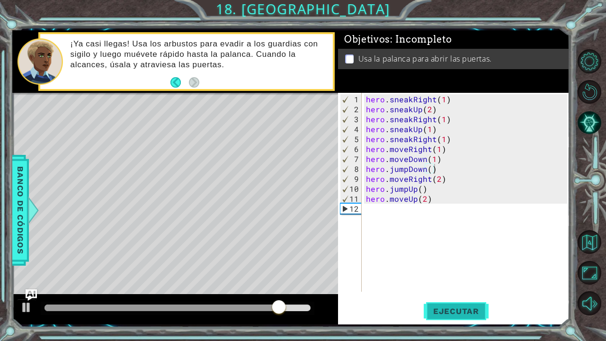
click at [448, 283] on span "Ejecutar" at bounding box center [455, 310] width 65 height 9
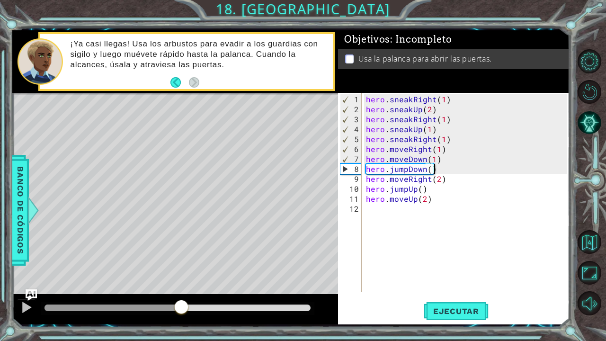
click at [182, 283] on div at bounding box center [177, 307] width 266 height 7
click at [169, 283] on div at bounding box center [112, 307] width 137 height 7
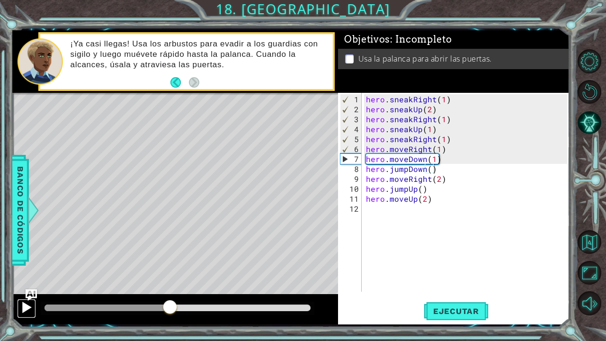
click at [27, 283] on div at bounding box center [26, 307] width 12 height 12
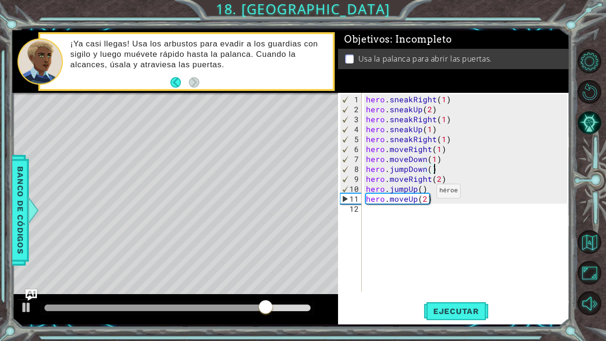
click at [424, 194] on div "hero . sneakRight ( 1 ) hero . sneakUp ( 2 ) hero . sneakRight ( 1 ) hero . sne…" at bounding box center [468, 203] width 208 height 219
type textarea "hero.moveUp(1)"
click at [457, 283] on span "Ejecutar" at bounding box center [455, 310] width 65 height 9
click at [390, 208] on div "hero . sneakRight ( 1 ) hero . sneakUp ( 2 ) hero . sneakRight ( 1 ) hero . sne…" at bounding box center [468, 203] width 208 height 219
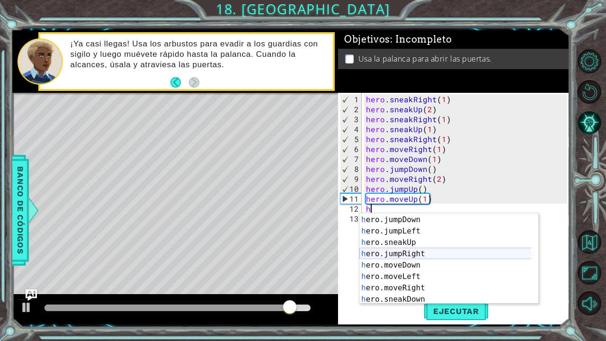
scroll to position [22, 0]
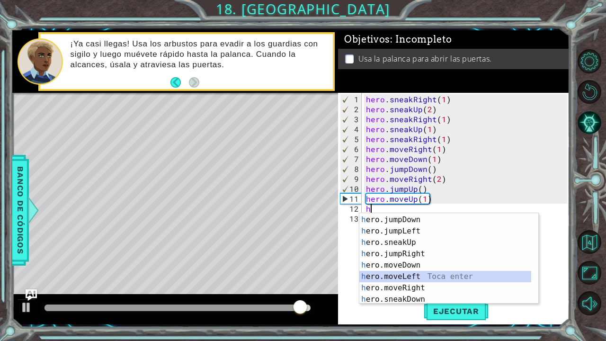
click at [397, 272] on div "h ero.moveUp Toca enter h ero.jumpDown Toca enter h ero.jumpLeft Toca enter h e…" at bounding box center [445, 260] width 172 height 114
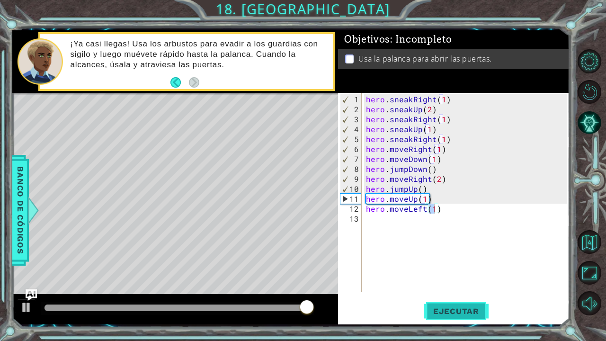
click at [449, 283] on span "Ejecutar" at bounding box center [455, 310] width 65 height 9
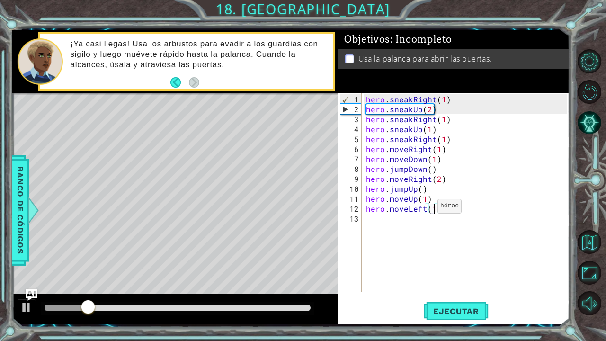
click at [425, 210] on div "hero . sneakRight ( 1 ) hero . sneakUp ( 2 ) hero . sneakRight ( 1 ) hero . sne…" at bounding box center [468, 203] width 208 height 219
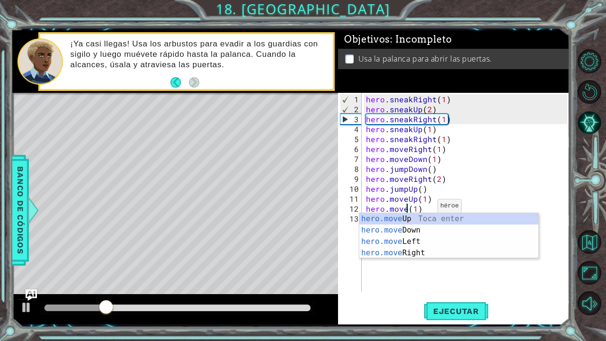
scroll to position [0, 3]
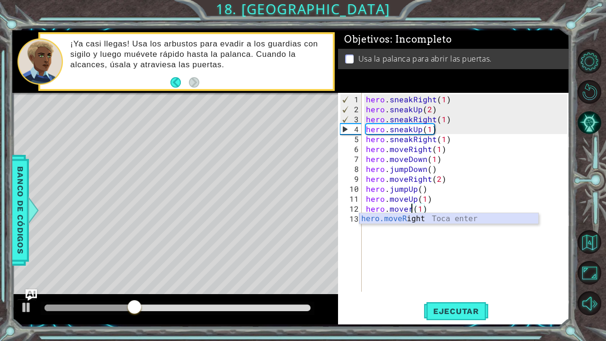
click at [434, 215] on div "hero.moveR ight Toca enter" at bounding box center [448, 230] width 179 height 34
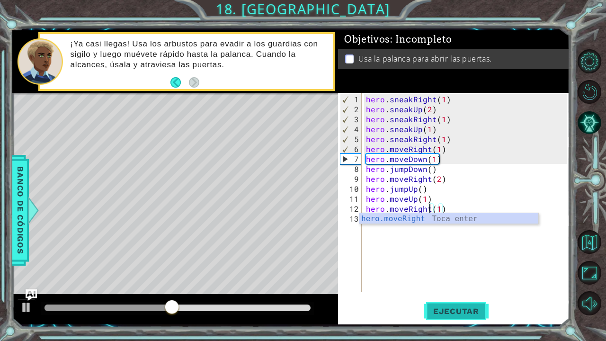
type textarea "hero.moveRight(1)"
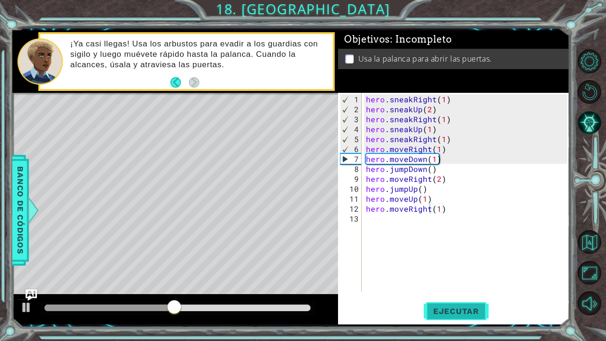
click at [453, 283] on span "Ejecutar" at bounding box center [455, 310] width 65 height 9
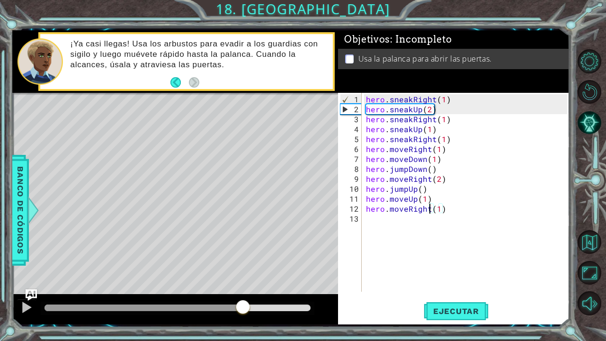
click at [243, 283] on div at bounding box center [177, 307] width 266 height 7
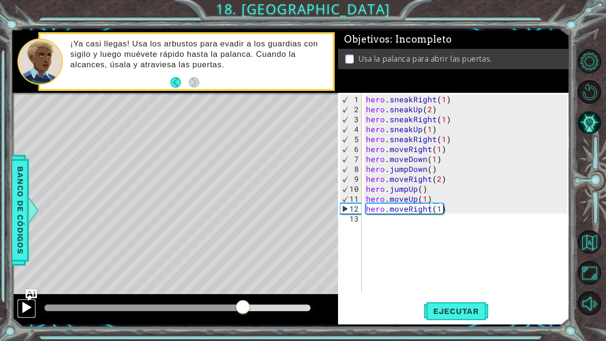
click at [24, 283] on div at bounding box center [26, 307] width 12 height 12
click at [268, 283] on div at bounding box center [175, 309] width 326 height 30
click at [267, 283] on div at bounding box center [177, 307] width 273 height 13
click at [263, 283] on div at bounding box center [177, 307] width 273 height 13
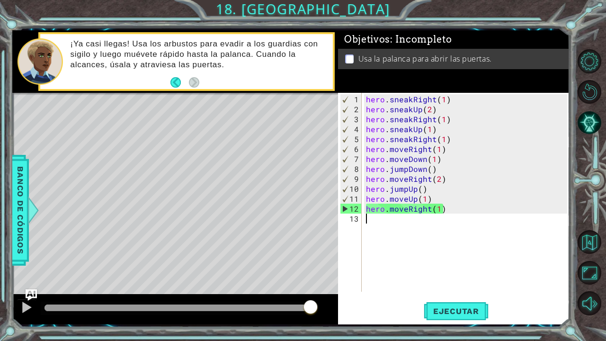
click at [369, 224] on div "hero . sneakRight ( 1 ) hero . sneakUp ( 2 ) hero . sneakRight ( 1 ) hero . sne…" at bounding box center [468, 203] width 208 height 219
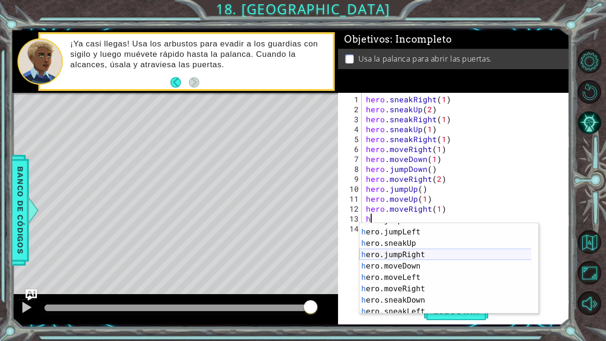
scroll to position [79, 0]
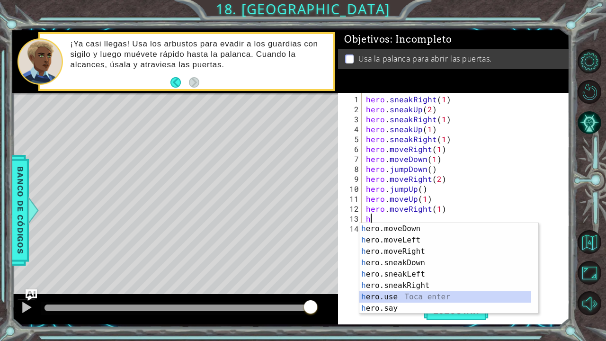
click at [391, 283] on div "h ero.moveDown Toca enter h ero.moveLeft Toca enter h ero.moveRight Toca enter …" at bounding box center [445, 280] width 172 height 114
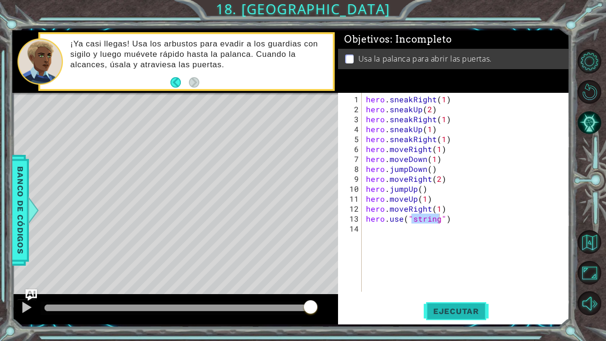
click at [451, 283] on span "Ejecutar" at bounding box center [455, 310] width 65 height 9
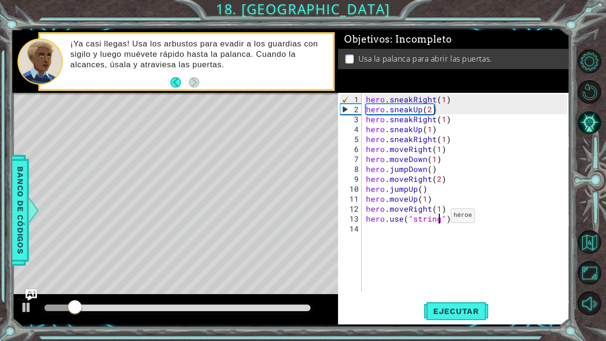
click at [438, 219] on div "hero . sneakRight ( 1 ) hero . sneakUp ( 2 ) hero . sneakRight ( 1 ) hero . sne…" at bounding box center [468, 203] width 208 height 219
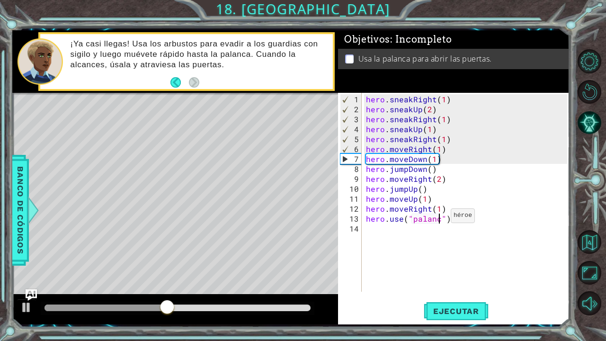
scroll to position [0, 5]
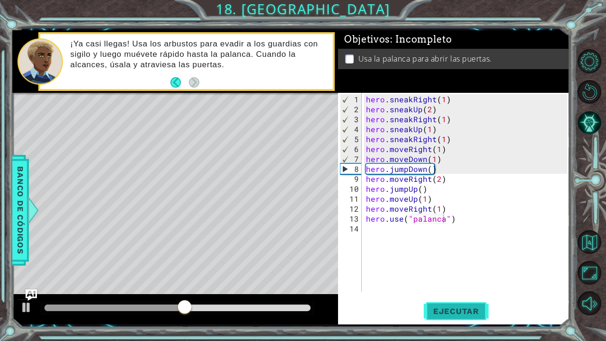
click at [440, 283] on button "Ejecutar" at bounding box center [455, 310] width 65 height 23
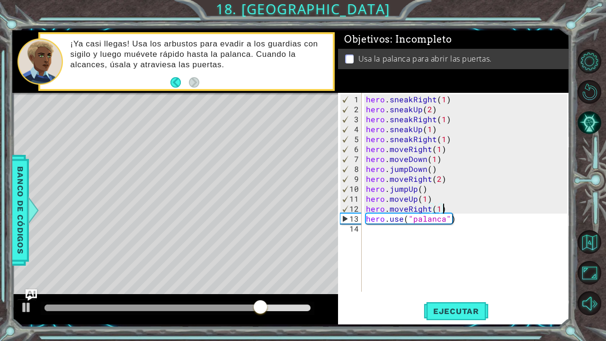
click at [444, 206] on div "hero . sneakRight ( 1 ) hero . sneakUp ( 2 ) hero . sneakRight ( 1 ) hero . sne…" at bounding box center [468, 203] width 208 height 219
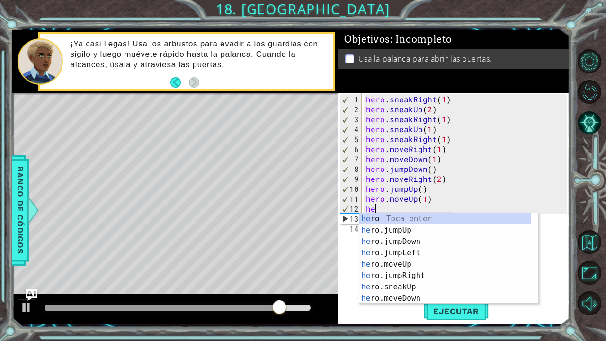
scroll to position [0, 0]
type textarea "h"
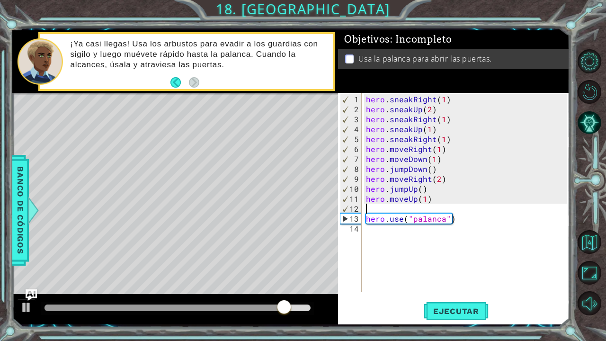
type textarea "hero.moveUp(1)"
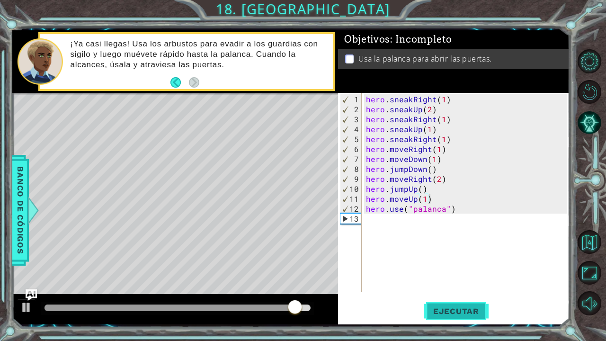
click at [456, 283] on span "Ejecutar" at bounding box center [455, 310] width 65 height 9
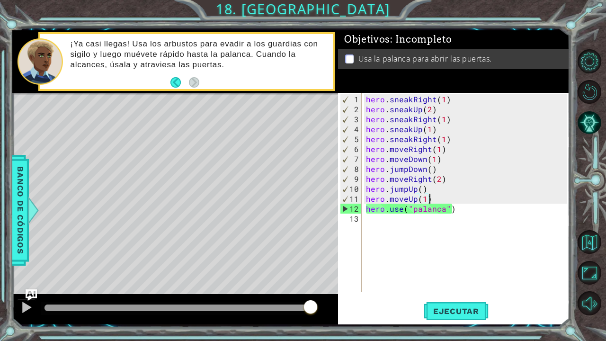
click at [386, 227] on div "hero . sneakRight ( 1 ) hero . sneakUp ( 2 ) hero . sneakRight ( 1 ) hero . sne…" at bounding box center [468, 203] width 208 height 219
type textarea "m"
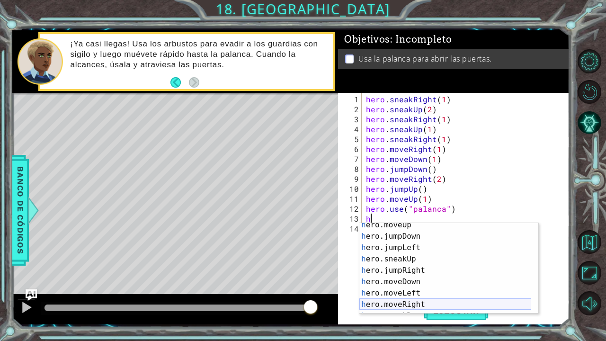
scroll to position [27, 0]
click at [411, 283] on div "h ero.moveUp Toca enter h ero.jumpDown Toca enter h ero.jumpLeft Toca enter h e…" at bounding box center [445, 276] width 172 height 114
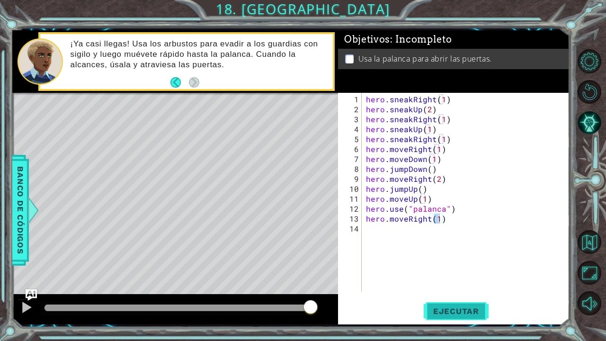
click at [443, 283] on span "Ejecutar" at bounding box center [455, 310] width 65 height 9
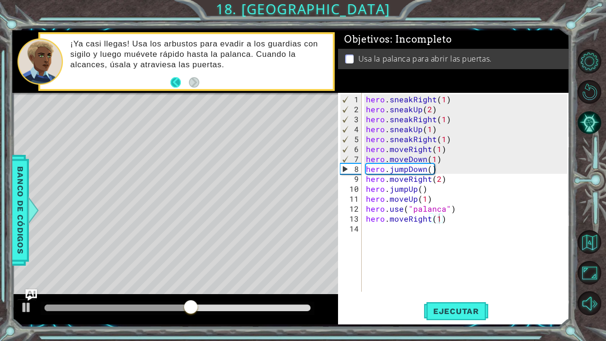
drag, startPoint x: 172, startPoint y: 77, endPoint x: 173, endPoint y: 83, distance: 6.7
click at [173, 83] on footer at bounding box center [184, 82] width 29 height 14
click at [173, 83] on button "Back" at bounding box center [179, 82] width 18 height 10
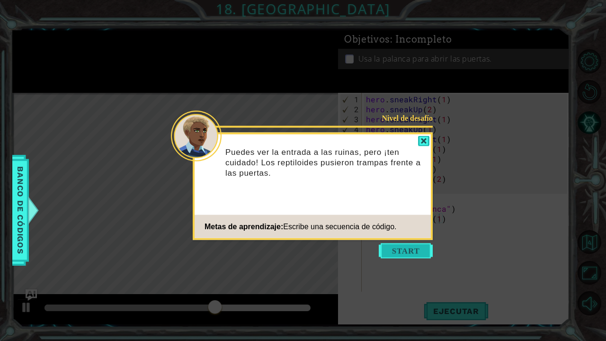
click at [402, 250] on button "Start" at bounding box center [406, 250] width 54 height 15
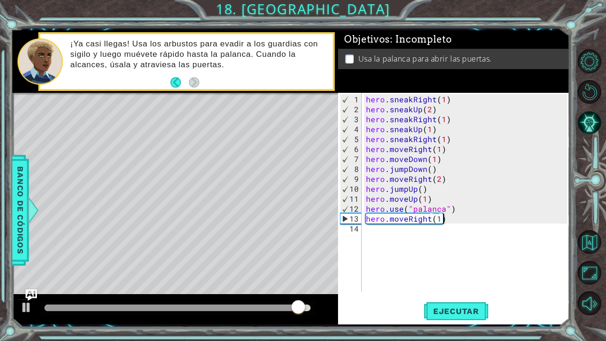
click at [448, 219] on div "hero . sneakRight ( 1 ) hero . sneakUp ( 2 ) hero . sneakRight ( 1 ) hero . sne…" at bounding box center [468, 203] width 208 height 219
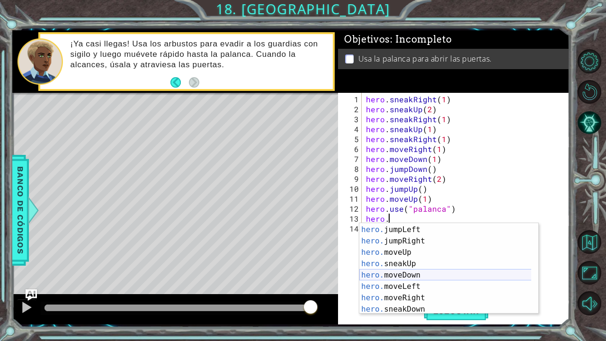
scroll to position [26, 0]
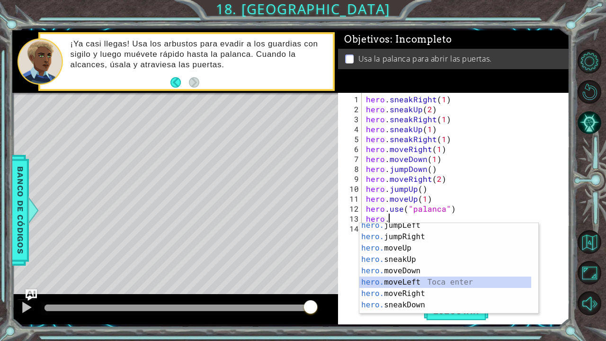
click at [403, 283] on div "hero. jumpLeft Toca enter hero. jumpRight Toca enter hero. moveUp Toca enter he…" at bounding box center [445, 277] width 172 height 114
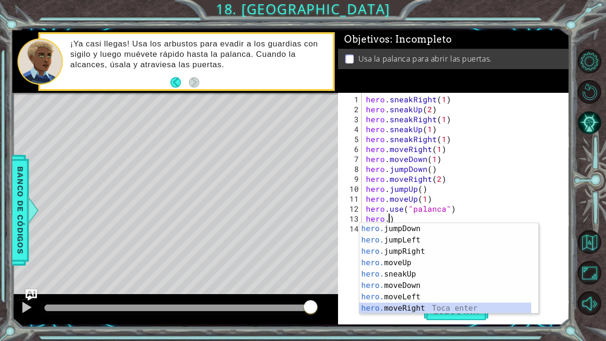
scroll to position [11, 0]
click at [417, 283] on div "hero. jumpDown Toca enter hero. jumpLeft Toca enter hero. jumpRight Toca enter …" at bounding box center [445, 280] width 172 height 114
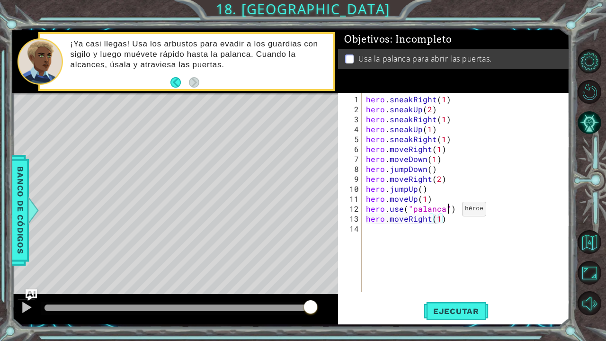
click at [449, 212] on div "hero . sneakRight ( 1 ) hero . sneakUp ( 2 ) hero . sneakRight ( 1 ) hero . sne…" at bounding box center [468, 203] width 208 height 219
click at [444, 209] on div "hero . sneakRight ( 1 ) hero . sneakUp ( 2 ) hero . sneakRight ( 1 ) hero . sne…" at bounding box center [468, 203] width 208 height 219
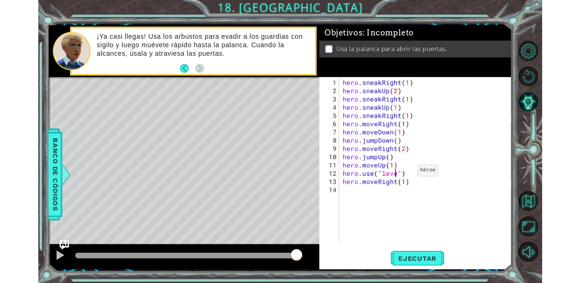
scroll to position [0, 4]
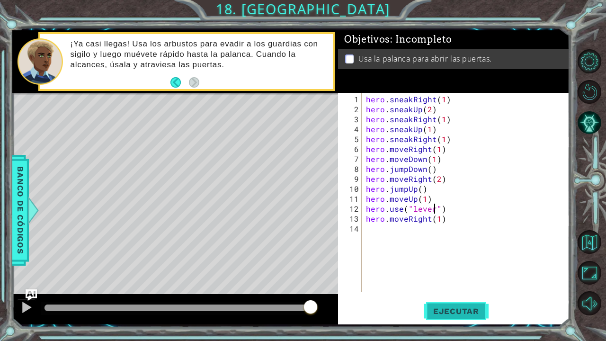
type textarea "hero.use("lever")"
click at [446, 283] on span "Ejecutar" at bounding box center [455, 310] width 65 height 9
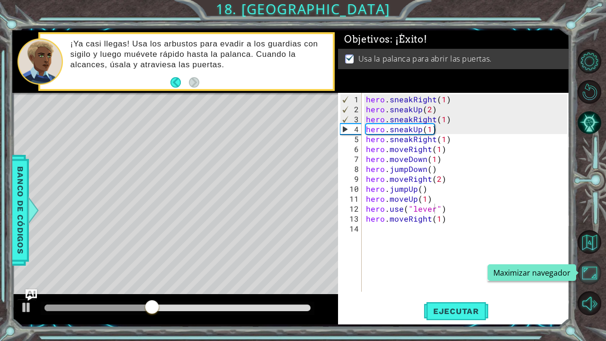
click at [573, 273] on button "Maximizar navegador" at bounding box center [589, 273] width 24 height 24
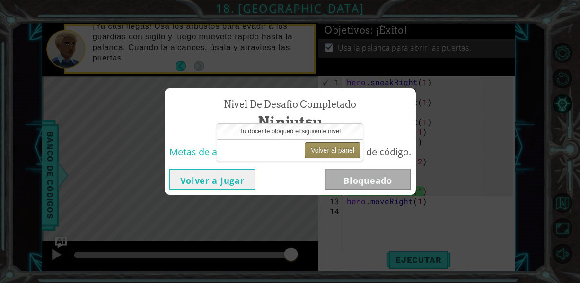
click at [342, 150] on button "Volver al panel" at bounding box center [333, 150] width 56 height 16
click at [475, 170] on div "Nivel de desafío Completado Ninjutsu Metas de aprendizaje: Escribe una secuenci…" at bounding box center [290, 141] width 580 height 283
click at [238, 176] on button "Volver a jugar" at bounding box center [212, 179] width 86 height 21
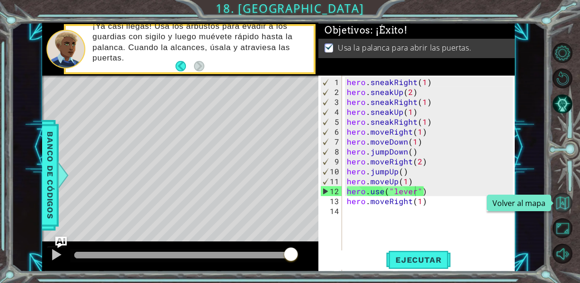
click at [566, 207] on button "Volver al mapa" at bounding box center [563, 203] width 20 height 20
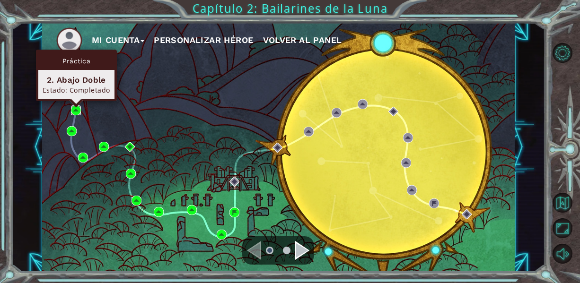
click at [77, 108] on img at bounding box center [76, 111] width 10 height 10
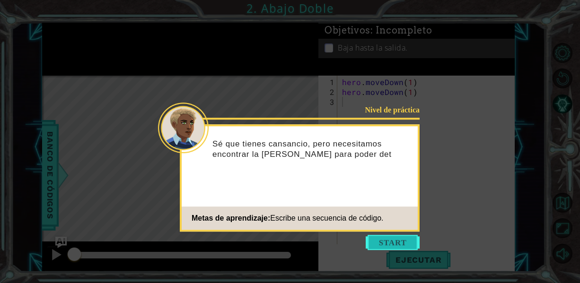
click at [399, 243] on button "Start" at bounding box center [393, 242] width 54 height 15
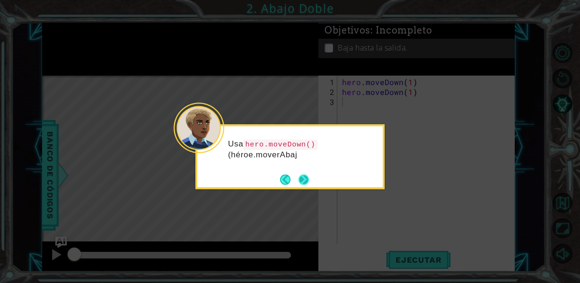
click at [301, 175] on button "Next" at bounding box center [304, 180] width 10 height 10
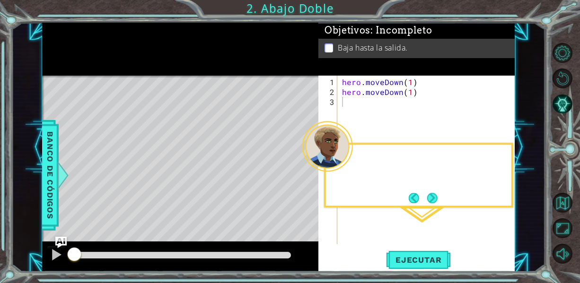
click at [301, 175] on div "Level Map" at bounding box center [260, 215] width 437 height 279
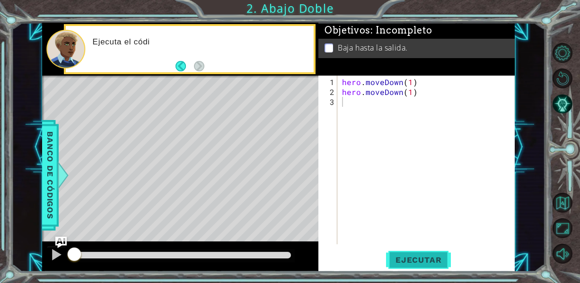
click at [398, 260] on span "Ejecutar" at bounding box center [418, 260] width 65 height 9
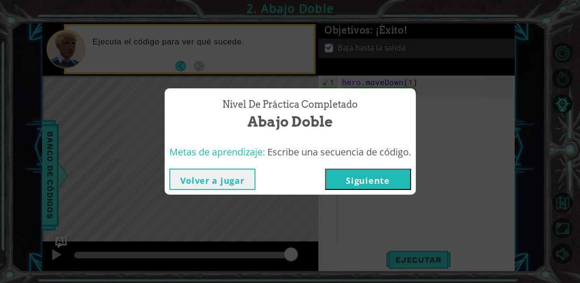
click at [390, 183] on button "Siguiente" at bounding box center [368, 179] width 86 height 21
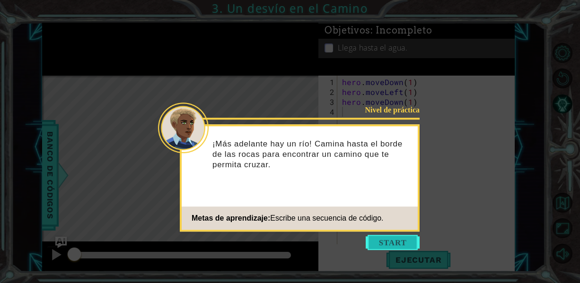
click at [381, 247] on button "Start" at bounding box center [393, 242] width 54 height 15
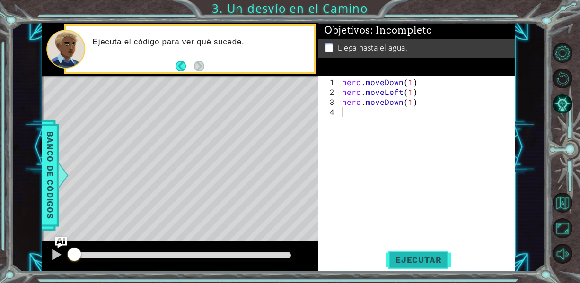
click at [400, 252] on button "Ejecutar" at bounding box center [418, 260] width 65 height 19
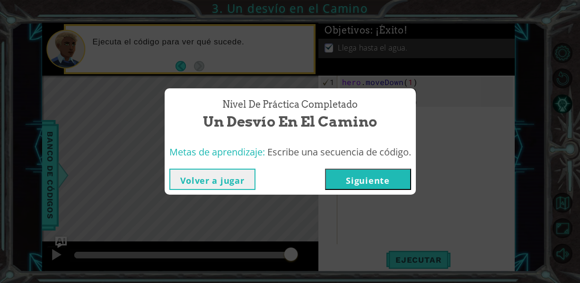
click at [374, 185] on button "Siguiente" at bounding box center [368, 179] width 86 height 21
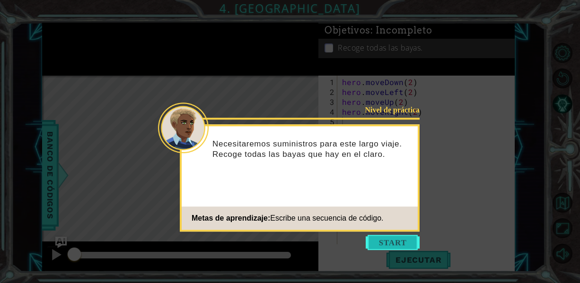
click at [382, 239] on button "Start" at bounding box center [393, 242] width 54 height 15
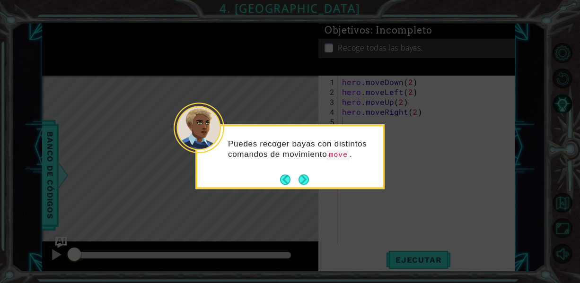
click at [361, 206] on icon at bounding box center [290, 141] width 580 height 283
click at [306, 175] on button "Next" at bounding box center [304, 180] width 12 height 12
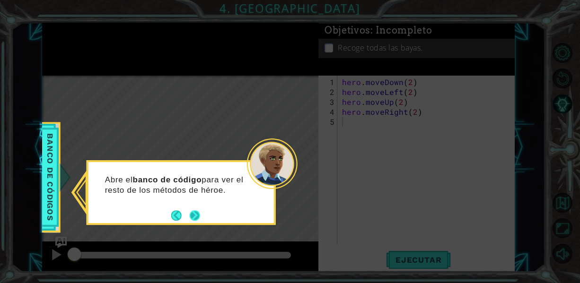
click at [195, 216] on button "Next" at bounding box center [195, 216] width 10 height 10
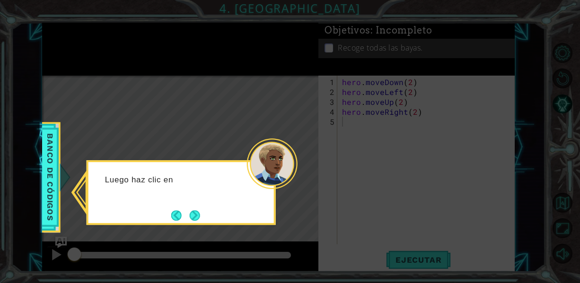
click at [195, 216] on button "Next" at bounding box center [195, 216] width 10 height 10
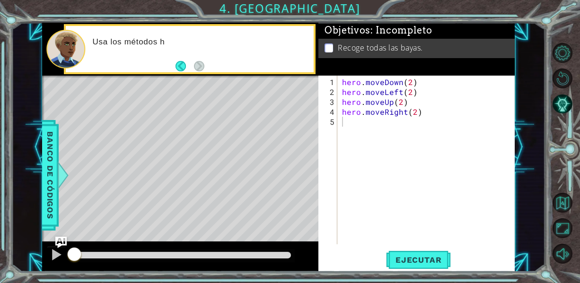
click at [195, 216] on div "Level Map" at bounding box center [260, 215] width 437 height 279
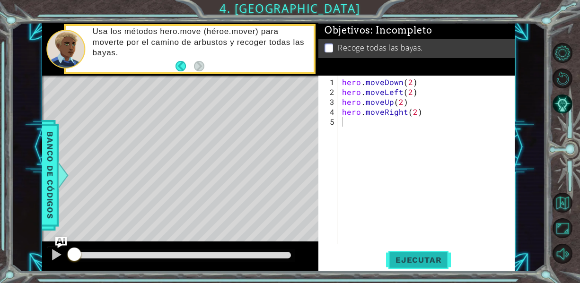
drag, startPoint x: 441, startPoint y: 249, endPoint x: 423, endPoint y: 256, distance: 19.2
click at [423, 256] on div "1 2 3 4 5 hero . moveDown ( 2 ) hero . moveLeft ( 2 ) hero . moveUp ( 2 ) hero …" at bounding box center [416, 174] width 196 height 196
click at [423, 256] on span "Ejecutar" at bounding box center [418, 260] width 65 height 9
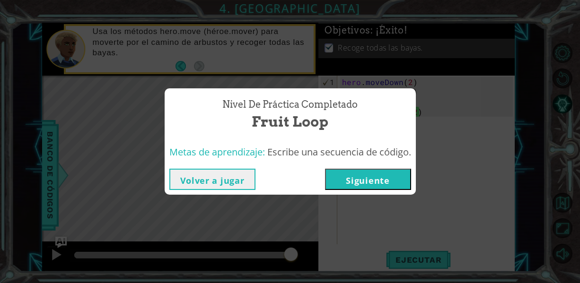
click at [373, 184] on button "Siguiente" at bounding box center [368, 179] width 86 height 21
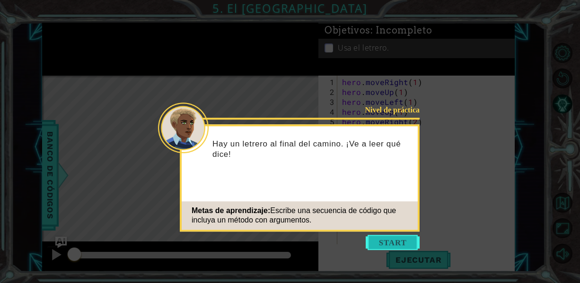
click at [400, 246] on button "Start" at bounding box center [393, 242] width 54 height 15
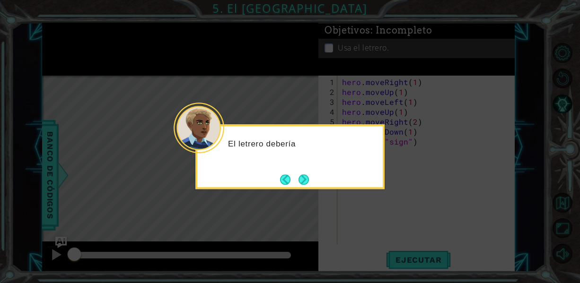
click at [400, 246] on icon at bounding box center [290, 141] width 580 height 283
click at [308, 182] on button "Next" at bounding box center [304, 180] width 10 height 10
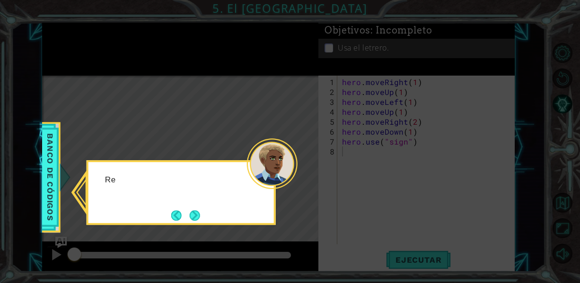
click at [308, 182] on icon at bounding box center [290, 141] width 580 height 283
click at [195, 215] on button "Next" at bounding box center [195, 216] width 10 height 10
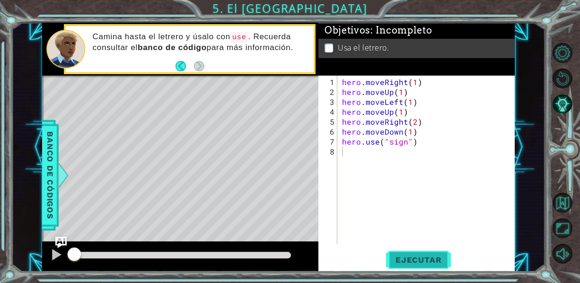
click at [424, 265] on button "Ejecutar" at bounding box center [418, 260] width 65 height 19
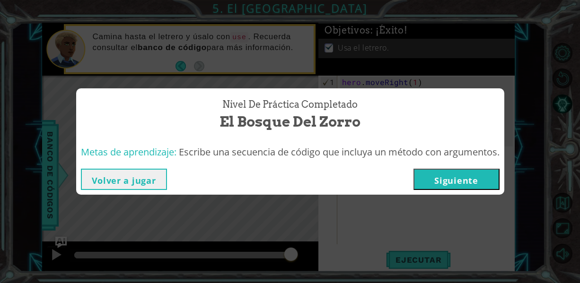
click at [456, 172] on button "Siguiente" at bounding box center [457, 179] width 86 height 21
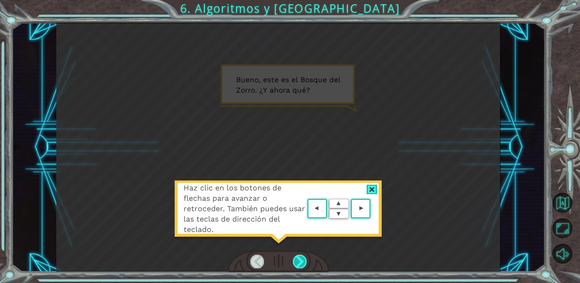
click at [300, 257] on div at bounding box center [300, 261] width 14 height 13
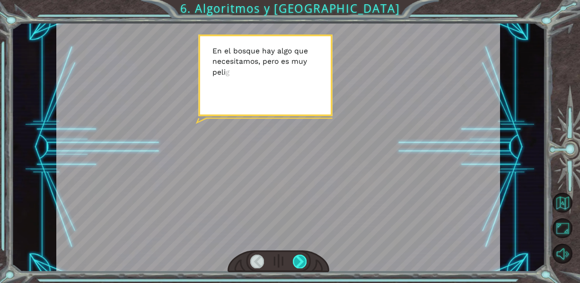
click at [300, 257] on div at bounding box center [300, 261] width 14 height 13
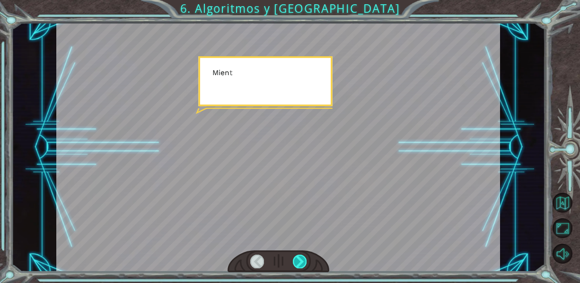
click at [300, 257] on div at bounding box center [300, 261] width 14 height 13
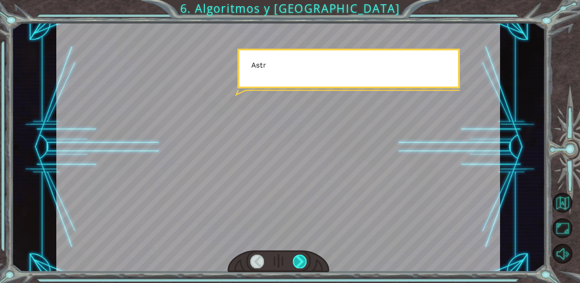
click at [300, 257] on div at bounding box center [300, 261] width 14 height 13
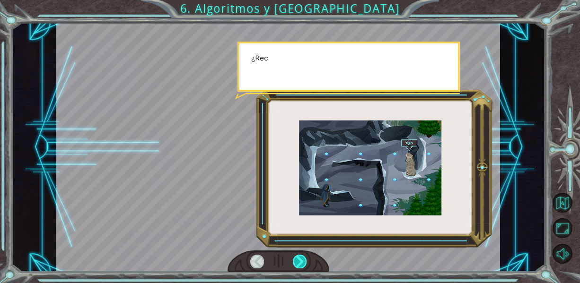
click at [300, 257] on div at bounding box center [300, 261] width 14 height 13
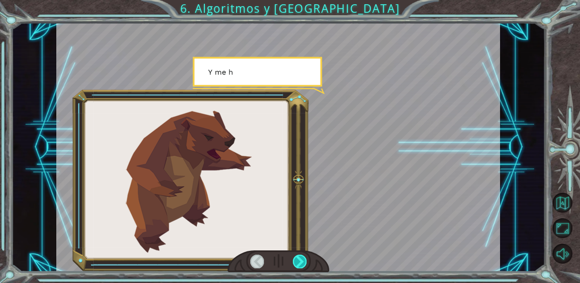
click at [300, 257] on div at bounding box center [300, 261] width 14 height 13
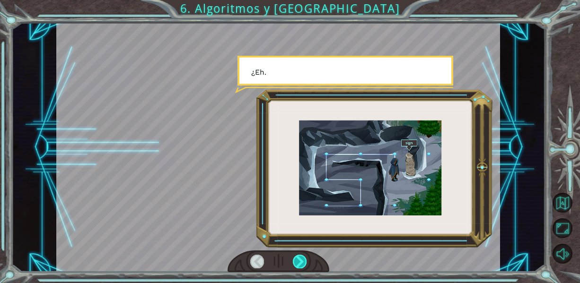
click at [300, 257] on div at bounding box center [300, 261] width 14 height 13
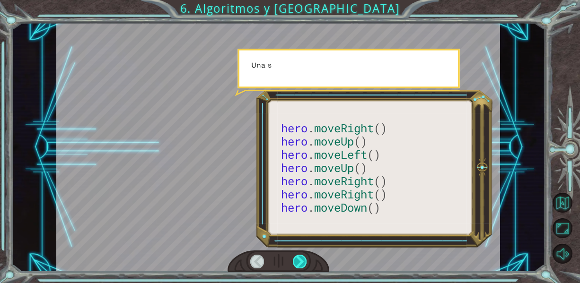
click at [300, 257] on div at bounding box center [300, 261] width 14 height 13
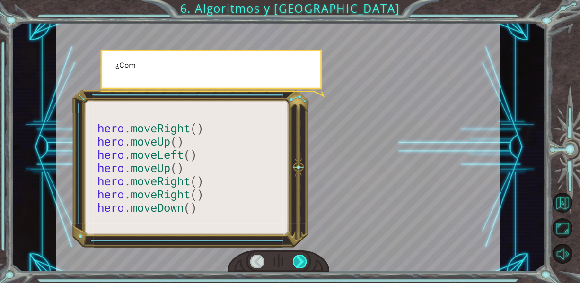
click at [300, 257] on div at bounding box center [300, 261] width 14 height 13
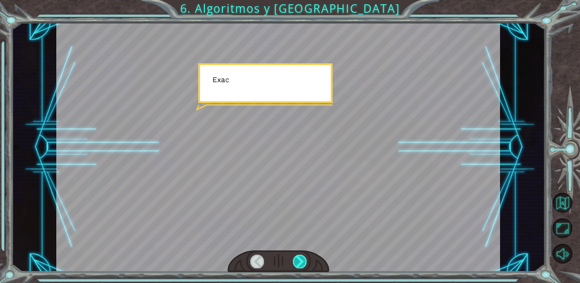
click at [300, 257] on div at bounding box center [300, 261] width 14 height 13
click at [300, 0] on div "hero . moveRight () hero . moveUp () hero . moveLeft () hero . moveUp () hero .…" at bounding box center [290, 0] width 580 height 0
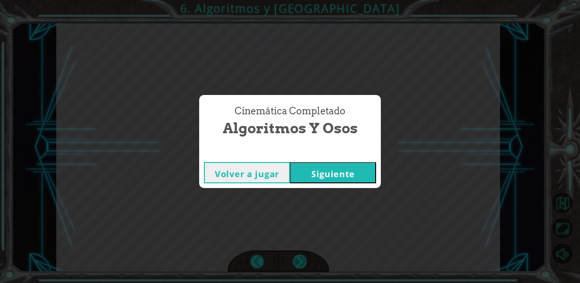
click at [300, 257] on div "Cinemática Completado Algoritmos y Osos Volver a jugar [GEOGRAPHIC_DATA]" at bounding box center [290, 141] width 580 height 283
click at [337, 176] on button "Siguiente" at bounding box center [333, 172] width 86 height 21
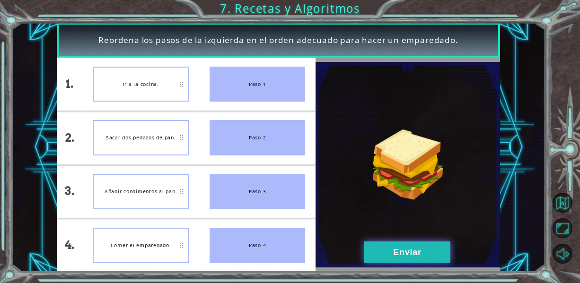
click at [418, 256] on button "Enviar" at bounding box center [407, 252] width 86 height 21
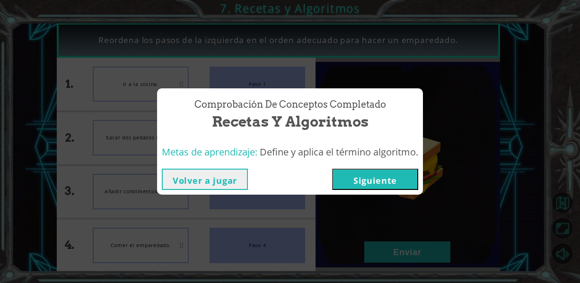
click at [401, 180] on button "Siguiente" at bounding box center [375, 179] width 86 height 21
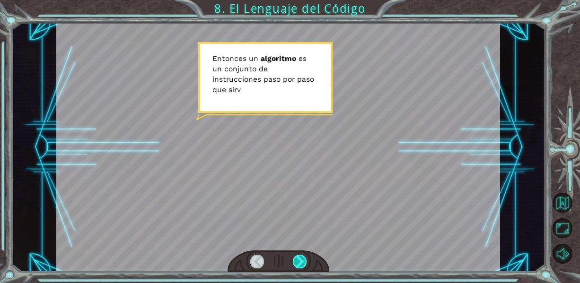
click at [300, 264] on div at bounding box center [300, 261] width 14 height 13
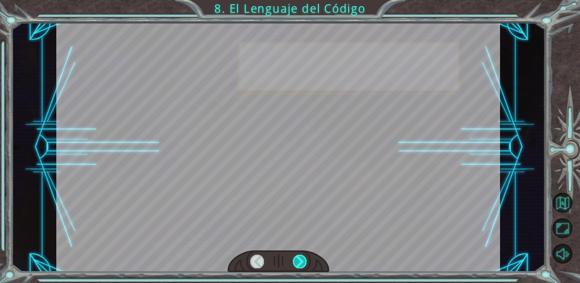
click at [300, 264] on div at bounding box center [300, 261] width 14 height 13
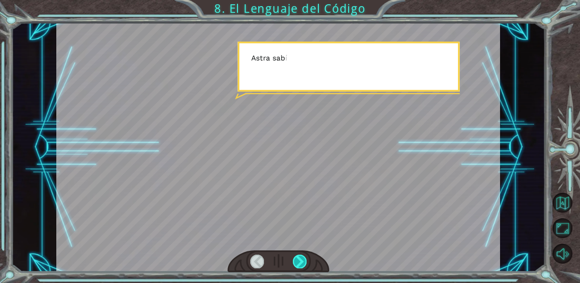
click at [300, 264] on div at bounding box center [300, 261] width 14 height 13
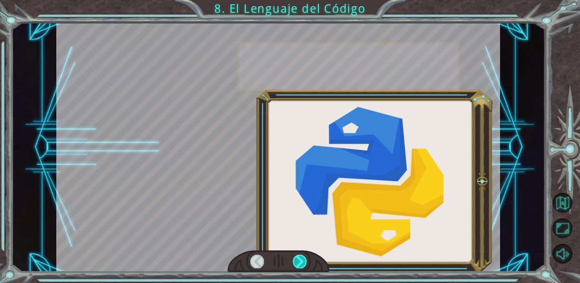
click at [300, 264] on div at bounding box center [300, 261] width 14 height 13
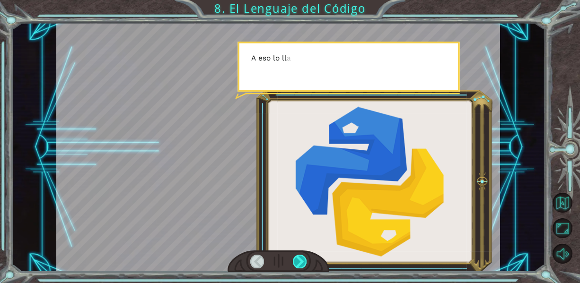
click at [300, 264] on div at bounding box center [300, 261] width 14 height 13
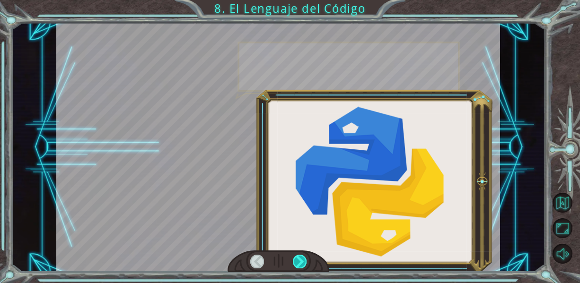
click at [300, 264] on div at bounding box center [300, 261] width 14 height 13
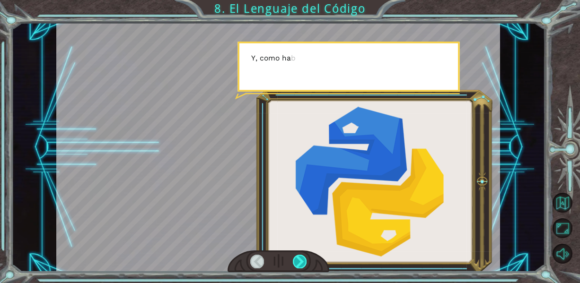
click at [300, 264] on div at bounding box center [300, 261] width 14 height 13
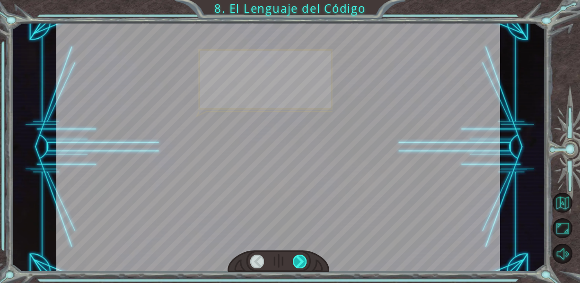
click at [300, 264] on div at bounding box center [300, 261] width 14 height 13
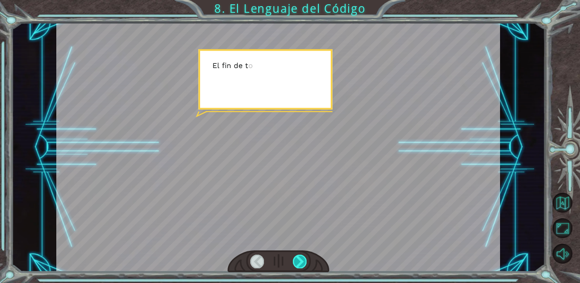
click at [300, 264] on div at bounding box center [300, 261] width 14 height 13
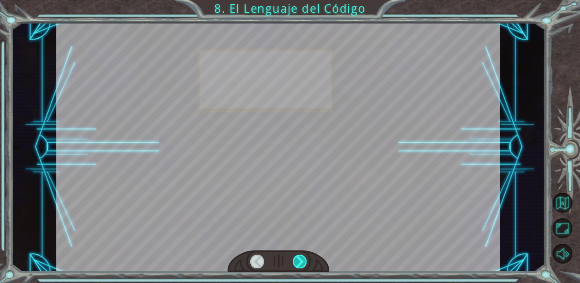
click at [300, 264] on div at bounding box center [300, 261] width 14 height 13
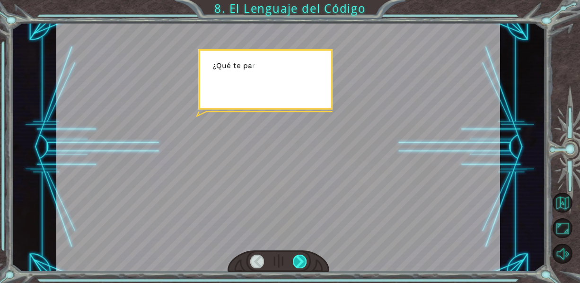
click at [300, 264] on div at bounding box center [300, 261] width 14 height 13
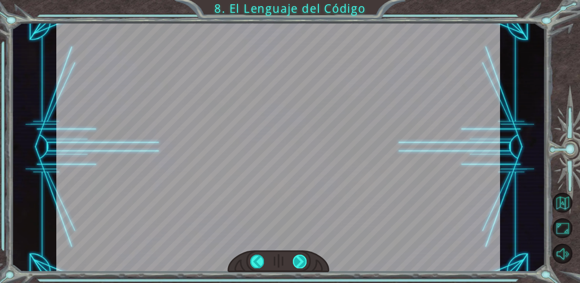
click at [300, 0] on div "E n t o n c e s u n a l g o r i t m o e s u n c o n j u n t o d e i n s t r u c…" at bounding box center [290, 0] width 580 height 0
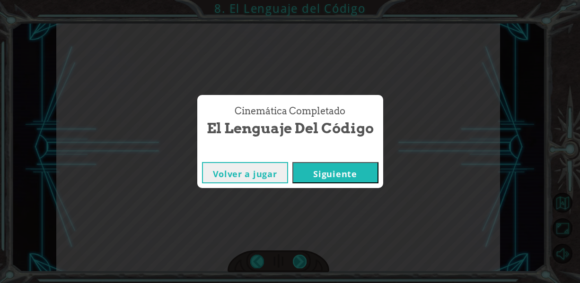
click at [300, 264] on div "Cinemática Completado El Lenguaje del Código Volver a jugar [GEOGRAPHIC_DATA]" at bounding box center [290, 141] width 580 height 283
drag, startPoint x: 300, startPoint y: 264, endPoint x: 340, endPoint y: 176, distance: 96.3
click at [340, 176] on div "Cinemática Completado El Lenguaje del Código Volver a jugar [GEOGRAPHIC_DATA]" at bounding box center [290, 141] width 580 height 283
click at [340, 176] on button "Siguiente" at bounding box center [335, 172] width 86 height 21
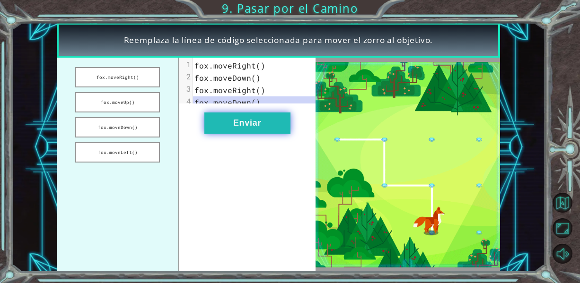
click at [278, 125] on button "Enviar" at bounding box center [247, 123] width 86 height 21
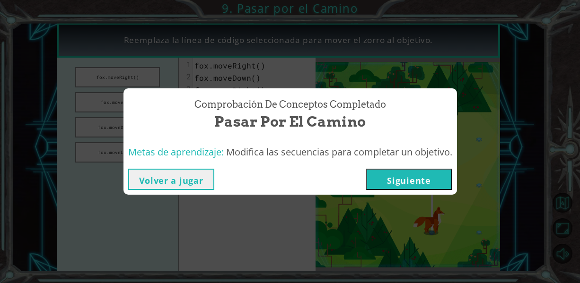
click at [397, 170] on button "Siguiente" at bounding box center [409, 179] width 86 height 21
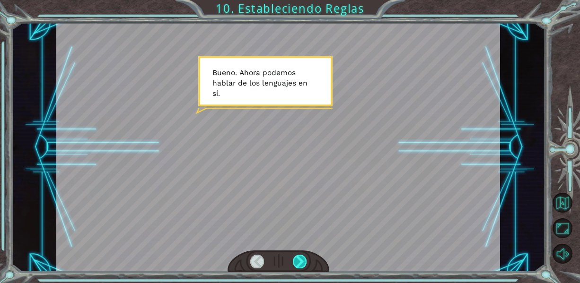
click at [302, 255] on div at bounding box center [300, 261] width 14 height 13
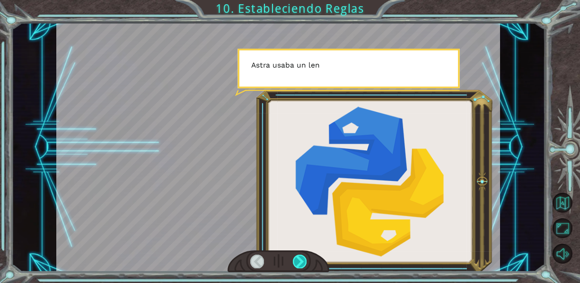
click at [302, 255] on div at bounding box center [300, 261] width 14 height 13
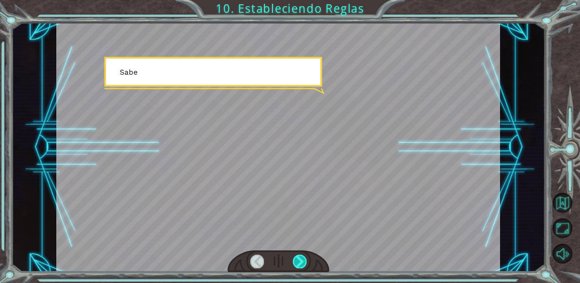
click at [302, 255] on div at bounding box center [300, 261] width 14 height 13
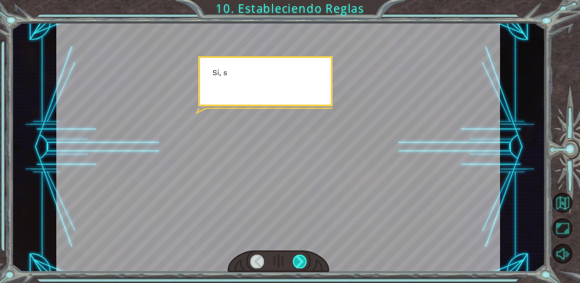
click at [302, 255] on div at bounding box center [300, 261] width 14 height 13
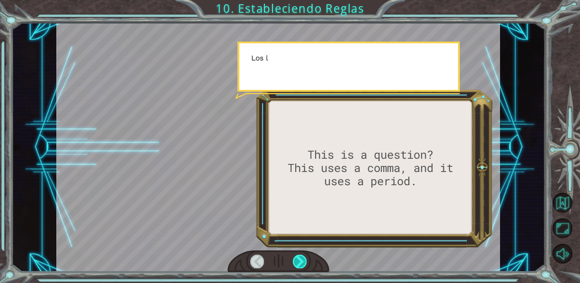
click at [302, 255] on div at bounding box center [300, 261] width 14 height 13
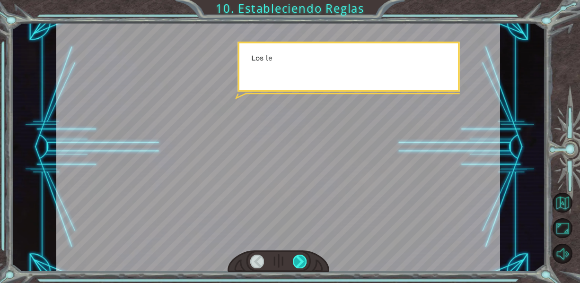
click at [302, 255] on div at bounding box center [300, 261] width 14 height 13
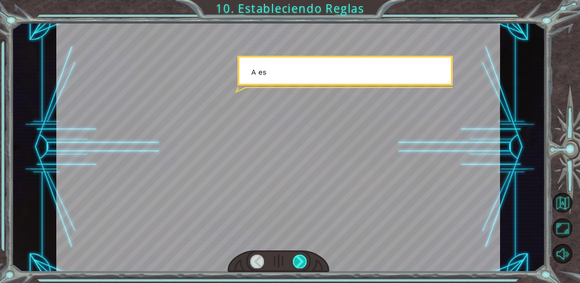
click at [302, 255] on div at bounding box center [300, 261] width 14 height 13
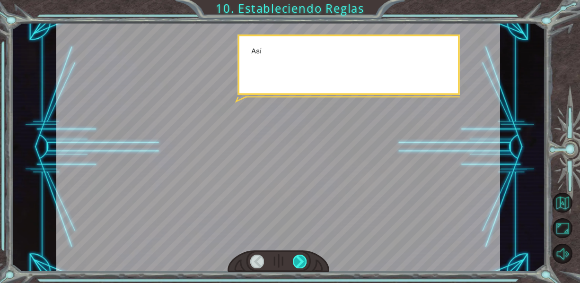
click at [302, 255] on div at bounding box center [300, 261] width 14 height 13
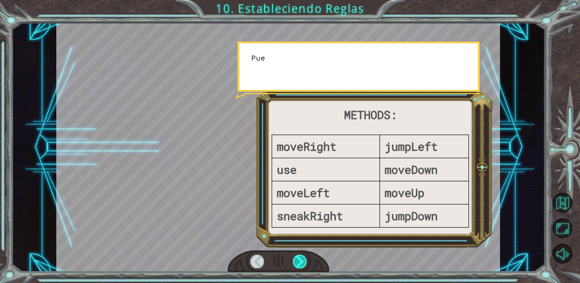
click at [302, 255] on div at bounding box center [300, 261] width 14 height 13
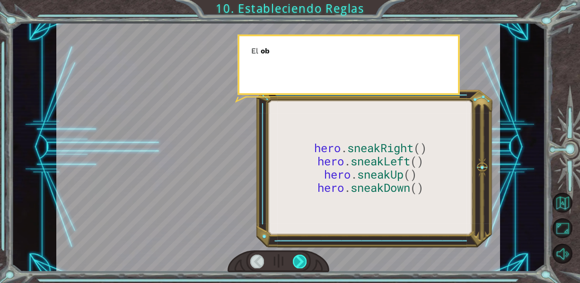
click at [302, 255] on div at bounding box center [300, 261] width 14 height 13
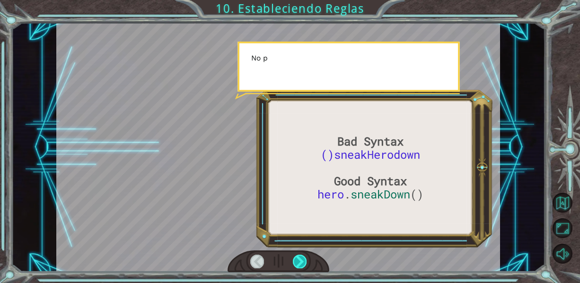
click at [302, 255] on div at bounding box center [300, 261] width 14 height 13
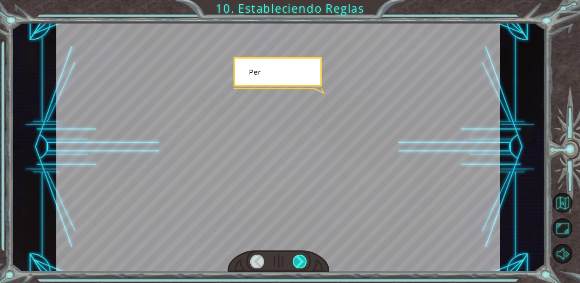
click at [302, 255] on div at bounding box center [300, 261] width 14 height 13
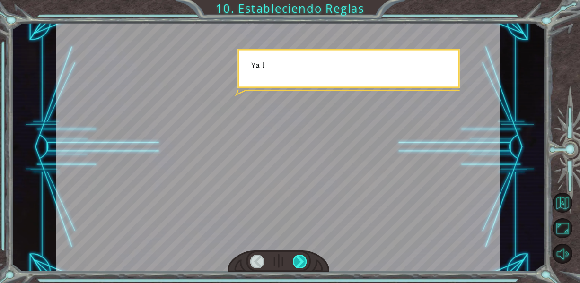
click at [302, 255] on div at bounding box center [300, 261] width 14 height 13
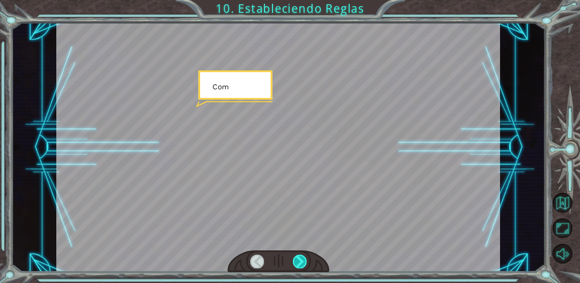
click at [302, 255] on div at bounding box center [300, 261] width 14 height 13
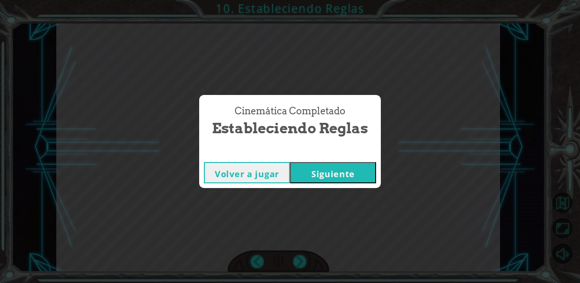
drag, startPoint x: 302, startPoint y: 255, endPoint x: 329, endPoint y: 161, distance: 98.1
click at [329, 0] on div "Bad Syntax ()sneakHerodown Good Syntax hero . sneakDown () B u e n o . A h o r …" at bounding box center [290, 0] width 580 height 0
click at [329, 161] on div "Volver a jugar [GEOGRAPHIC_DATA]" at bounding box center [290, 173] width 182 height 31
click at [329, 165] on button "Siguiente" at bounding box center [333, 172] width 86 height 21
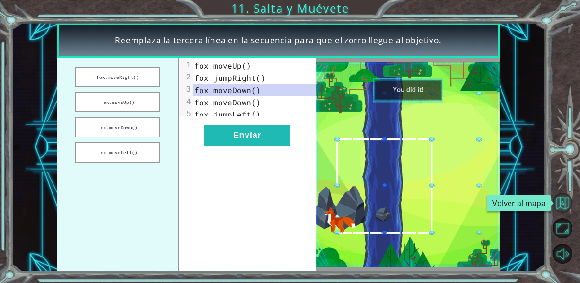
click at [569, 208] on button "Volver al mapa" at bounding box center [563, 203] width 20 height 20
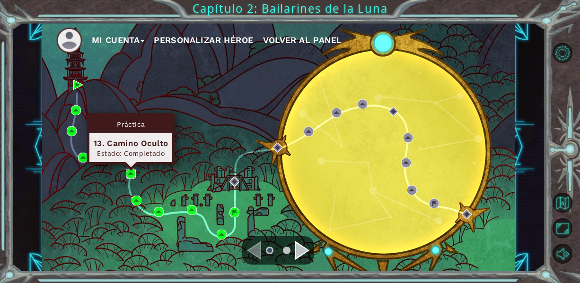
click at [134, 172] on img at bounding box center [131, 174] width 10 height 10
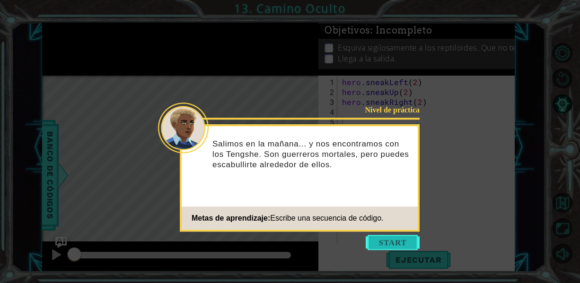
click at [395, 250] on button "Start" at bounding box center [393, 242] width 54 height 15
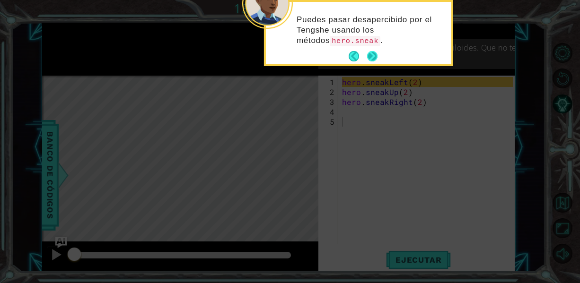
click at [374, 53] on footer at bounding box center [363, 56] width 29 height 14
click at [374, 53] on button "Next" at bounding box center [372, 56] width 10 height 10
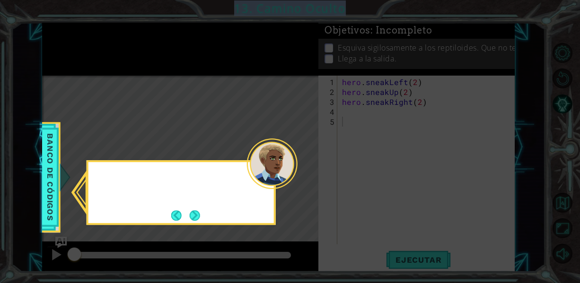
click at [374, 53] on icon at bounding box center [290, 141] width 580 height 283
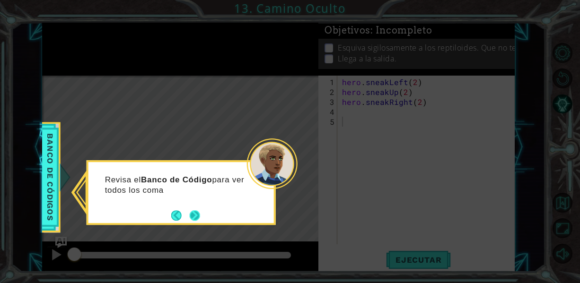
click at [190, 220] on button "Next" at bounding box center [195, 216] width 10 height 10
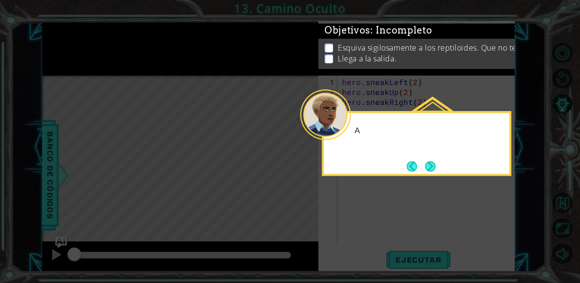
click at [189, 220] on icon at bounding box center [290, 141] width 580 height 283
click at [434, 162] on button "Next" at bounding box center [430, 166] width 10 height 10
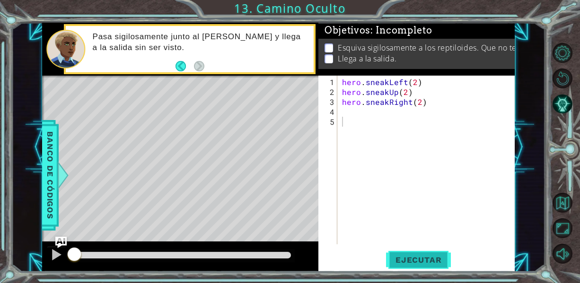
click at [414, 257] on span "Ejecutar" at bounding box center [418, 260] width 65 height 9
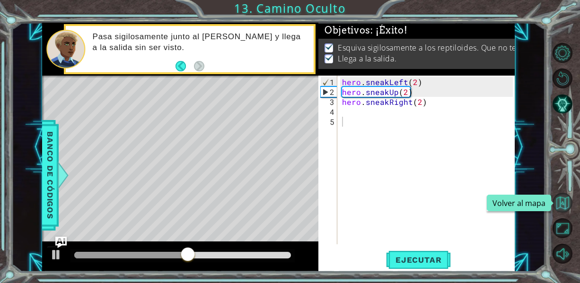
click at [559, 198] on button "Volver al mapa" at bounding box center [563, 203] width 20 height 20
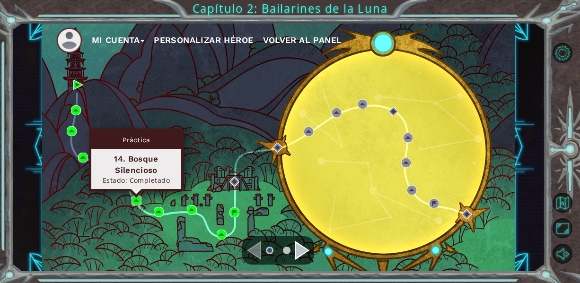
click at [135, 197] on img at bounding box center [137, 201] width 10 height 10
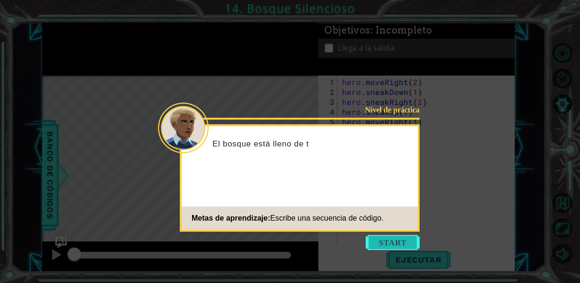
click at [381, 244] on button "Start" at bounding box center [393, 242] width 54 height 15
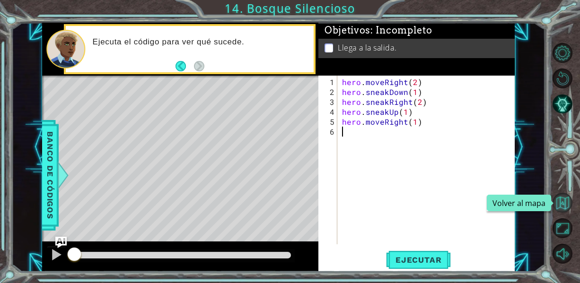
click at [567, 200] on button "Volver al mapa" at bounding box center [563, 203] width 20 height 20
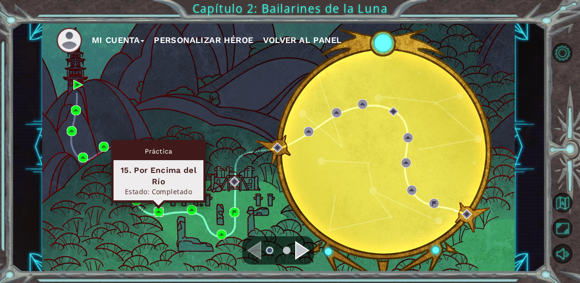
click at [158, 212] on img at bounding box center [159, 212] width 10 height 10
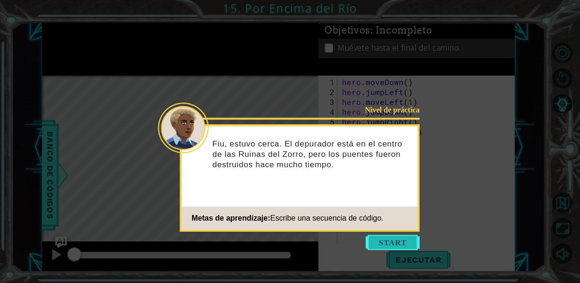
click at [378, 248] on button "Start" at bounding box center [393, 242] width 54 height 15
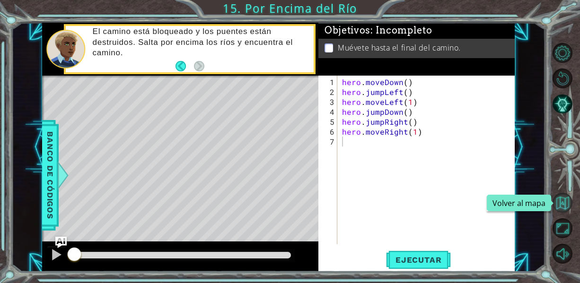
click at [563, 207] on button "Volver al mapa" at bounding box center [563, 203] width 20 height 20
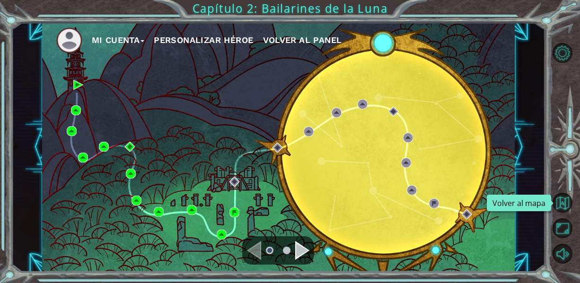
drag, startPoint x: 563, startPoint y: 207, endPoint x: 142, endPoint y: 204, distance: 420.6
click at [142, 204] on div "Mi Cuenta Personalizar héroe Volver al panel" at bounding box center [278, 147] width 473 height 249
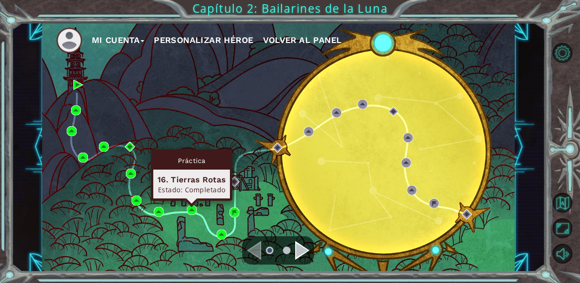
click at [191, 201] on div "Práctica 16. Tierras Rotas Estado: Completado" at bounding box center [191, 176] width 81 height 52
click at [190, 209] on img at bounding box center [192, 210] width 10 height 10
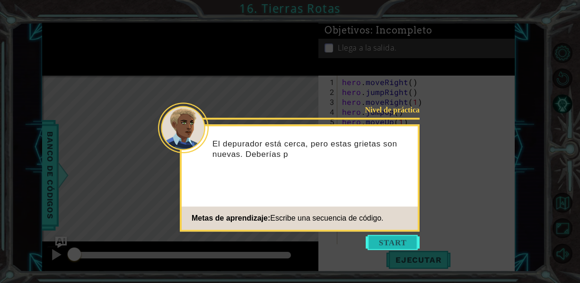
click at [384, 239] on button "Start" at bounding box center [393, 242] width 54 height 15
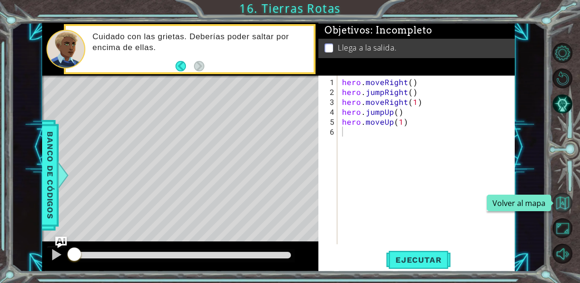
click at [561, 201] on button "Volver al mapa" at bounding box center [563, 203] width 20 height 20
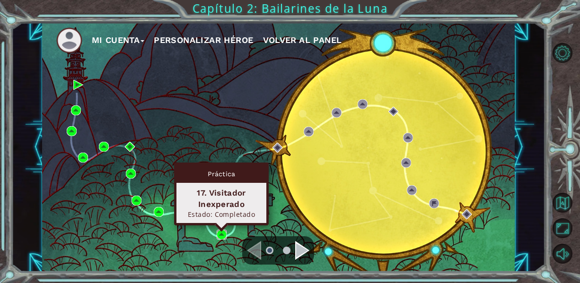
click at [223, 238] on img at bounding box center [222, 235] width 10 height 10
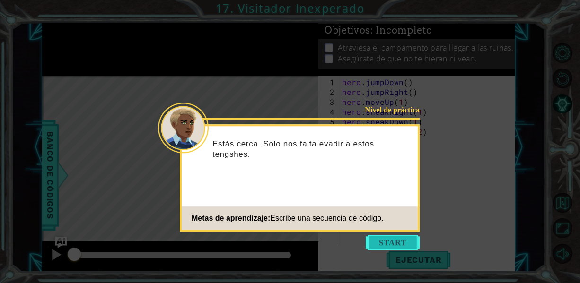
click at [381, 237] on button "Start" at bounding box center [393, 242] width 54 height 15
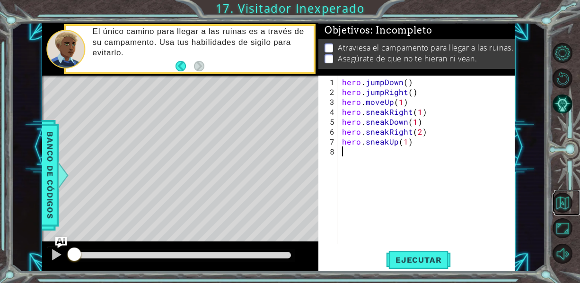
click at [571, 193] on link at bounding box center [567, 203] width 26 height 26
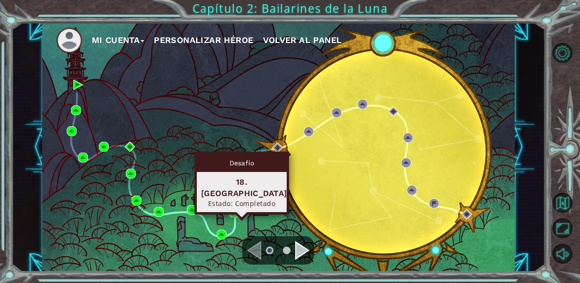
click at [234, 212] on img at bounding box center [234, 213] width 10 height 10
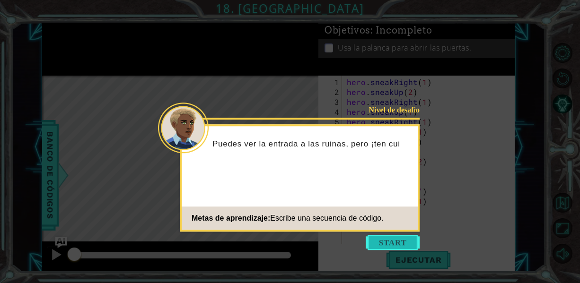
click at [399, 246] on button "Start" at bounding box center [393, 242] width 54 height 15
